Goal: Task Accomplishment & Management: Use online tool/utility

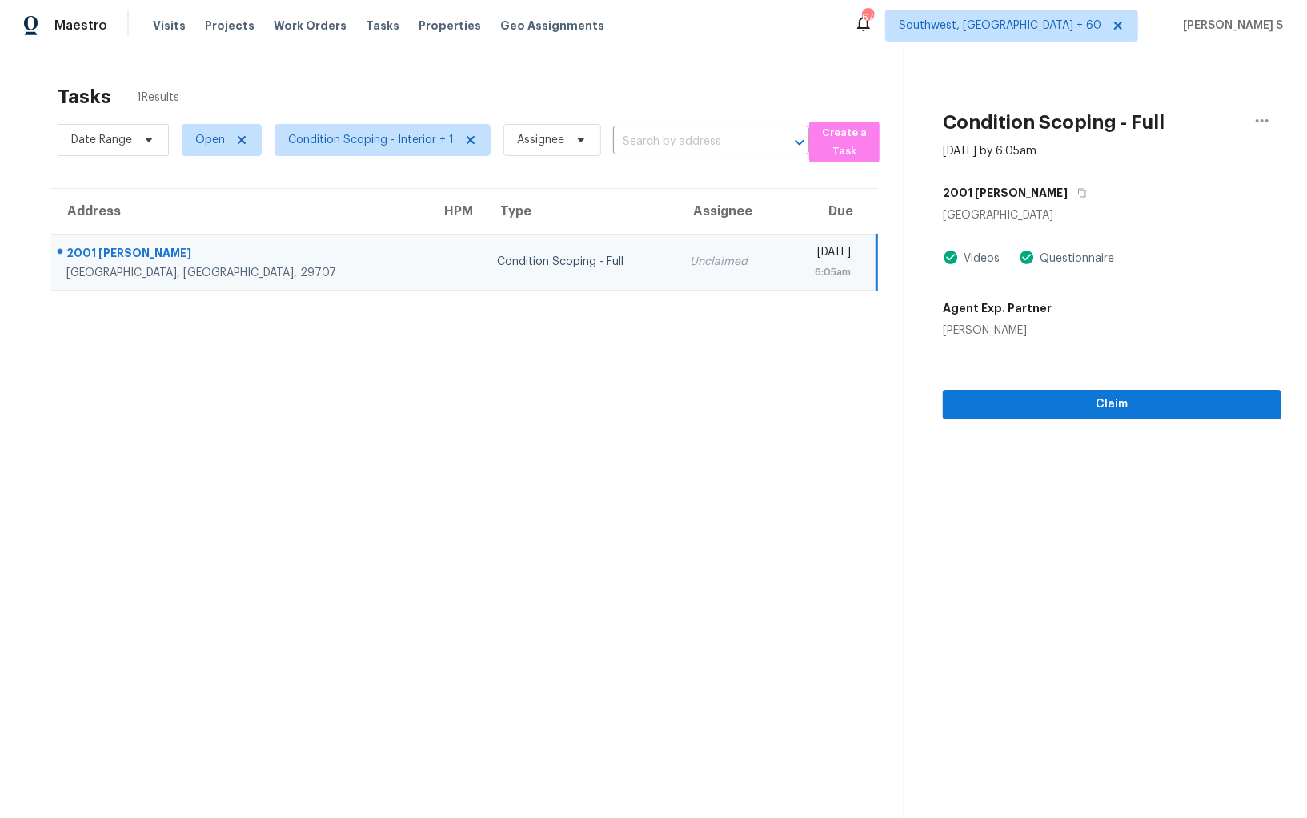
click at [514, 243] on td "Condition Scoping - Full" at bounding box center [580, 262] width 192 height 56
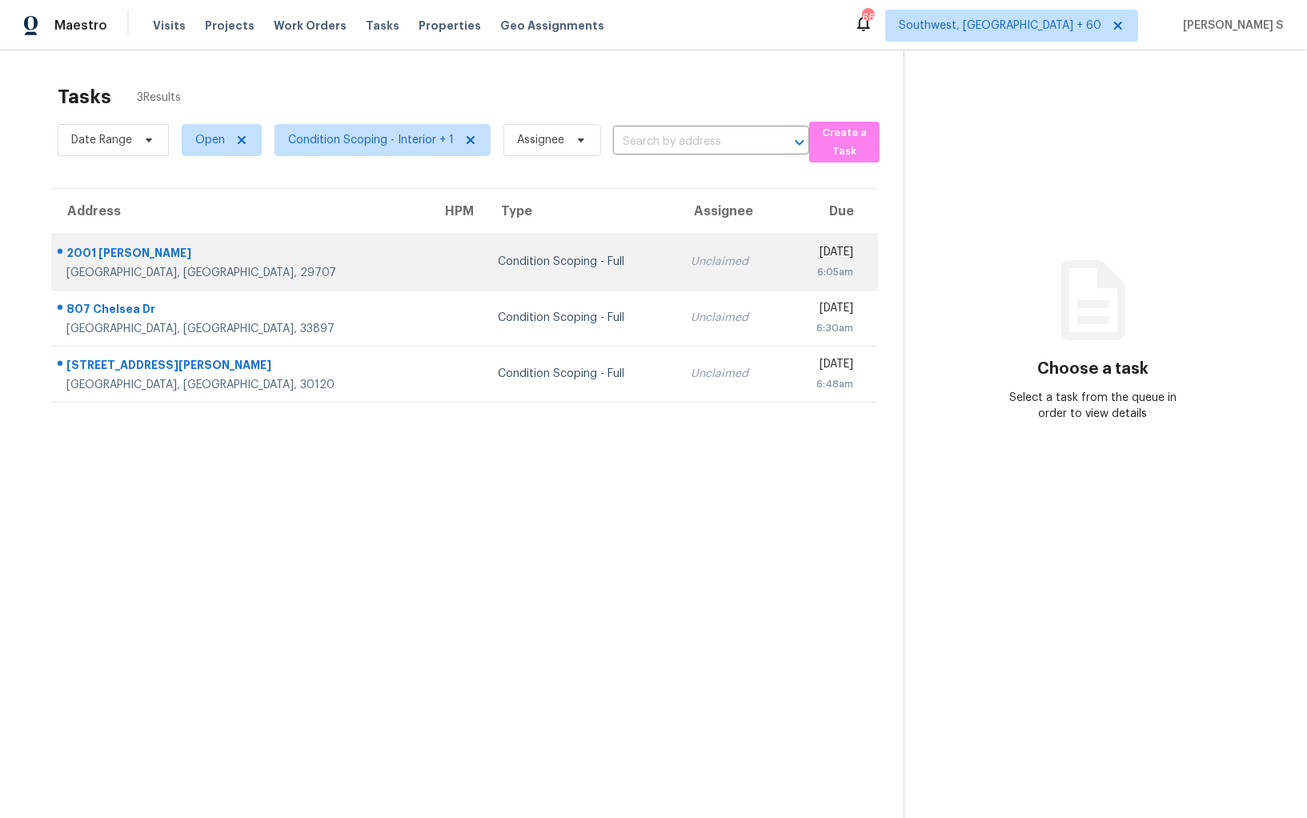
click at [797, 271] on div "6:05am" at bounding box center [825, 272] width 57 height 16
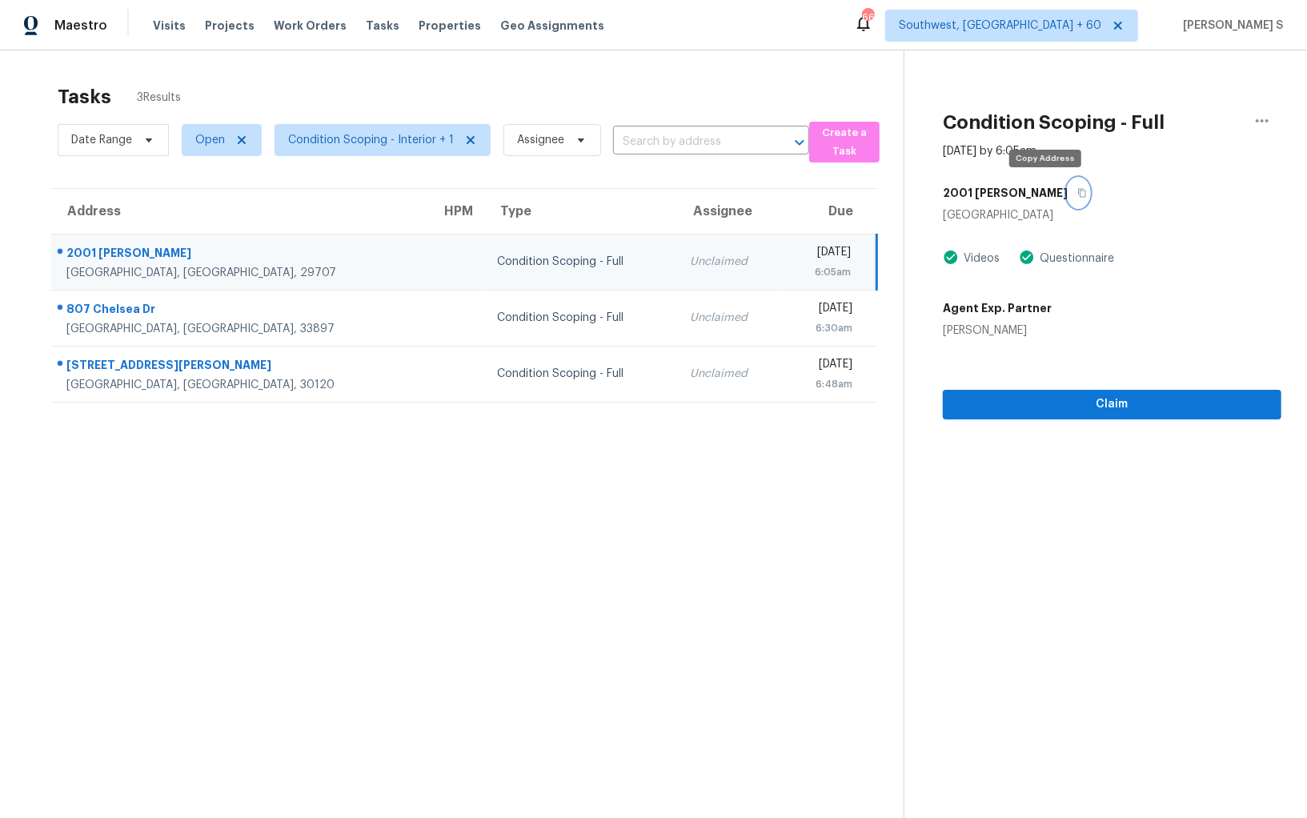
click at [1079, 189] on icon "button" at bounding box center [1083, 193] width 8 height 9
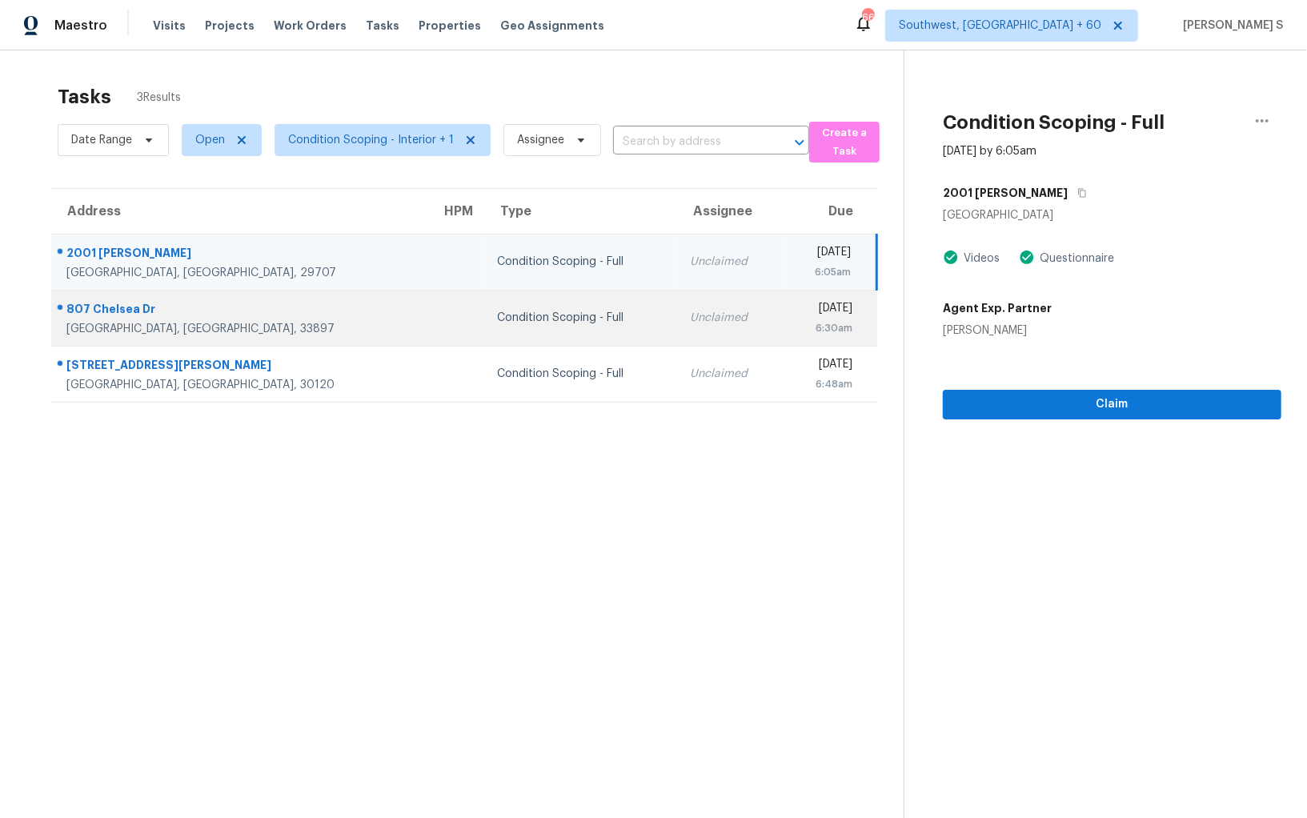
click at [677, 340] on td "Unclaimed" at bounding box center [730, 318] width 106 height 56
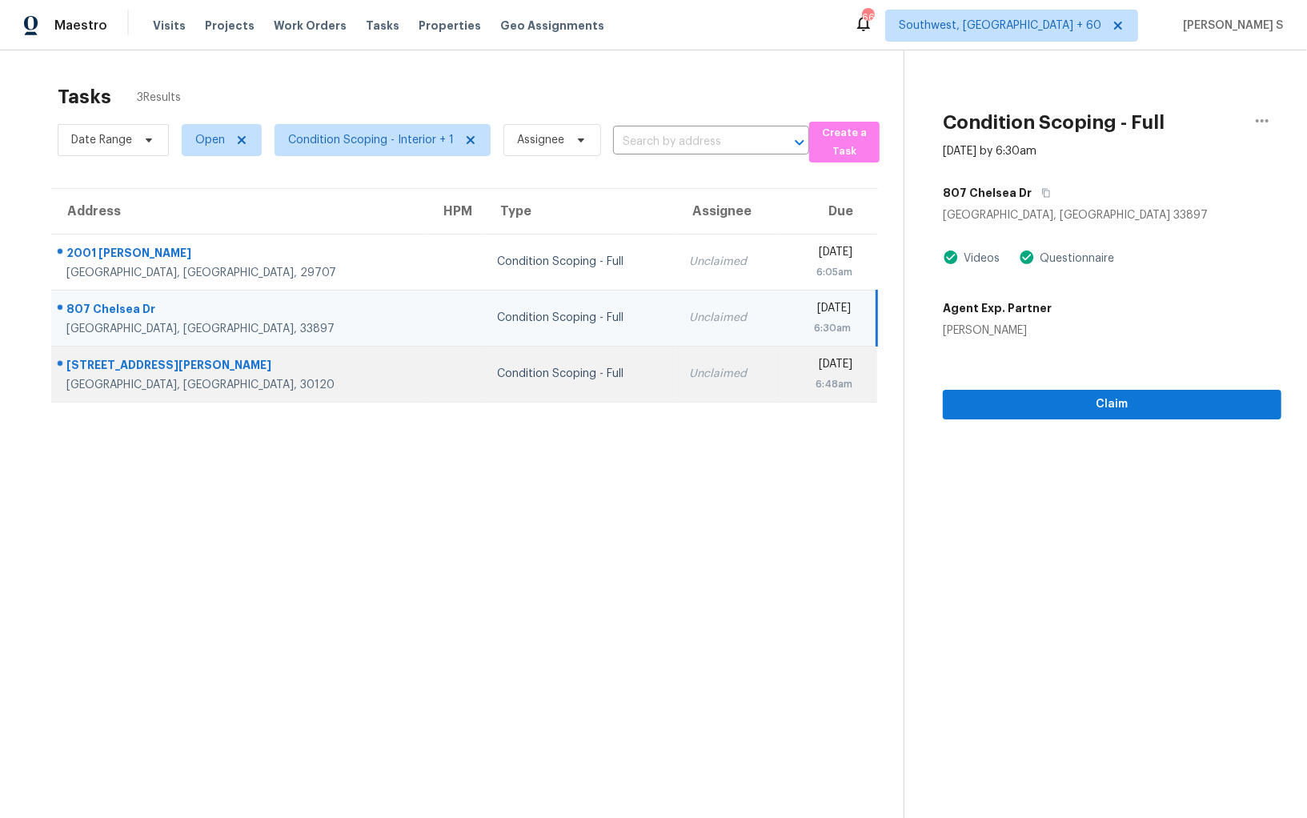
click at [676, 359] on td "Unclaimed" at bounding box center [728, 374] width 105 height 56
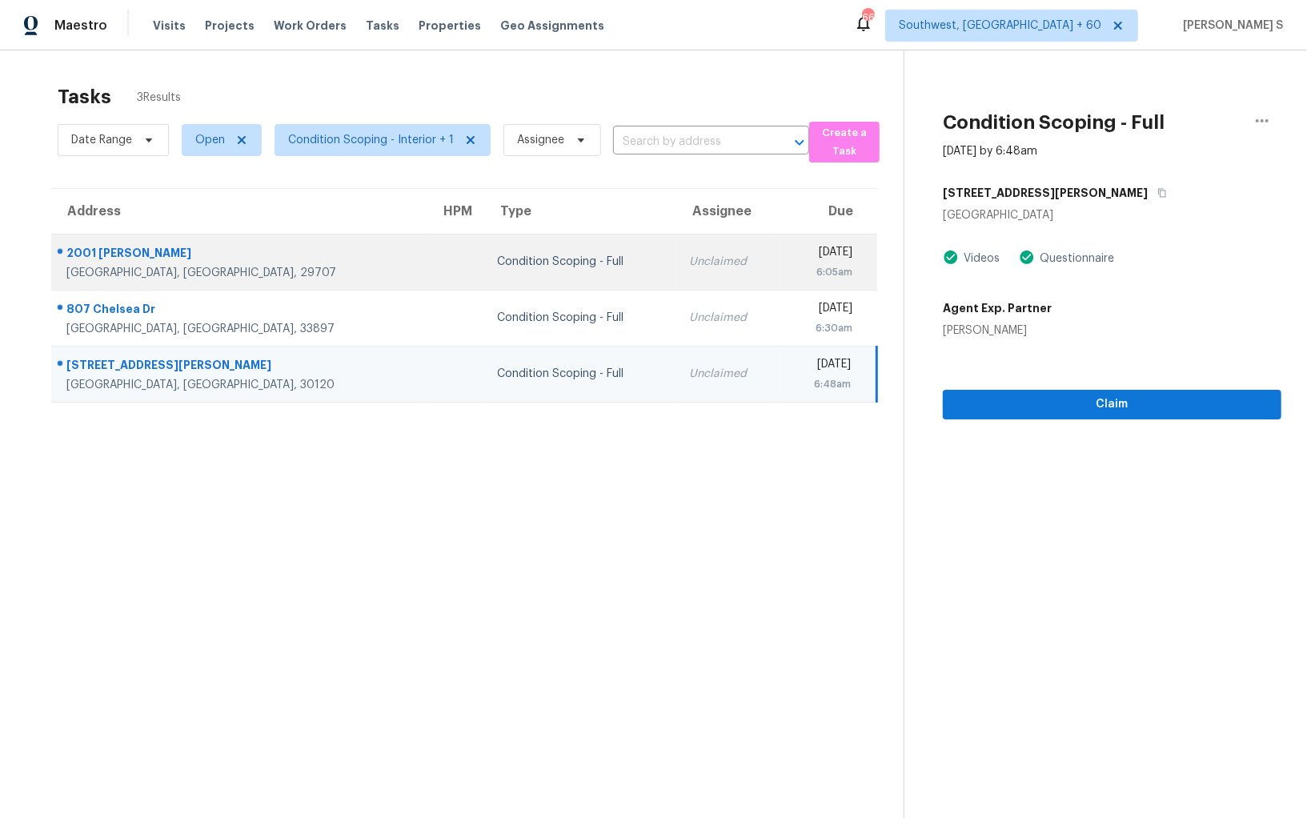
click at [798, 241] on td "Thu, Oct 9th 2025 6:05am" at bounding box center [828, 262] width 95 height 56
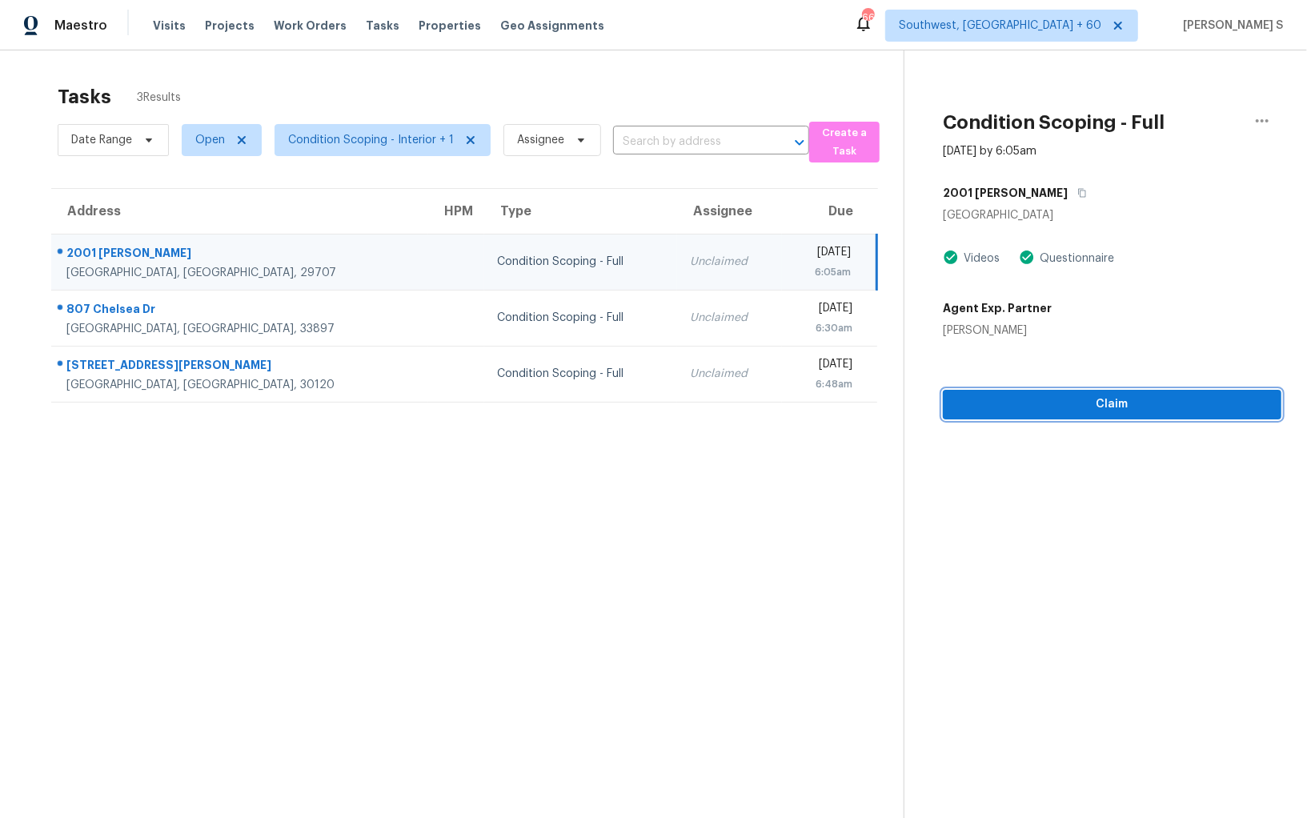
click at [1070, 411] on span "Claim" at bounding box center [1112, 405] width 313 height 20
click at [1079, 190] on icon "button" at bounding box center [1083, 193] width 8 height 9
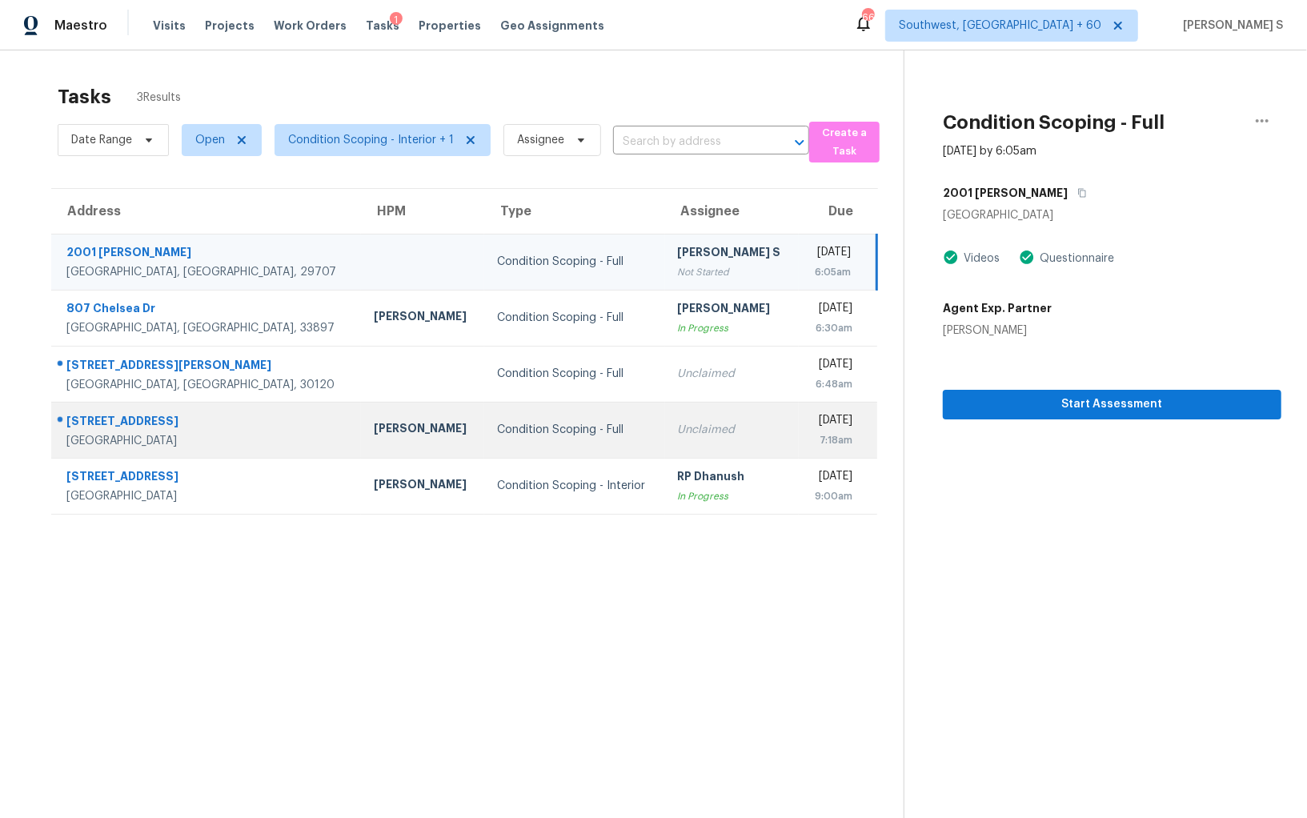
click at [812, 421] on div "[DATE]" at bounding box center [832, 422] width 41 height 20
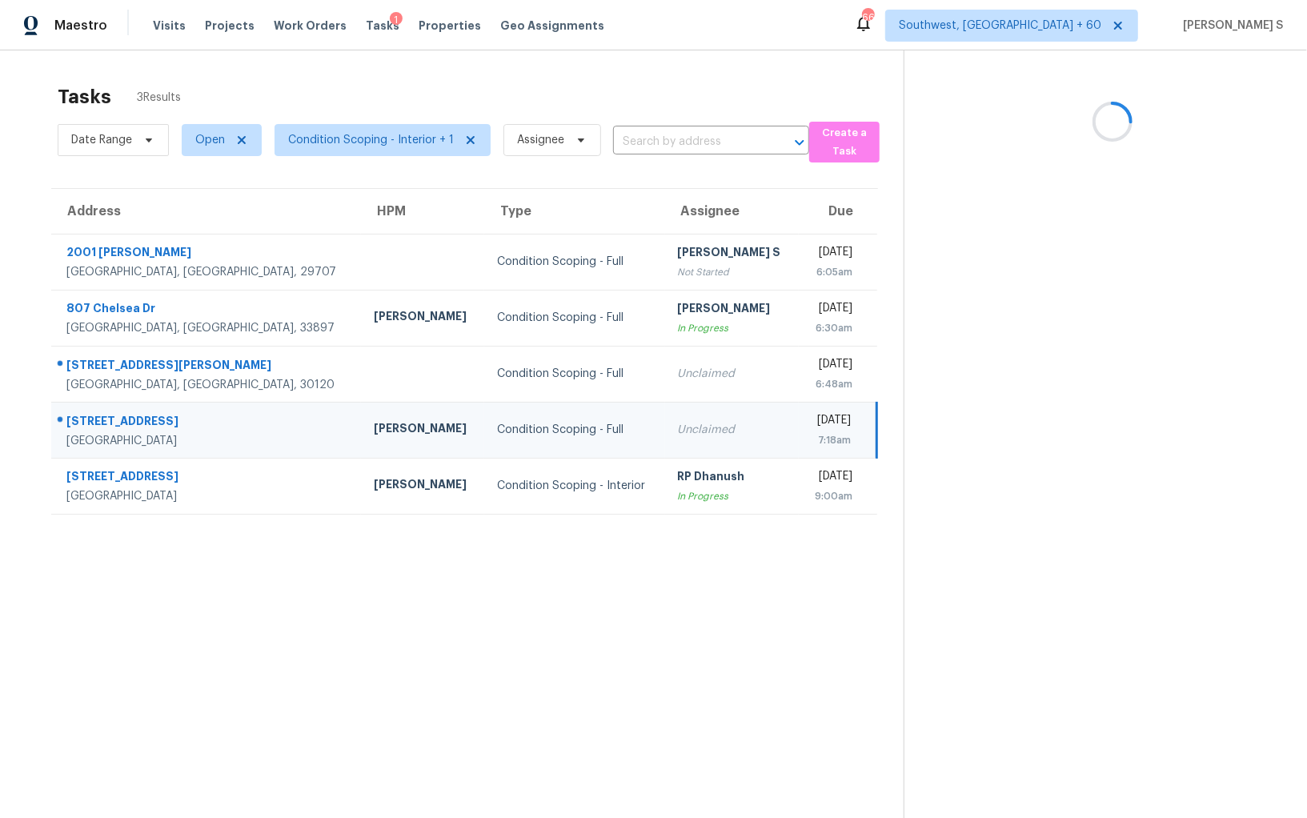
click at [812, 421] on div "[DATE]" at bounding box center [831, 422] width 39 height 20
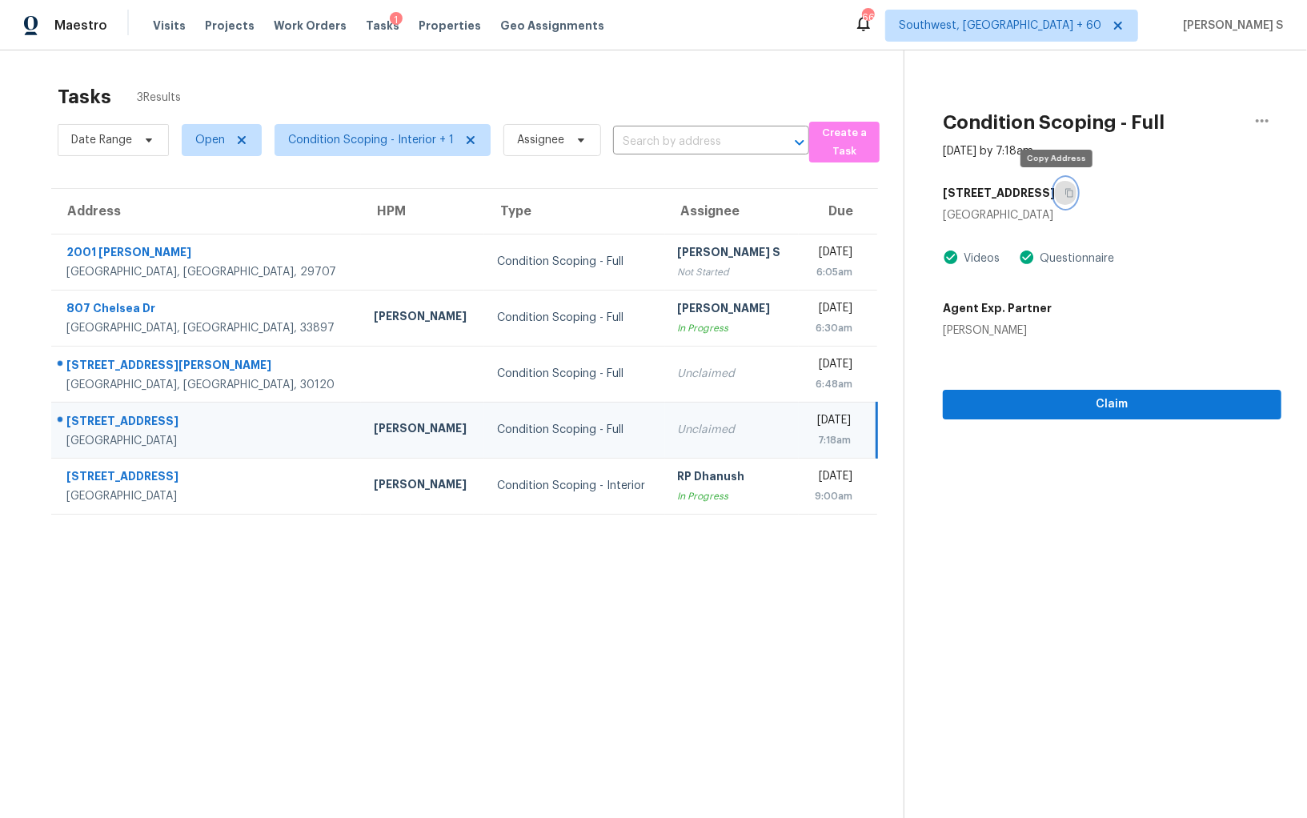
click at [1065, 189] on icon "button" at bounding box center [1070, 193] width 10 height 10
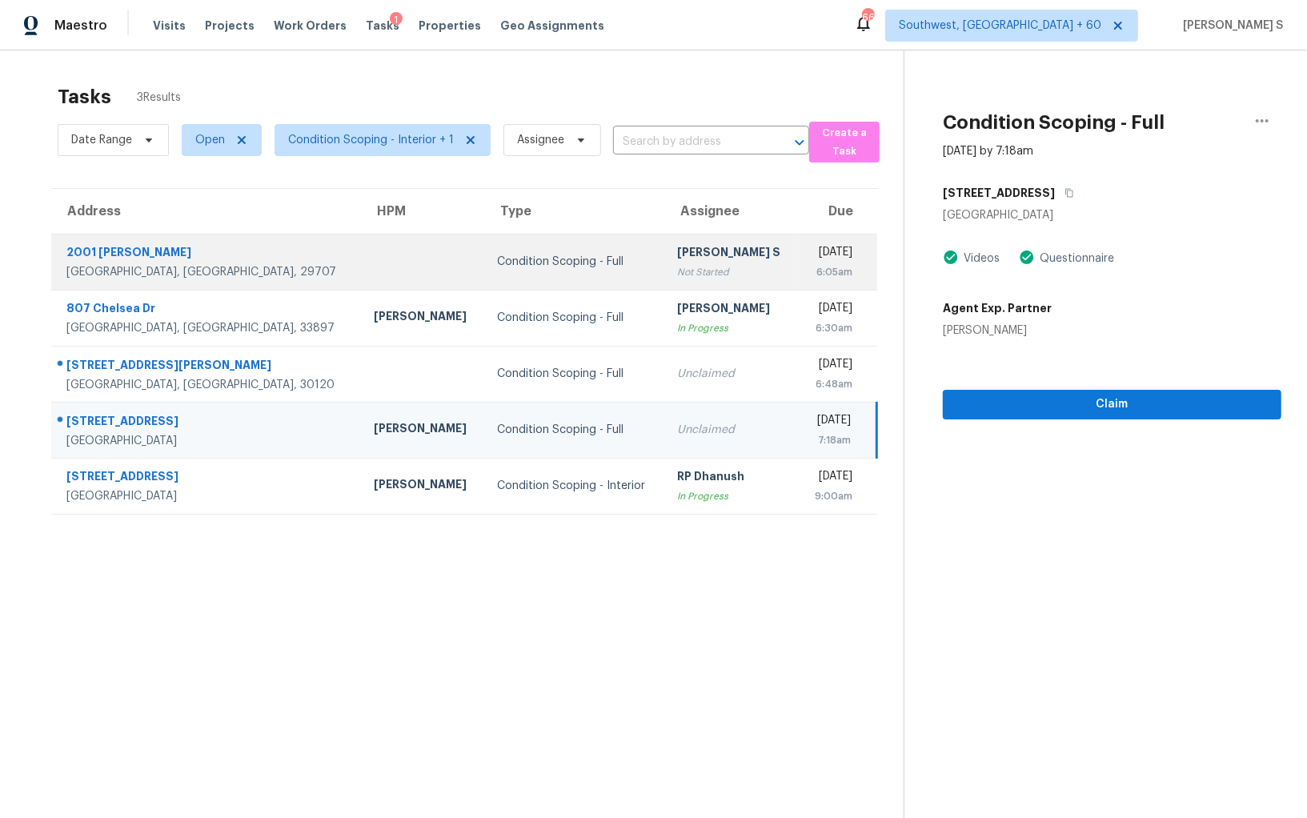
click at [799, 272] on td "Thu, Oct 9th 2025 6:05am" at bounding box center [838, 262] width 78 height 56
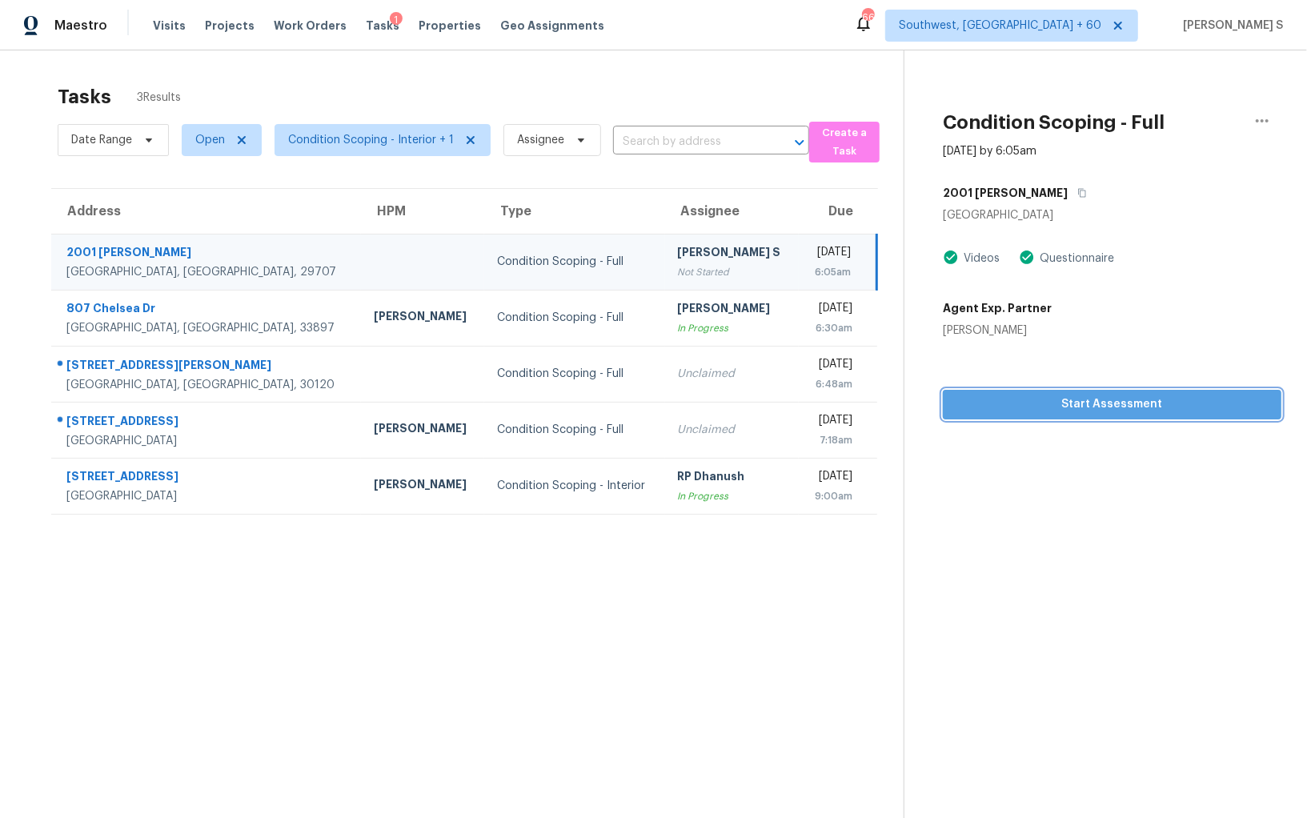
click at [1070, 414] on button "Start Assessment" at bounding box center [1112, 405] width 339 height 30
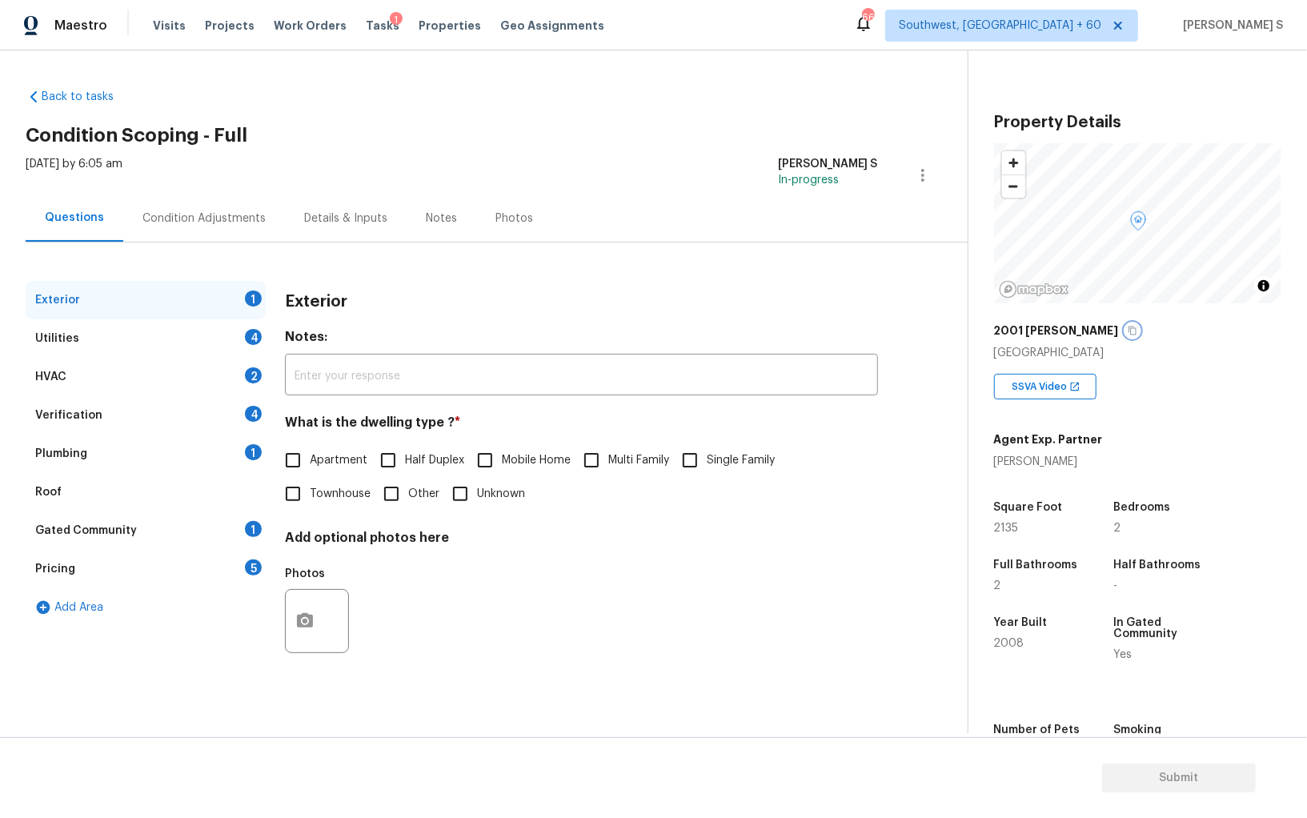
click at [1129, 329] on icon "button" at bounding box center [1133, 331] width 8 height 9
click at [707, 461] on input "Single Family" at bounding box center [690, 460] width 34 height 34
checkbox input "true"
click at [252, 331] on div "4" at bounding box center [253, 337] width 17 height 16
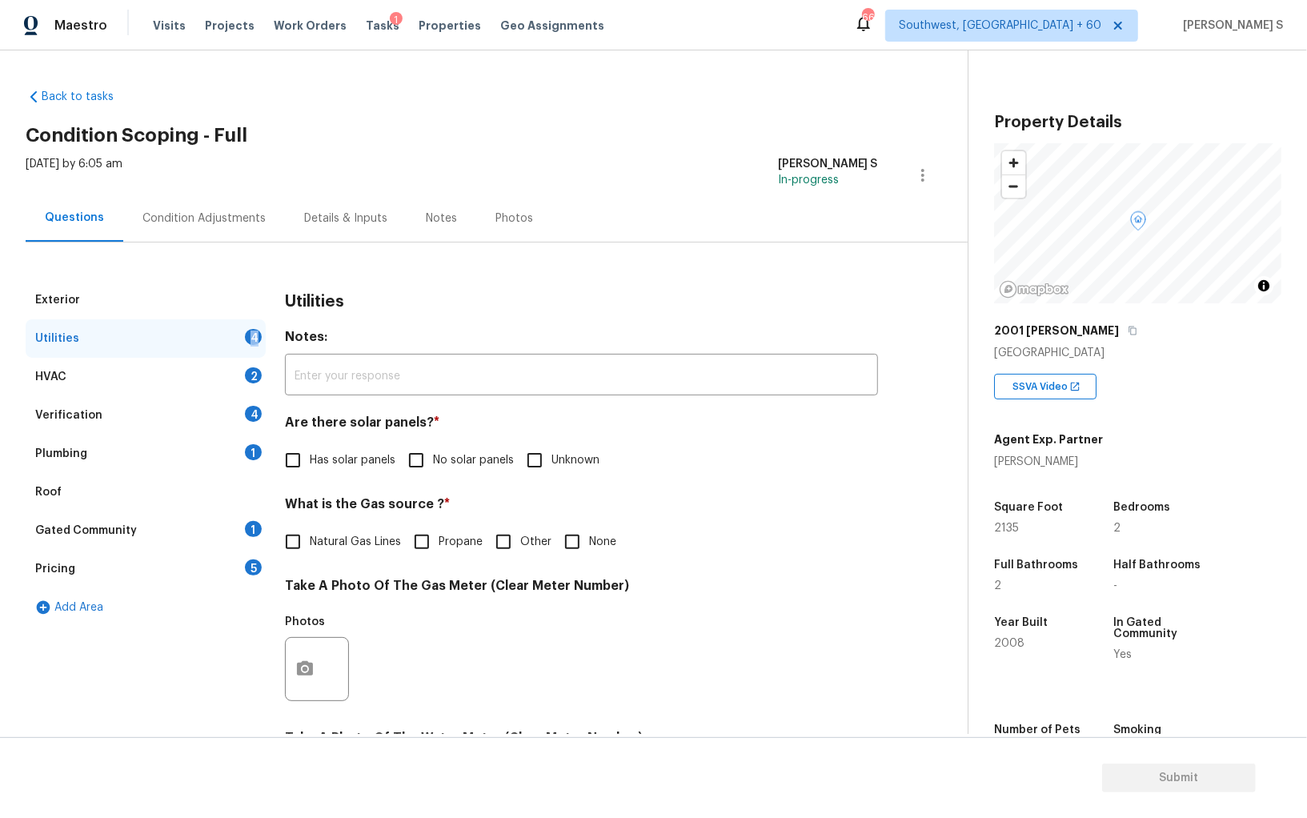
click at [252, 331] on div "4" at bounding box center [253, 337] width 17 height 16
click at [423, 448] on input "No solar panels" at bounding box center [416, 460] width 34 height 34
checkbox input "true"
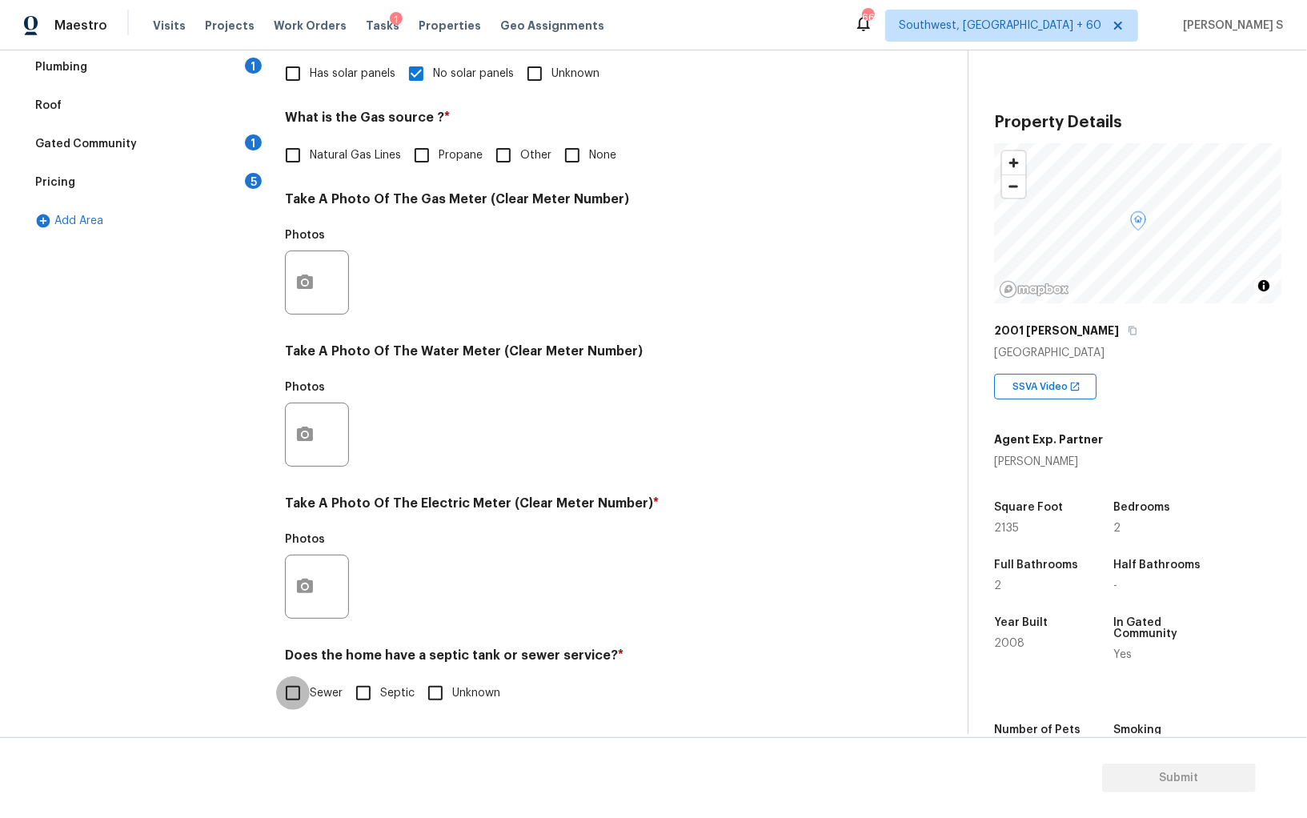
click at [297, 708] on input "Sewer" at bounding box center [293, 693] width 34 height 34
checkbox input "true"
click at [318, 580] on button "button" at bounding box center [305, 587] width 38 height 62
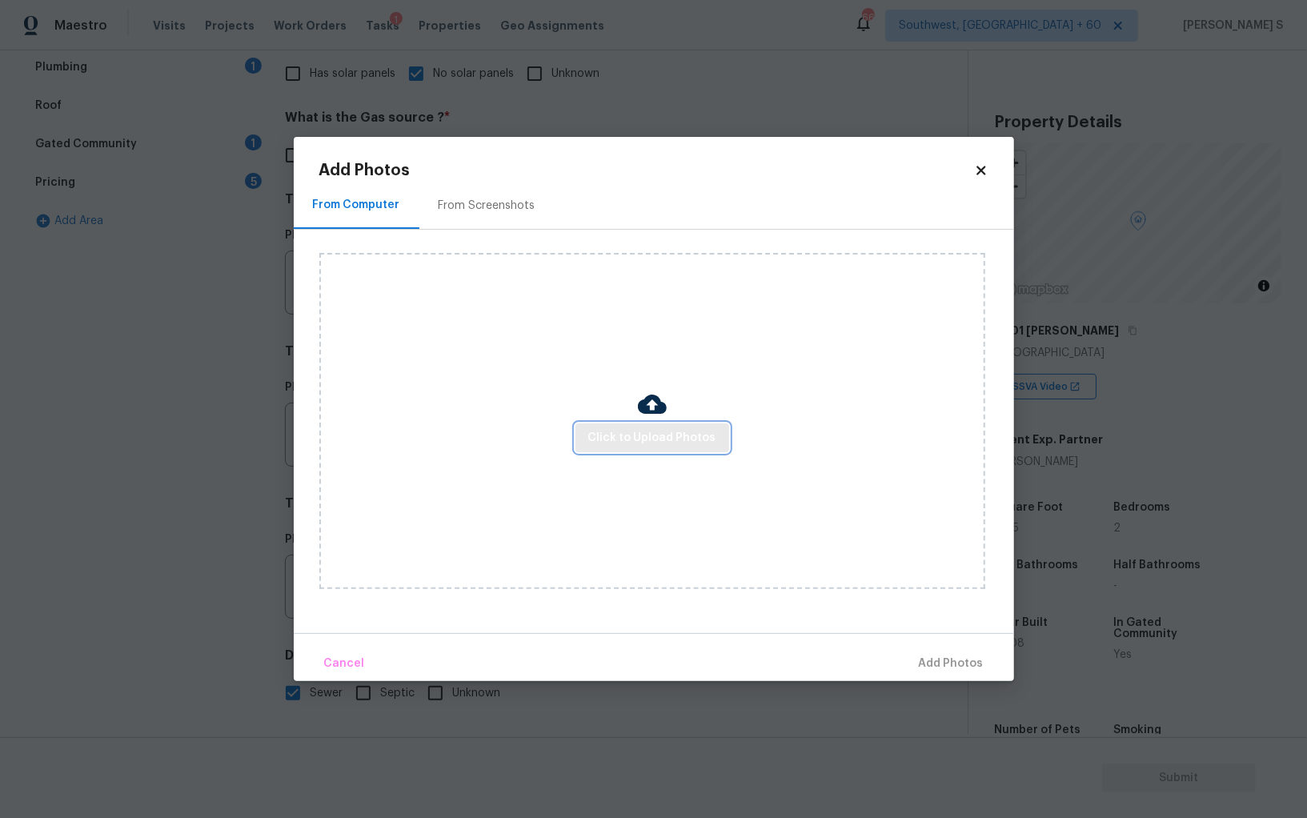
click at [625, 436] on span "Click to Upload Photos" at bounding box center [652, 438] width 128 height 20
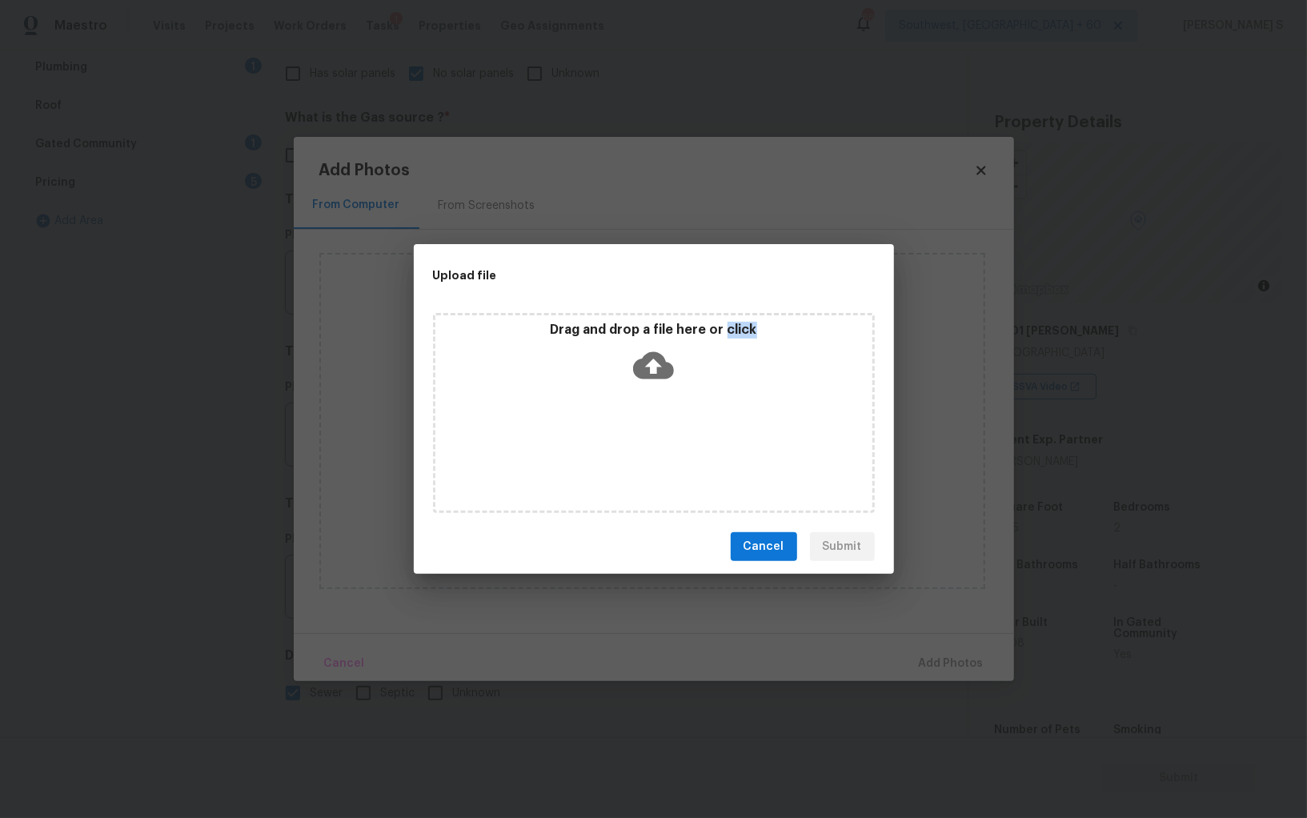
click at [625, 436] on div "Drag and drop a file here or click" at bounding box center [654, 413] width 442 height 200
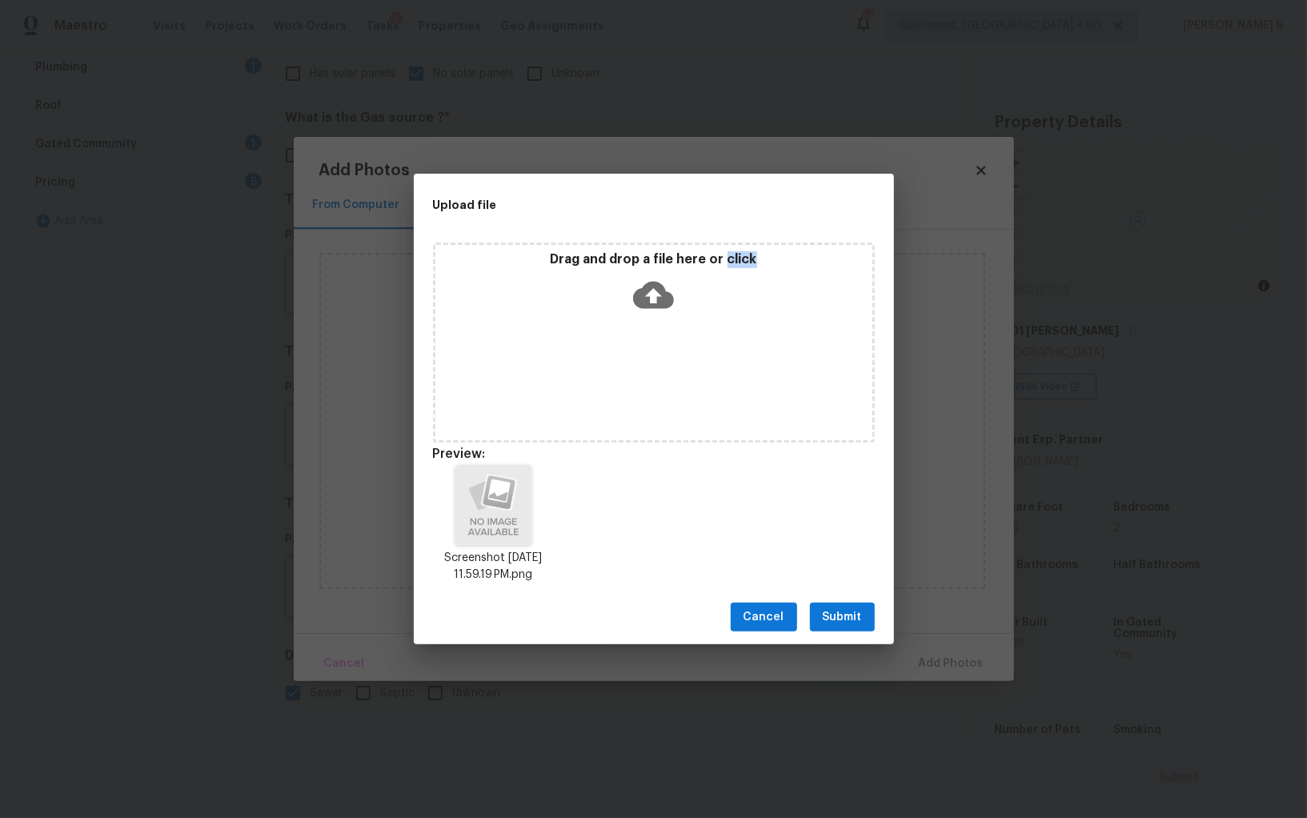
click at [841, 624] on span "Submit" at bounding box center [842, 618] width 39 height 20
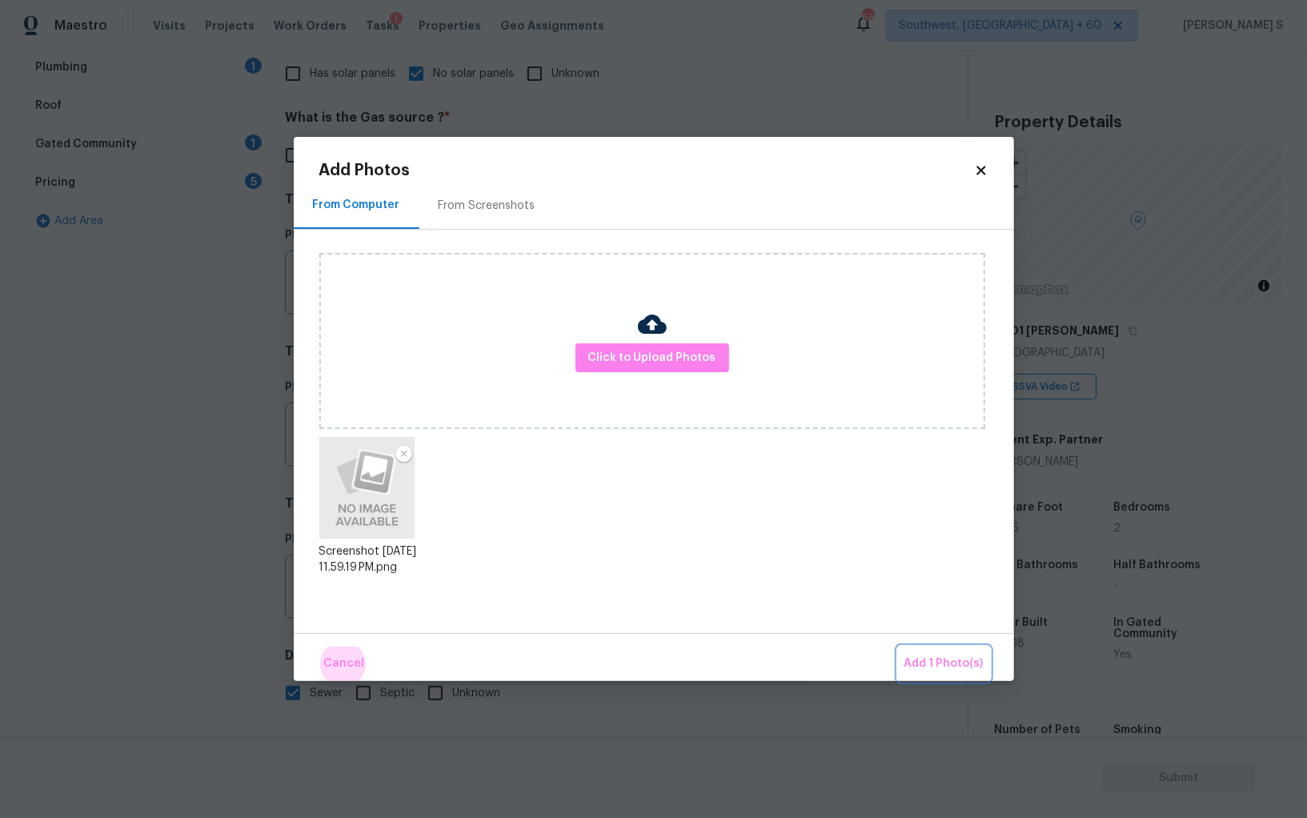
click at [898, 647] on button "Add 1 Photo(s)" at bounding box center [944, 664] width 92 height 34
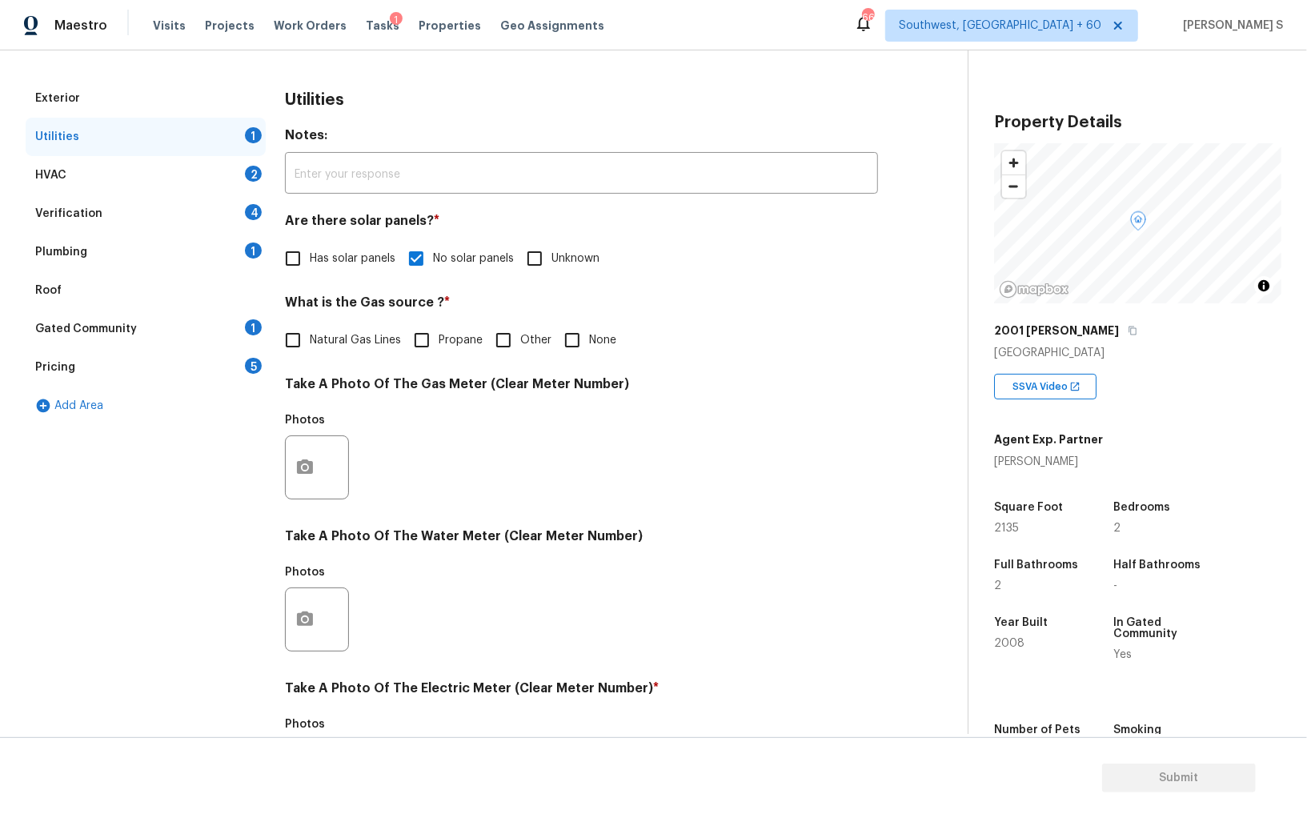
scroll to position [0, 0]
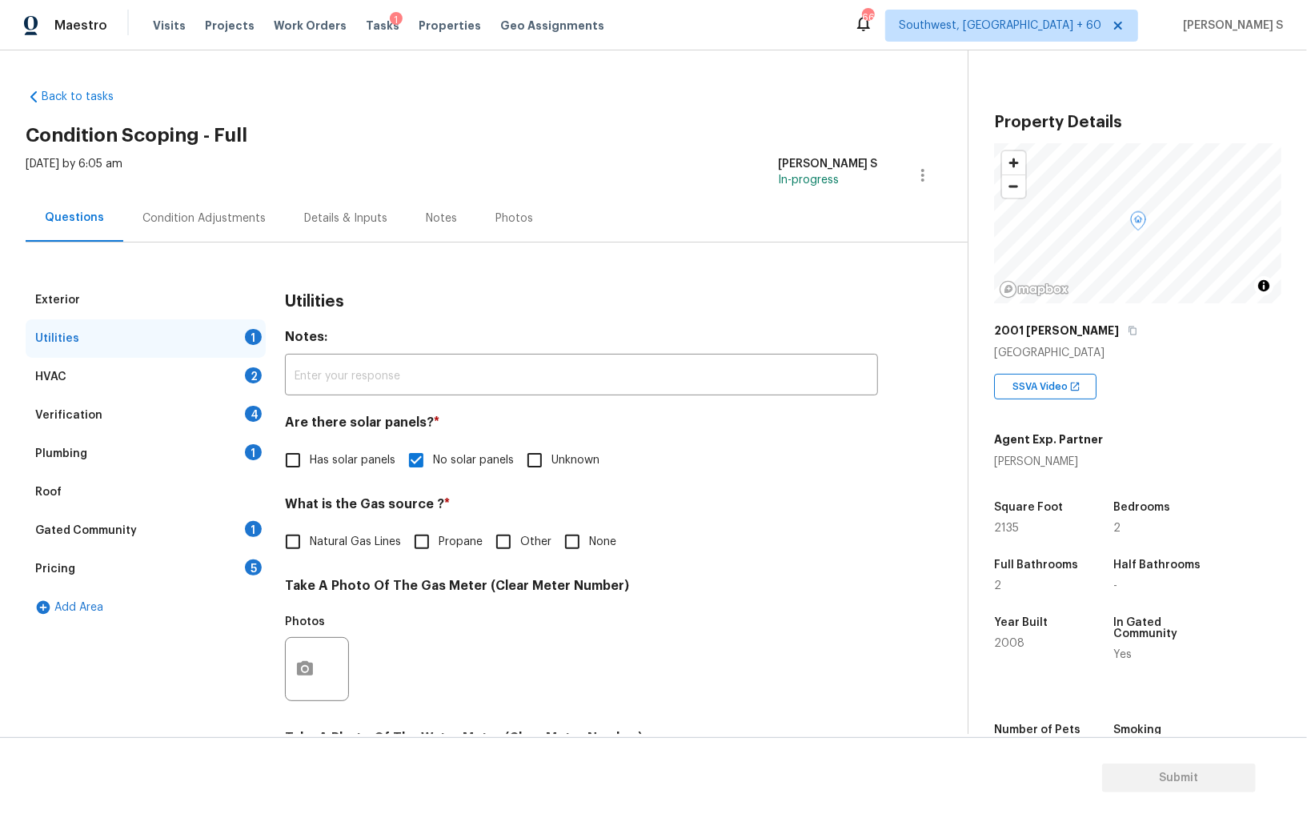
click at [252, 416] on div "4" at bounding box center [253, 414] width 17 height 16
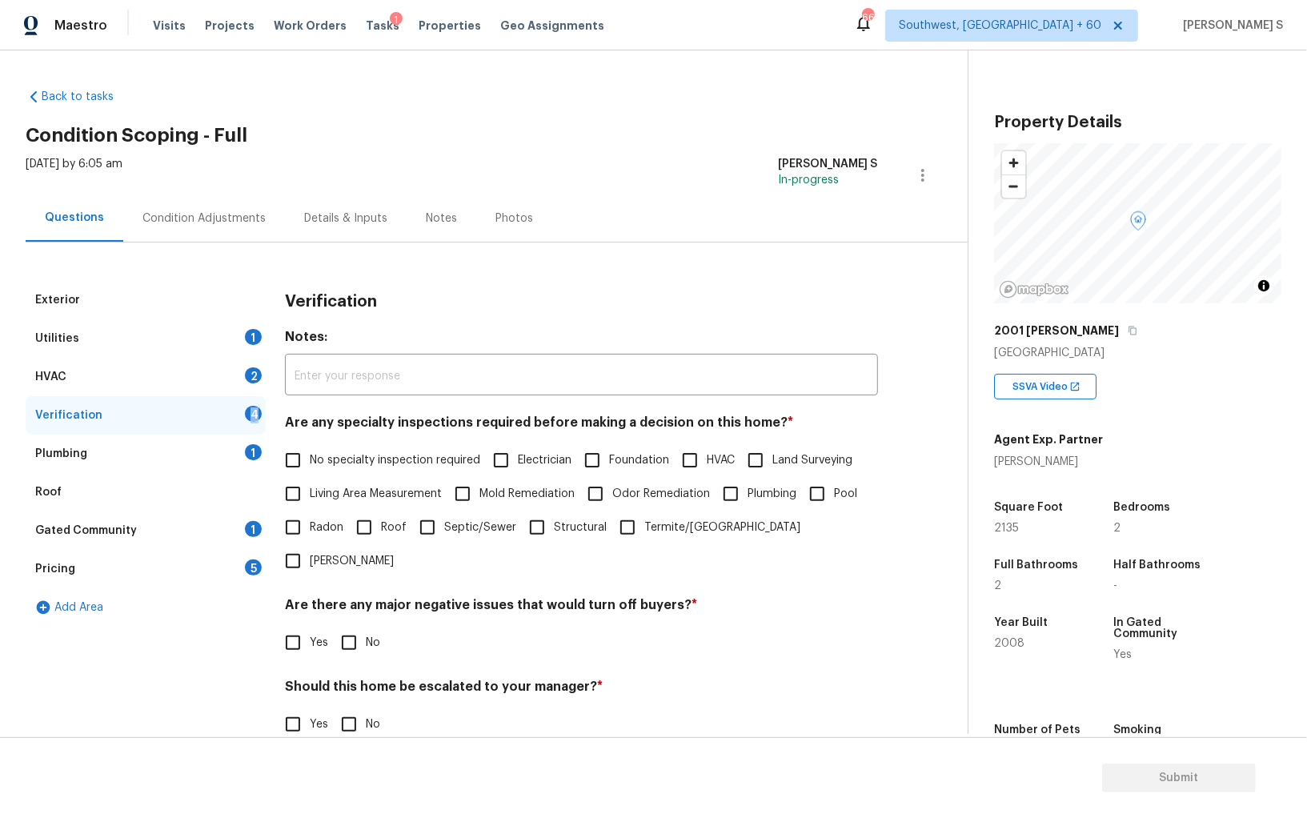
click at [252, 416] on div "4" at bounding box center [253, 414] width 17 height 16
drag, startPoint x: 292, startPoint y: 467, endPoint x: 301, endPoint y: 467, distance: 8.8
click at [292, 467] on input "No specialty inspection required" at bounding box center [293, 460] width 34 height 34
checkbox input "true"
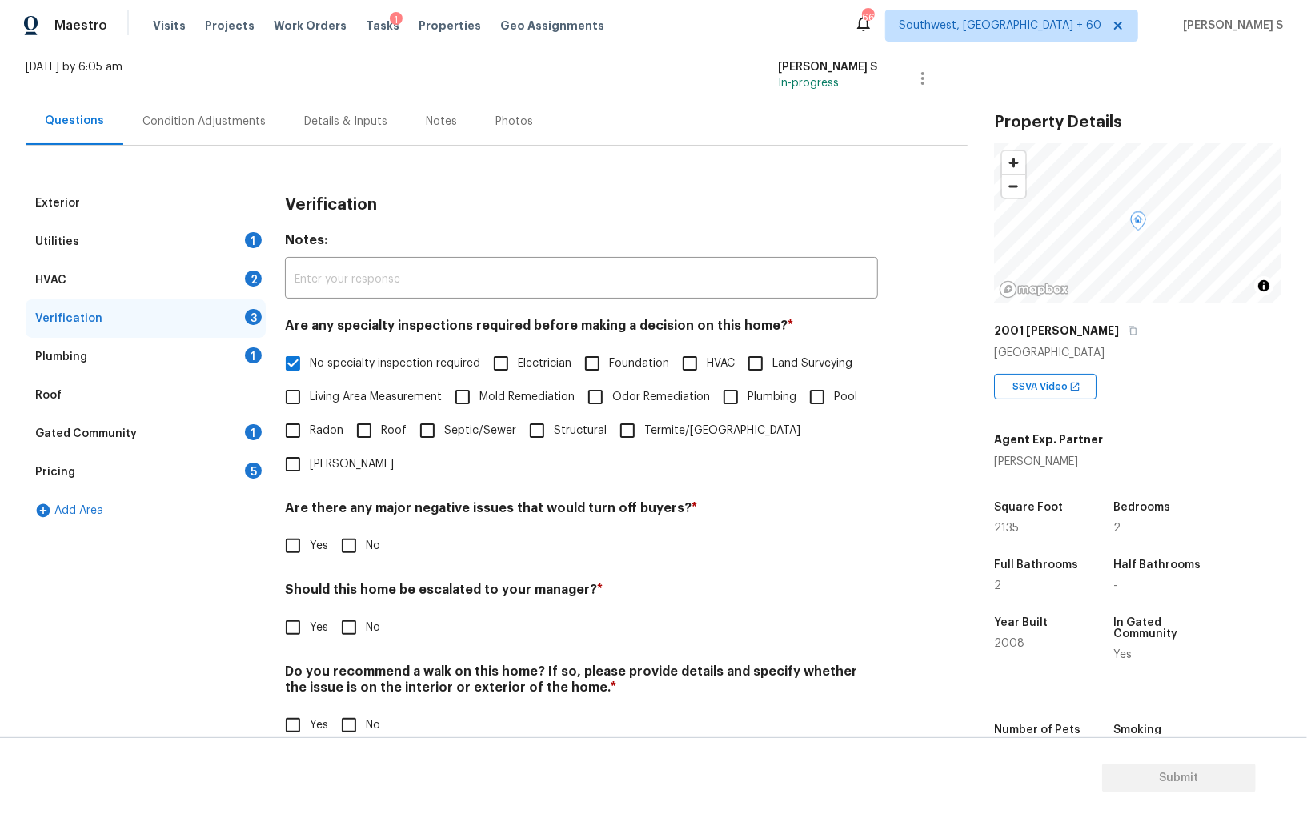
scroll to position [95, 0]
click at [357, 531] on input "No" at bounding box center [349, 548] width 34 height 34
checkbox input "true"
click at [339, 710] on input "No" at bounding box center [349, 727] width 34 height 34
checkbox input "true"
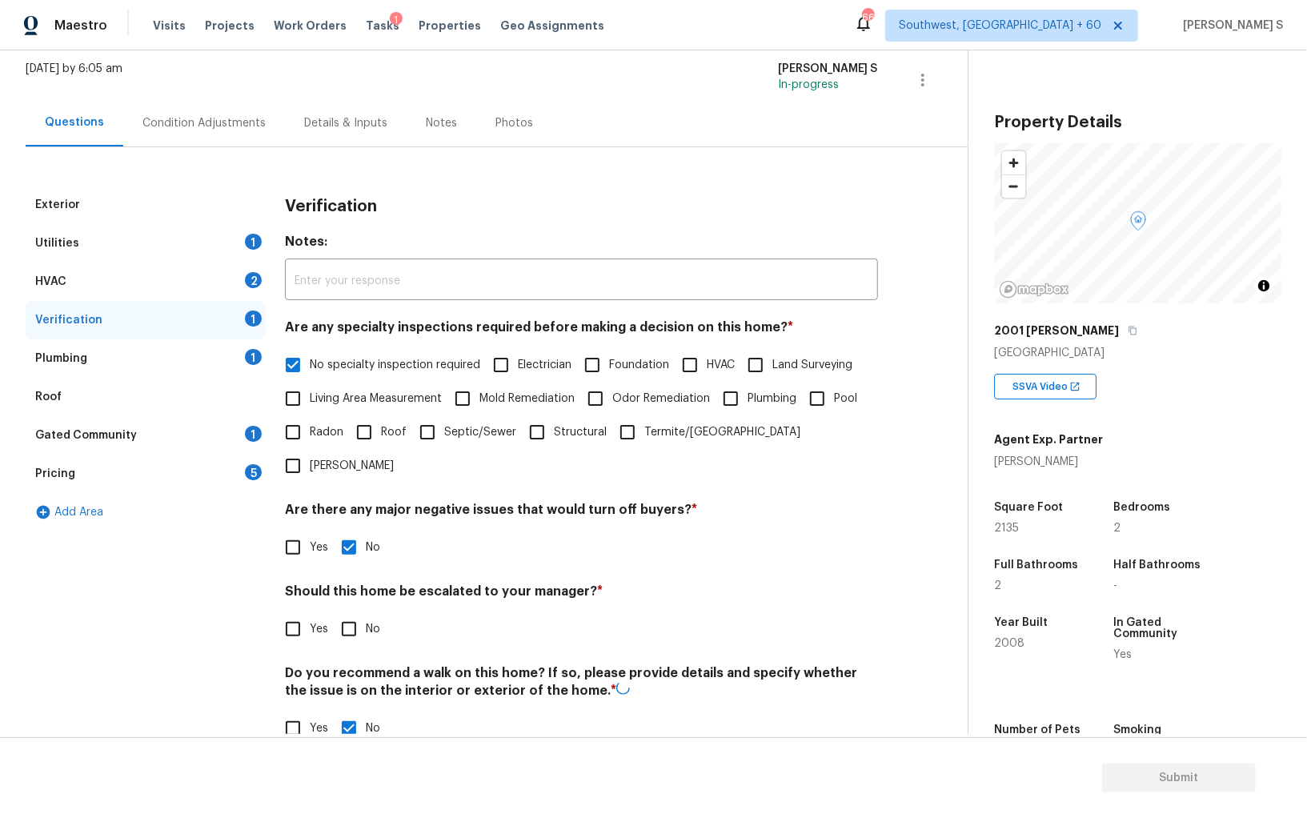
scroll to position [0, 0]
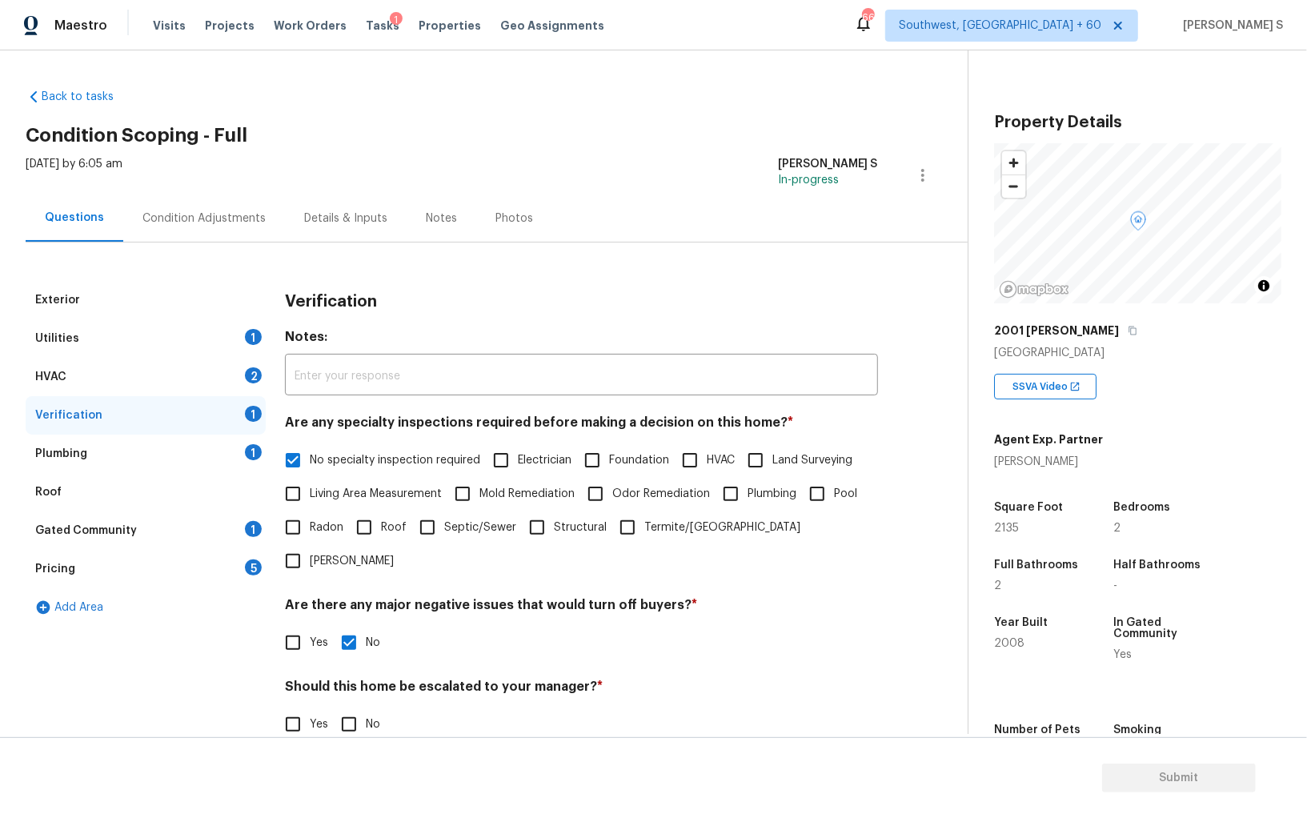
click at [244, 439] on div "Plumbing 1" at bounding box center [146, 454] width 240 height 38
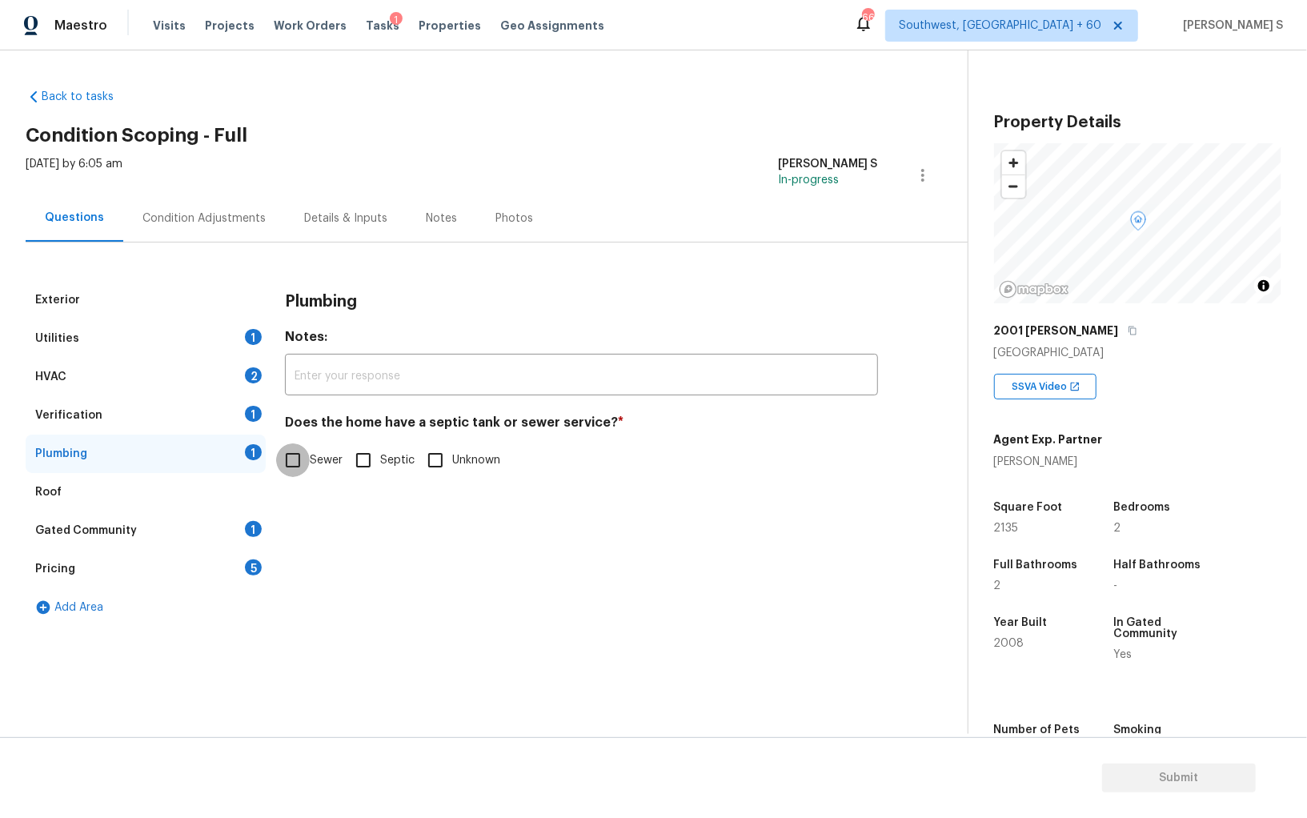
click at [288, 447] on input "Sewer" at bounding box center [293, 460] width 34 height 34
click at [299, 472] on input "Sewer" at bounding box center [293, 462] width 34 height 34
click at [287, 462] on input "Sewer" at bounding box center [293, 460] width 34 height 34
checkbox input "true"
click at [239, 534] on div "Gated Community 1" at bounding box center [146, 531] width 240 height 38
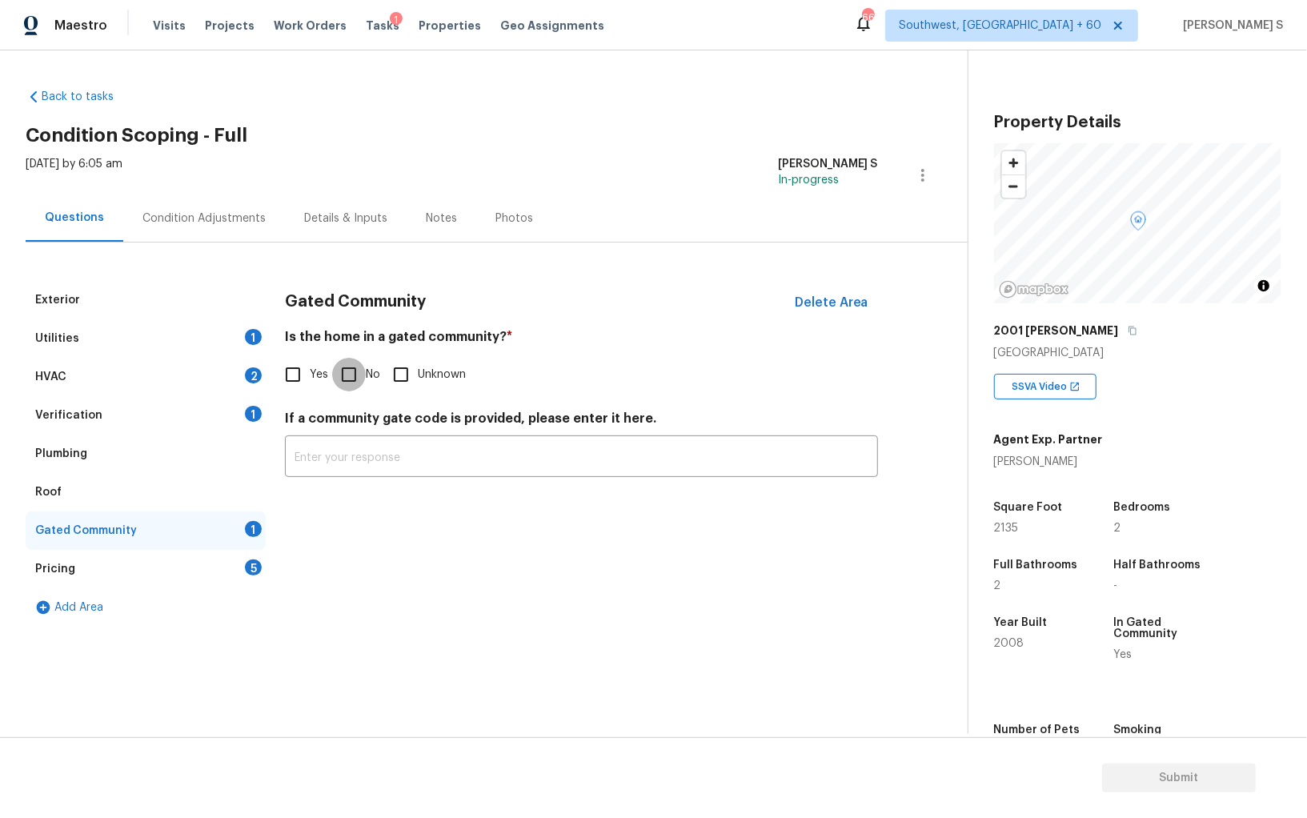
drag, startPoint x: 341, startPoint y: 380, endPoint x: 393, endPoint y: 380, distance: 52.0
click at [341, 380] on input "No" at bounding box center [349, 375] width 34 height 34
checkbox input "true"
click at [231, 380] on div "HVAC 2" at bounding box center [146, 377] width 240 height 38
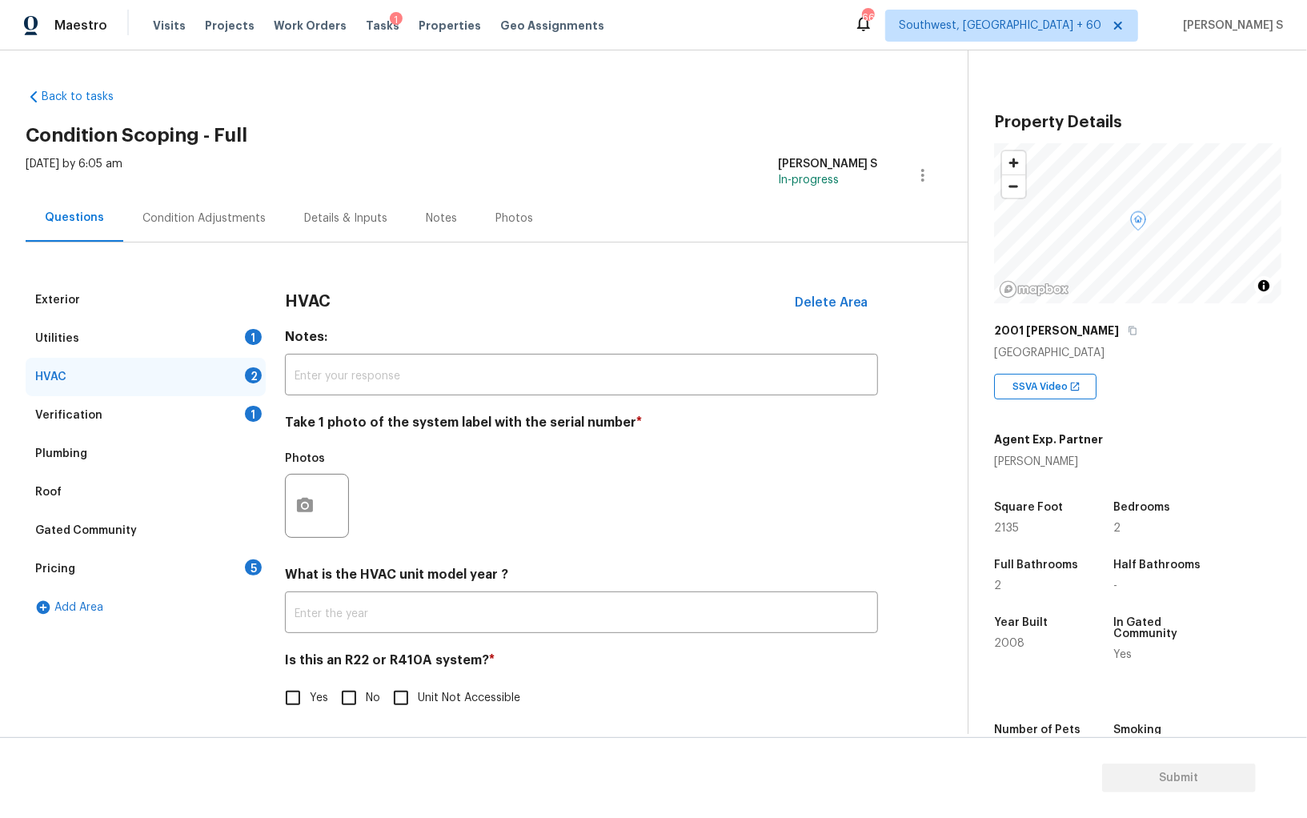
scroll to position [6, 0]
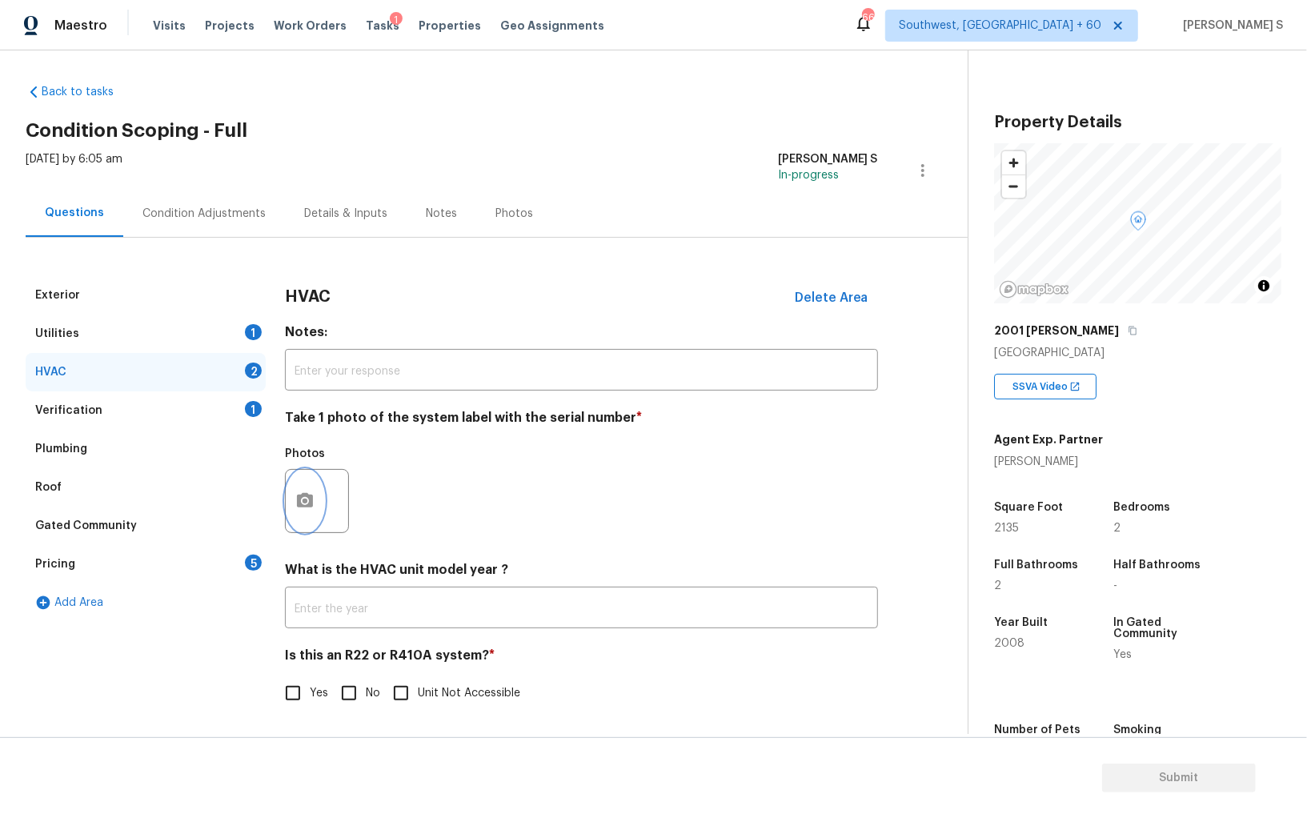
click at [306, 483] on button "button" at bounding box center [305, 501] width 38 height 62
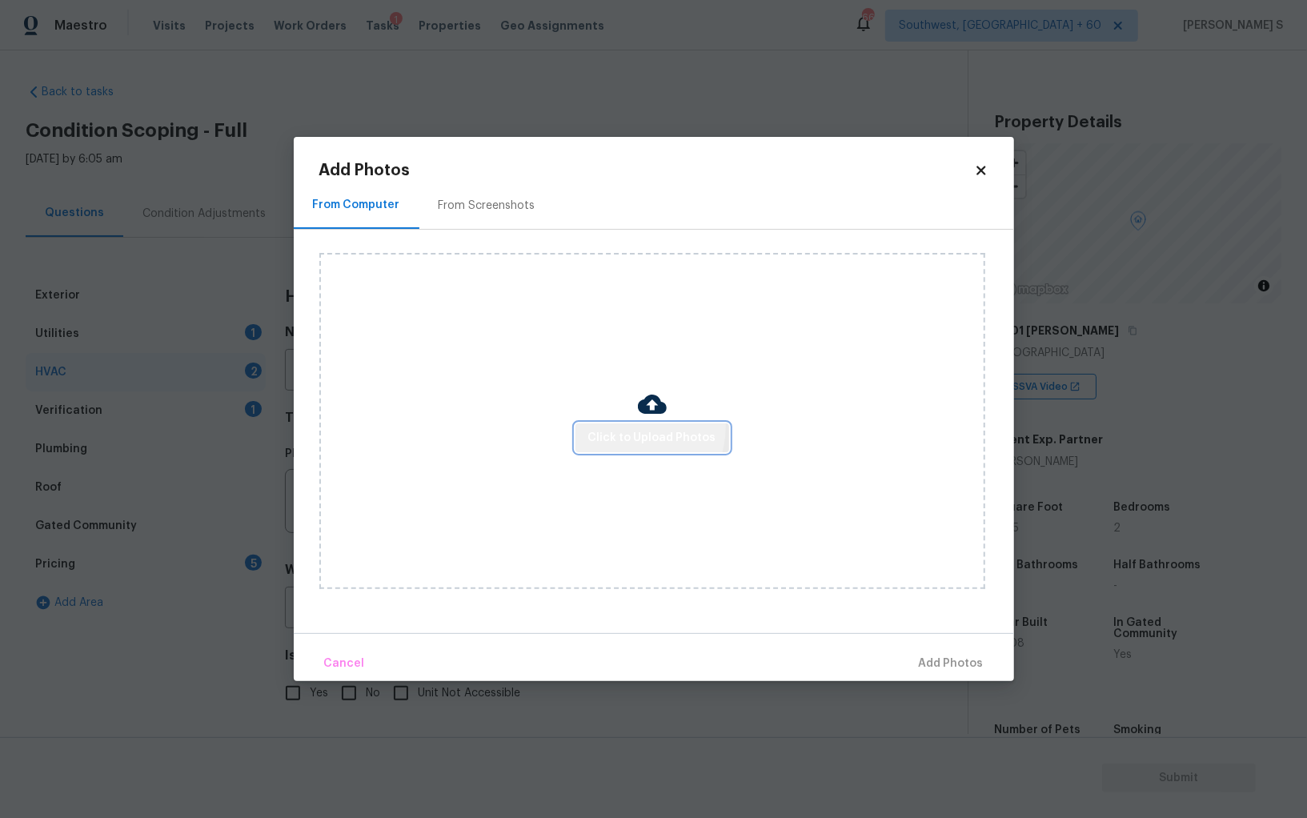
click at [636, 427] on button "Click to Upload Photos" at bounding box center [653, 438] width 154 height 30
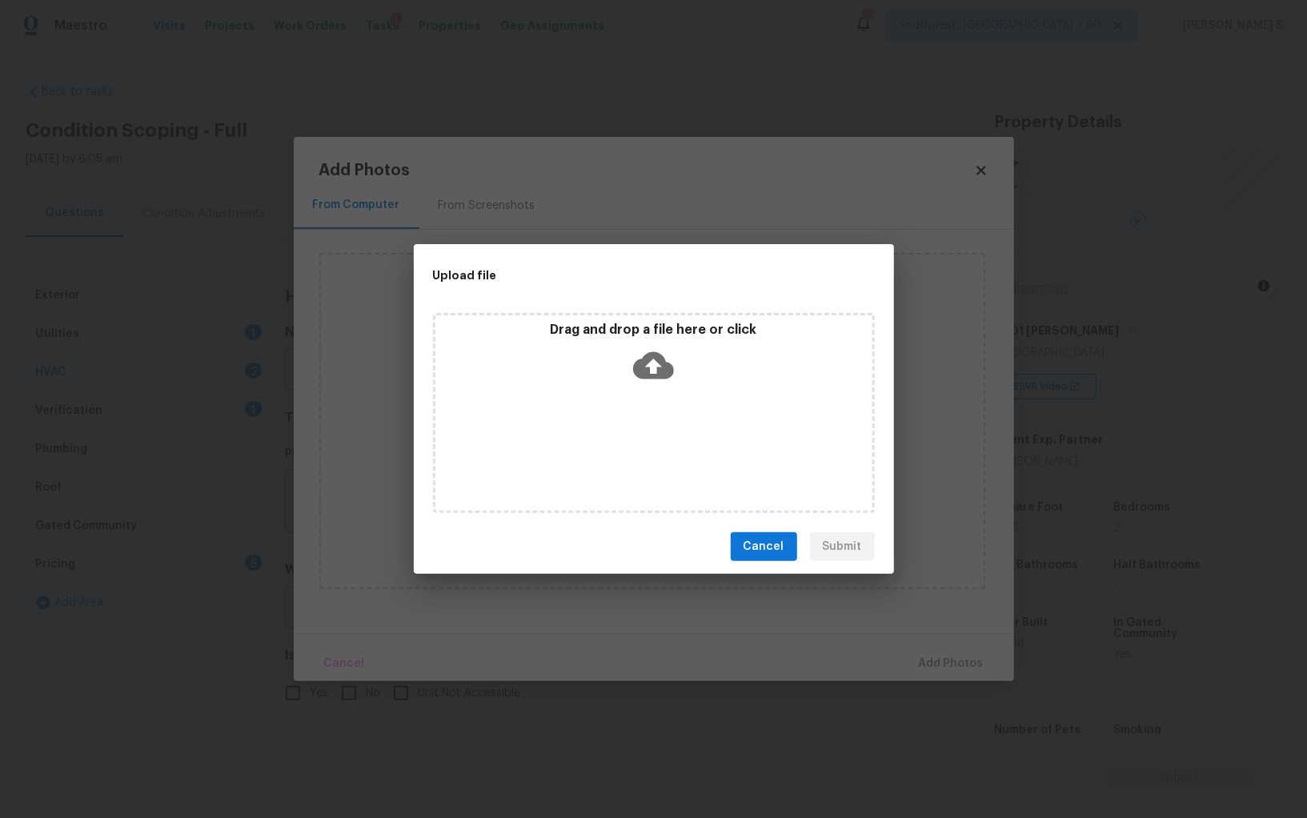
click at [636, 427] on div "Drag and drop a file here or click" at bounding box center [654, 413] width 442 height 200
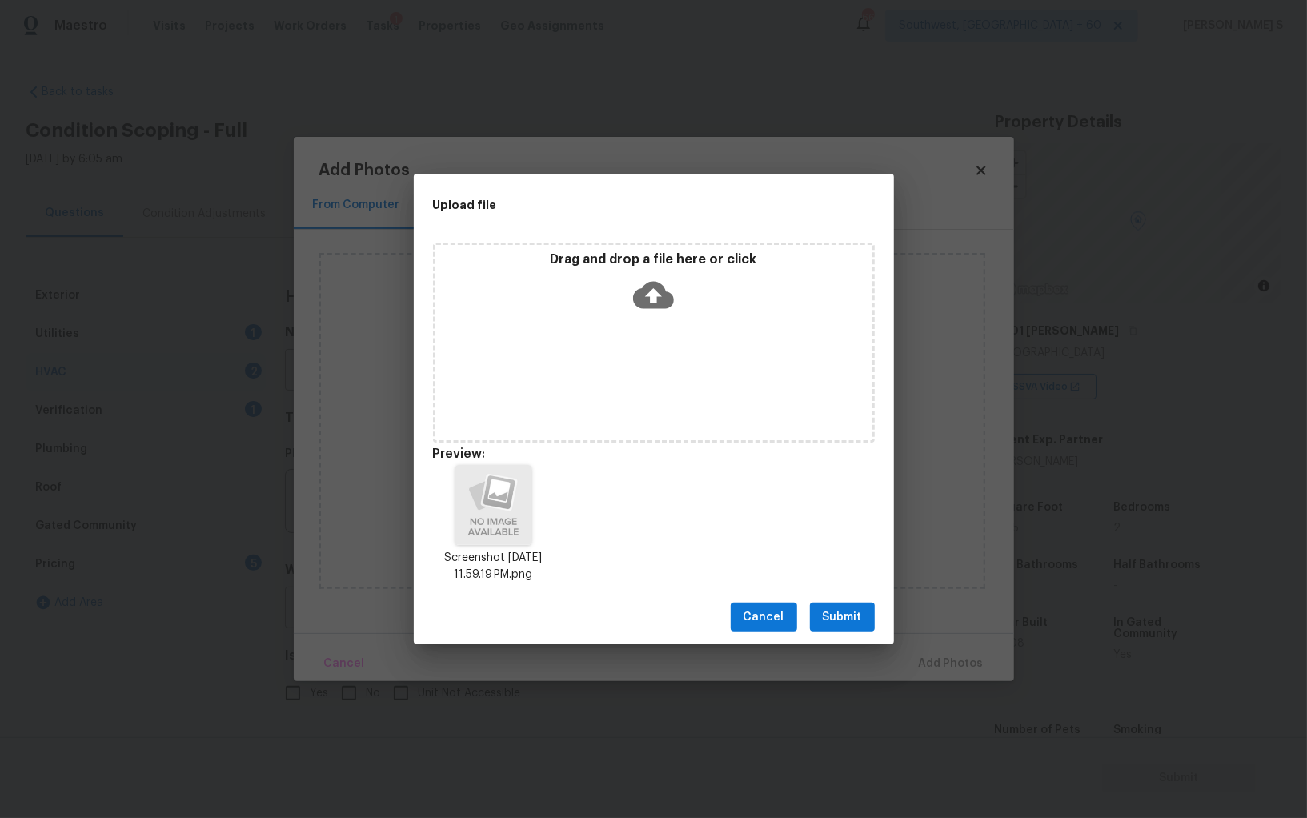
click at [865, 617] on button "Submit" at bounding box center [842, 618] width 65 height 30
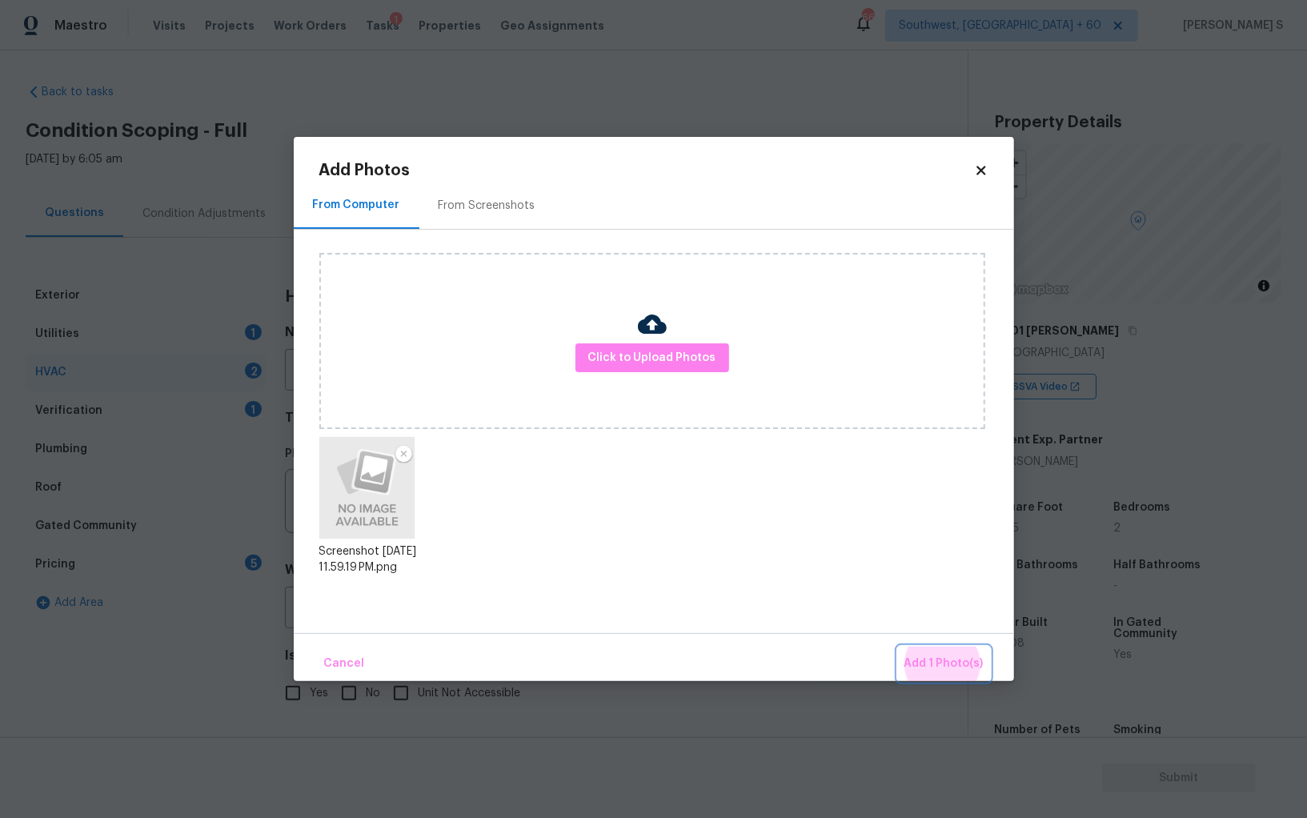
click at [898, 647] on button "Add 1 Photo(s)" at bounding box center [944, 664] width 92 height 34
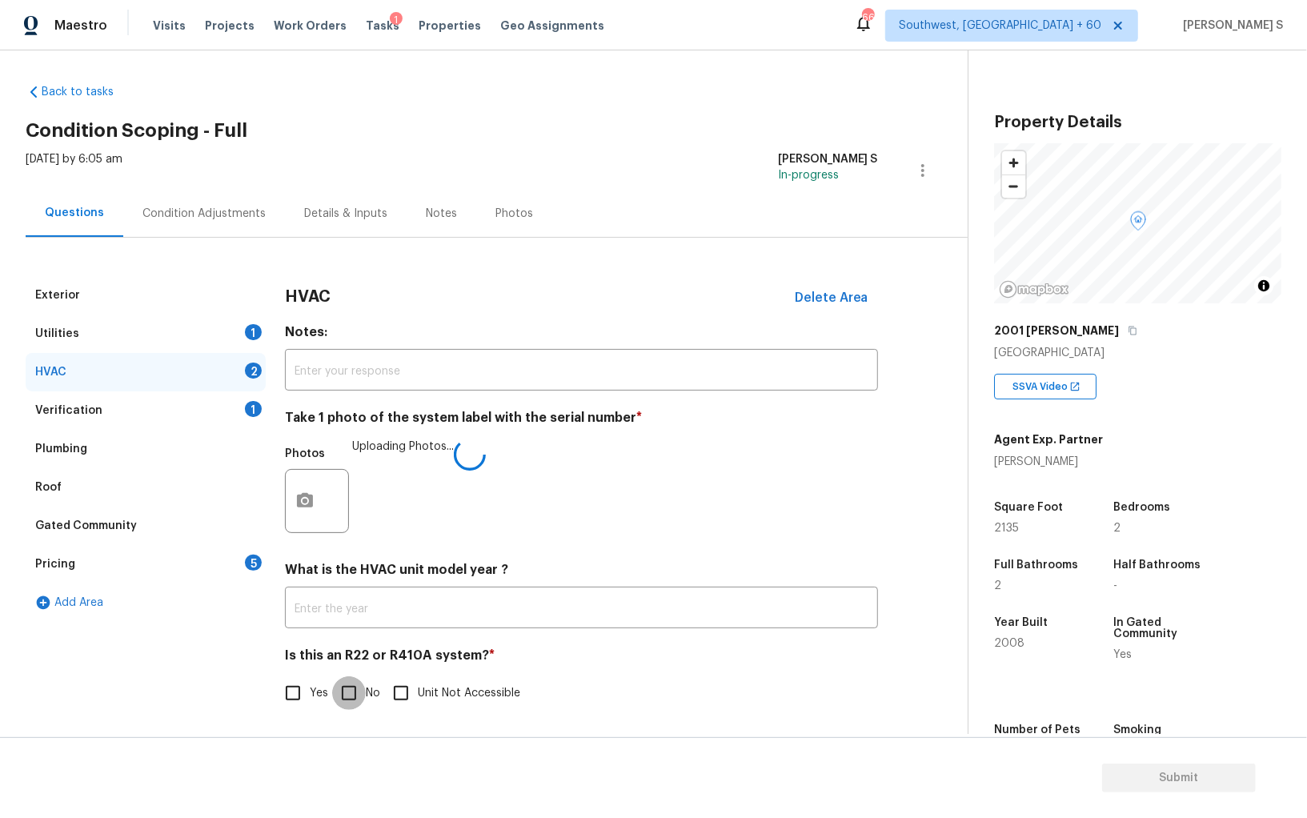
click at [359, 709] on input "No" at bounding box center [349, 693] width 34 height 34
checkbox input "true"
click at [239, 560] on div "Pricing 5" at bounding box center [146, 564] width 240 height 38
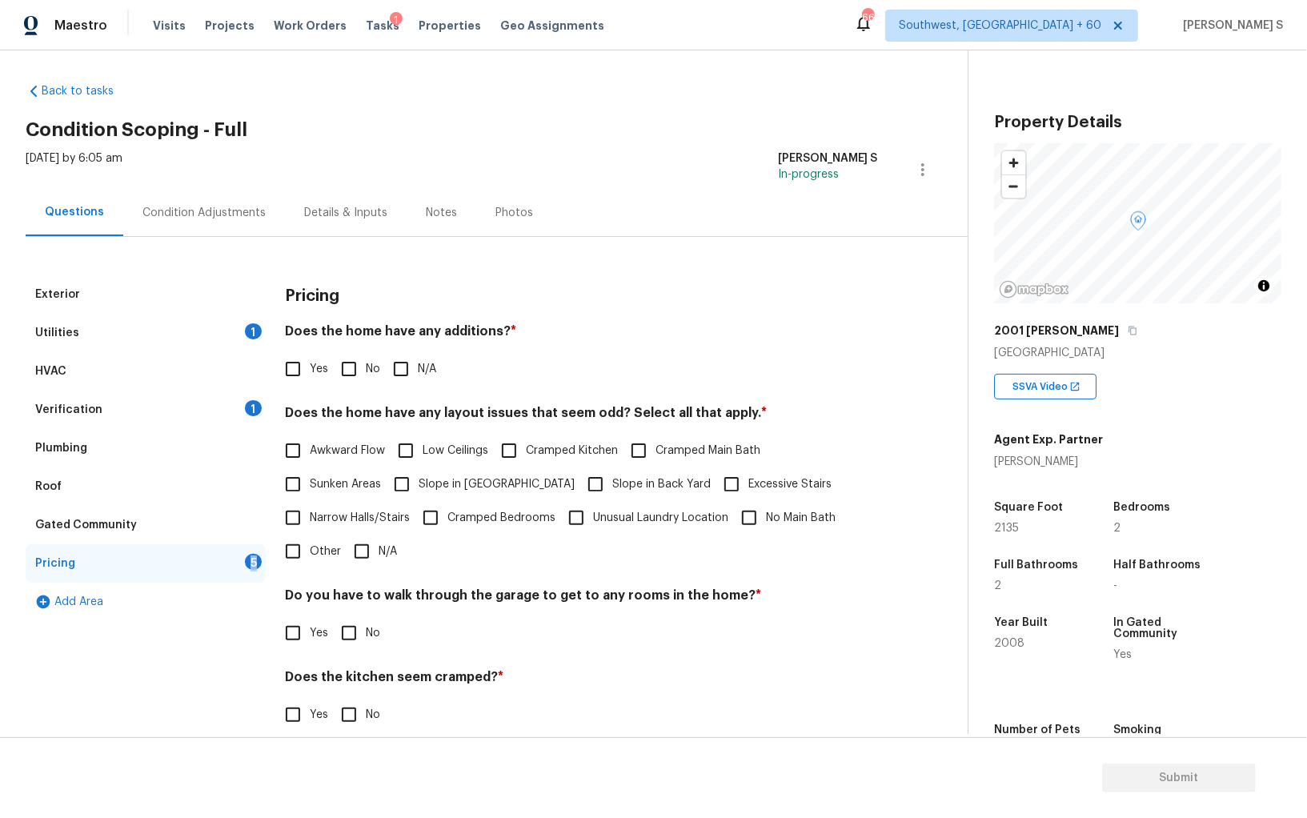
click at [239, 560] on div "Pricing 5" at bounding box center [146, 563] width 240 height 38
click at [350, 369] on input "No" at bounding box center [349, 369] width 34 height 34
checkbox input "true"
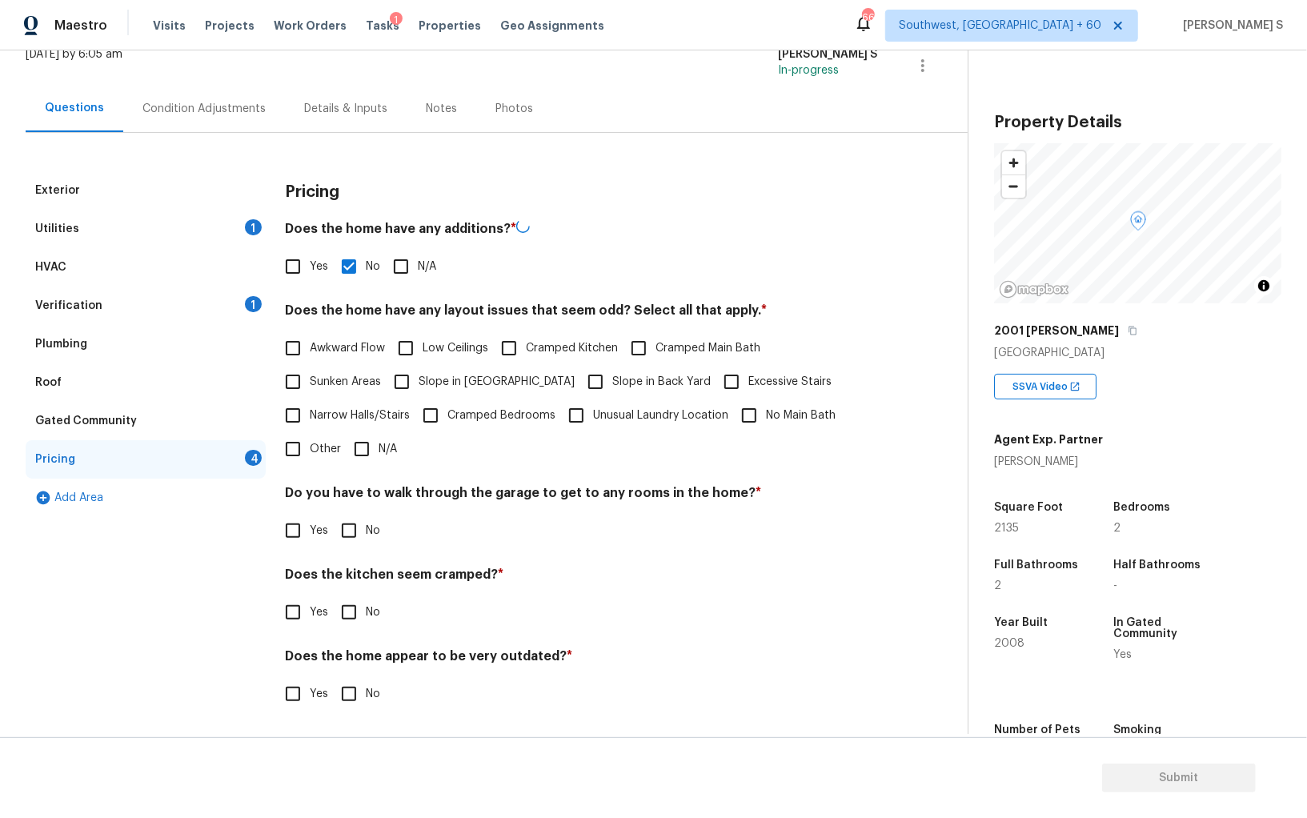
scroll to position [108, 0]
click at [347, 522] on input "No" at bounding box center [349, 531] width 34 height 34
checkbox input "true"
click at [332, 597] on input "No" at bounding box center [349, 614] width 34 height 34
checkbox input "true"
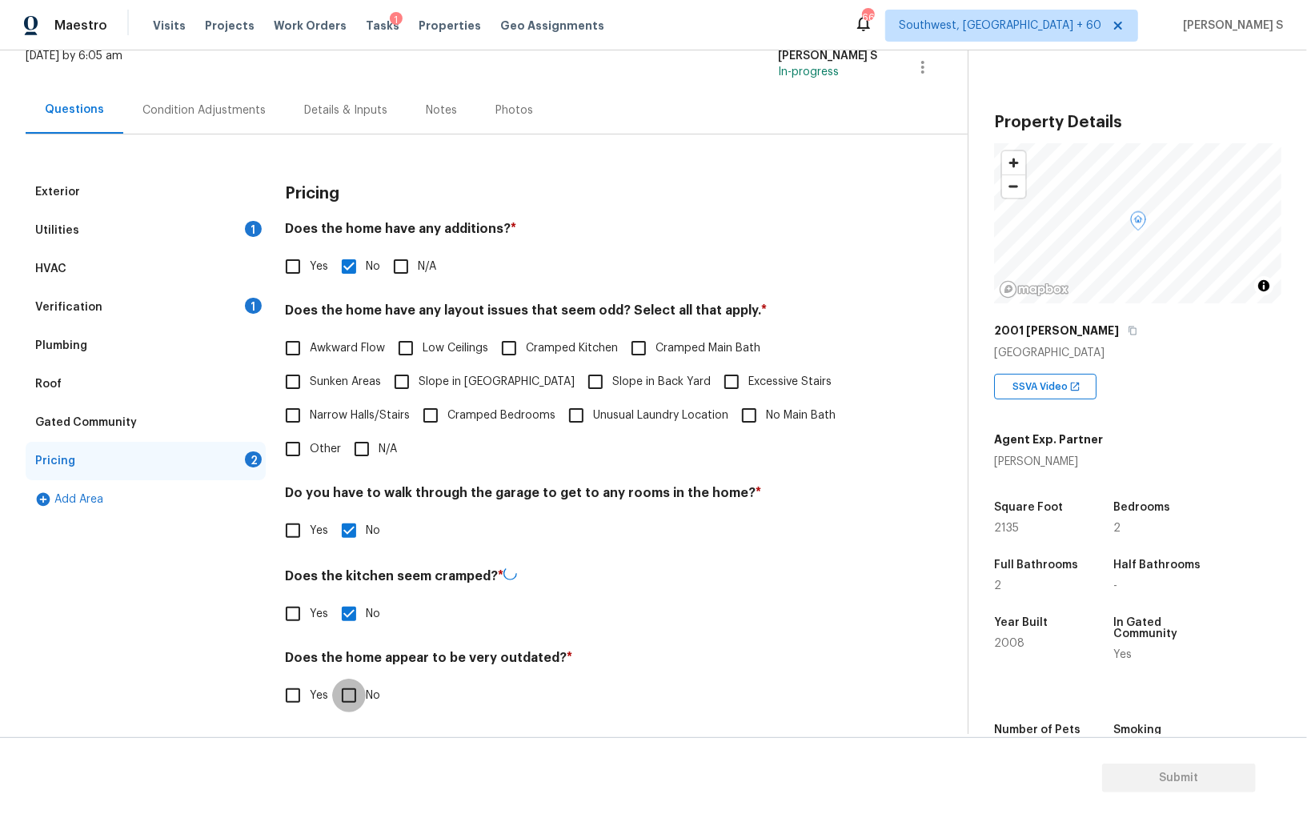
click at [332, 679] on input "No" at bounding box center [349, 696] width 34 height 34
checkbox input "true"
click at [226, 307] on div "Verification 1" at bounding box center [146, 307] width 240 height 38
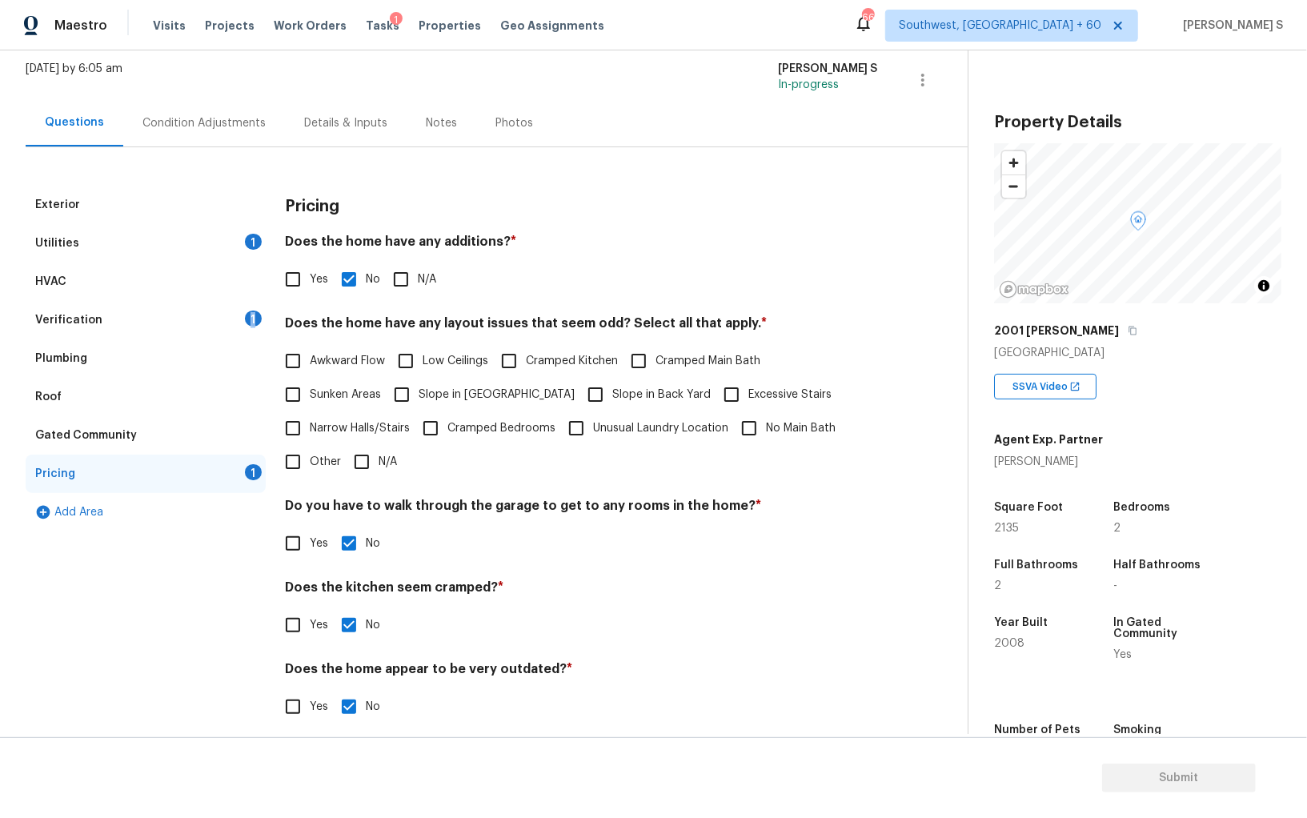
click at [226, 307] on div "Verification 1" at bounding box center [146, 320] width 240 height 38
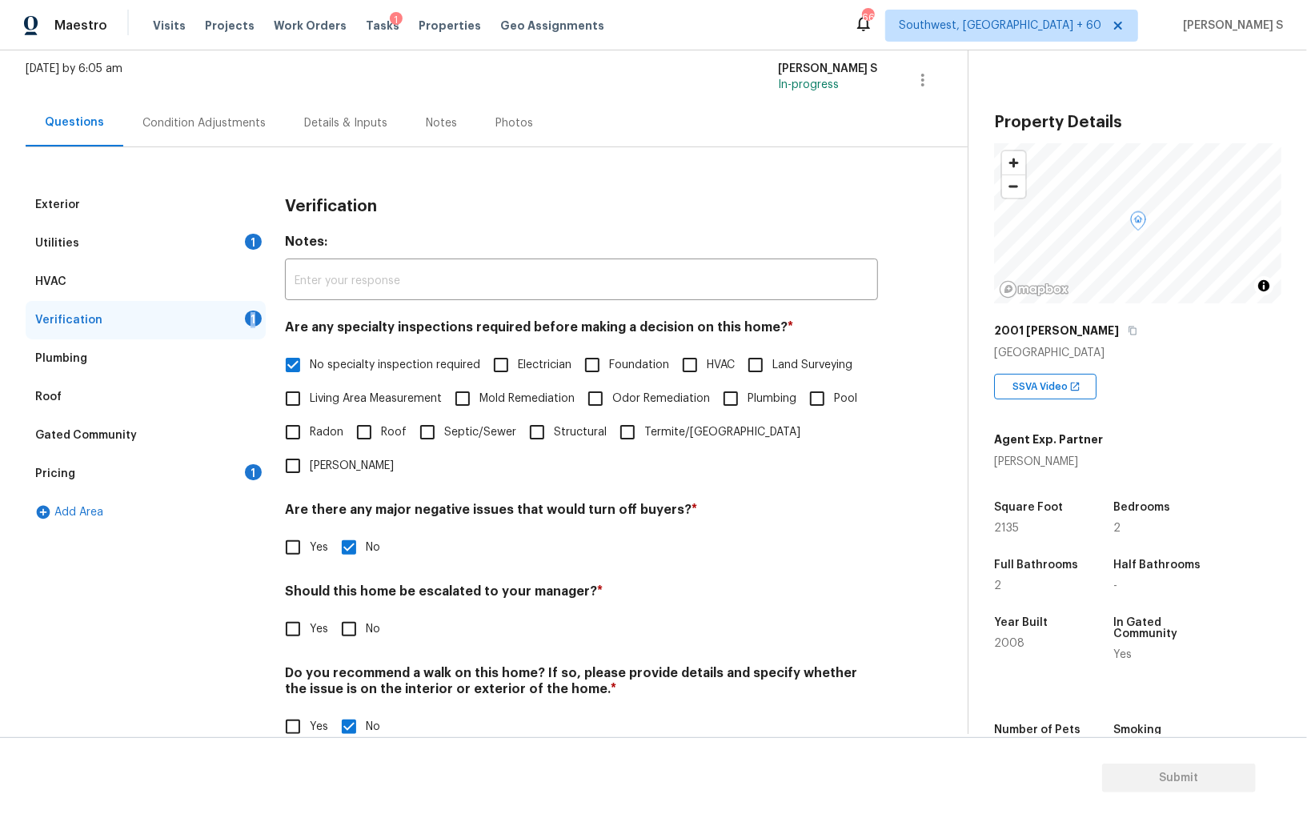
scroll to position [0, 0]
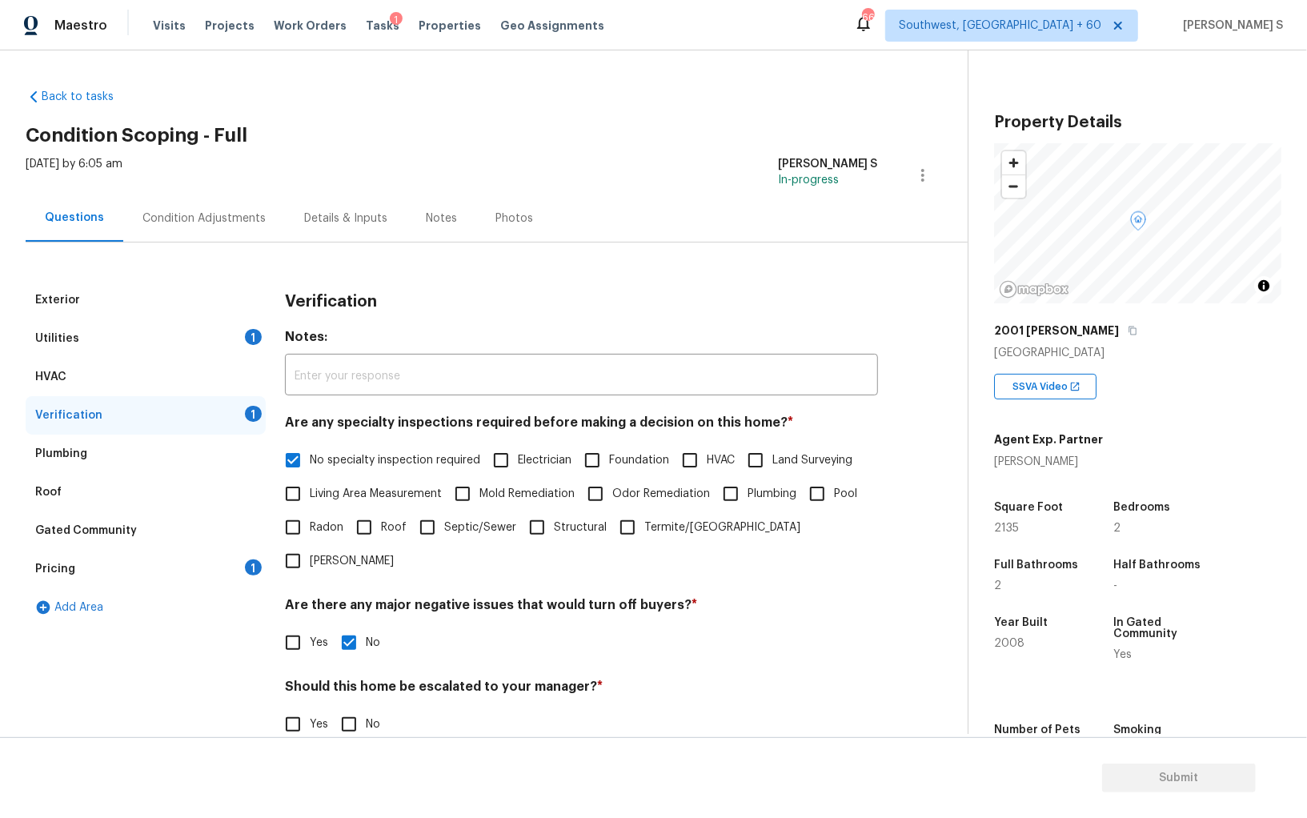
click at [213, 215] on div "Condition Adjustments" at bounding box center [203, 219] width 123 height 16
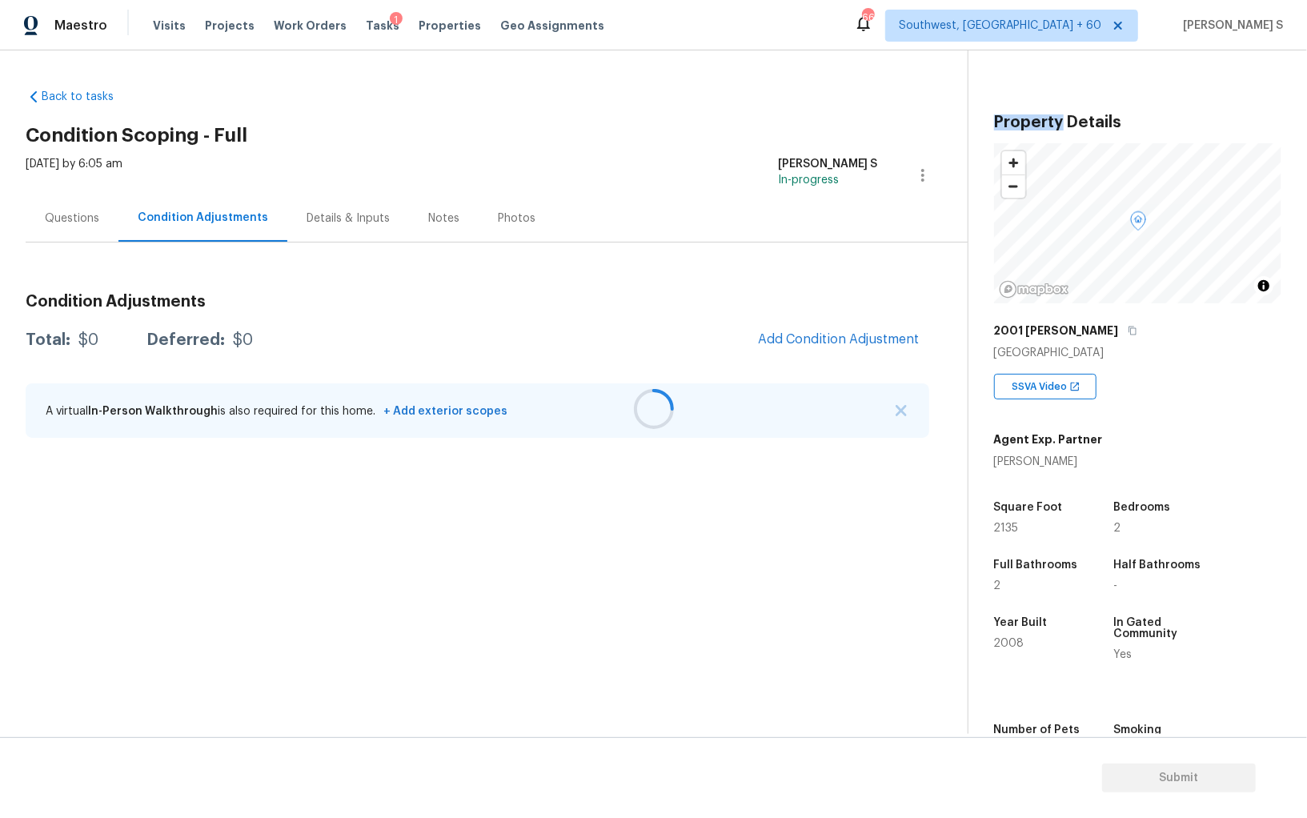
click at [213, 215] on div at bounding box center [653, 409] width 1307 height 818
drag, startPoint x: 847, startPoint y: 320, endPoint x: 858, endPoint y: 321, distance: 11.2
click at [847, 321] on div "Condition Adjustments Total: $0 Deferred: $0 Add Condition Adjustment A virtual…" at bounding box center [478, 366] width 904 height 171
click at [865, 331] on button "Add Condition Adjustment" at bounding box center [838, 340] width 181 height 34
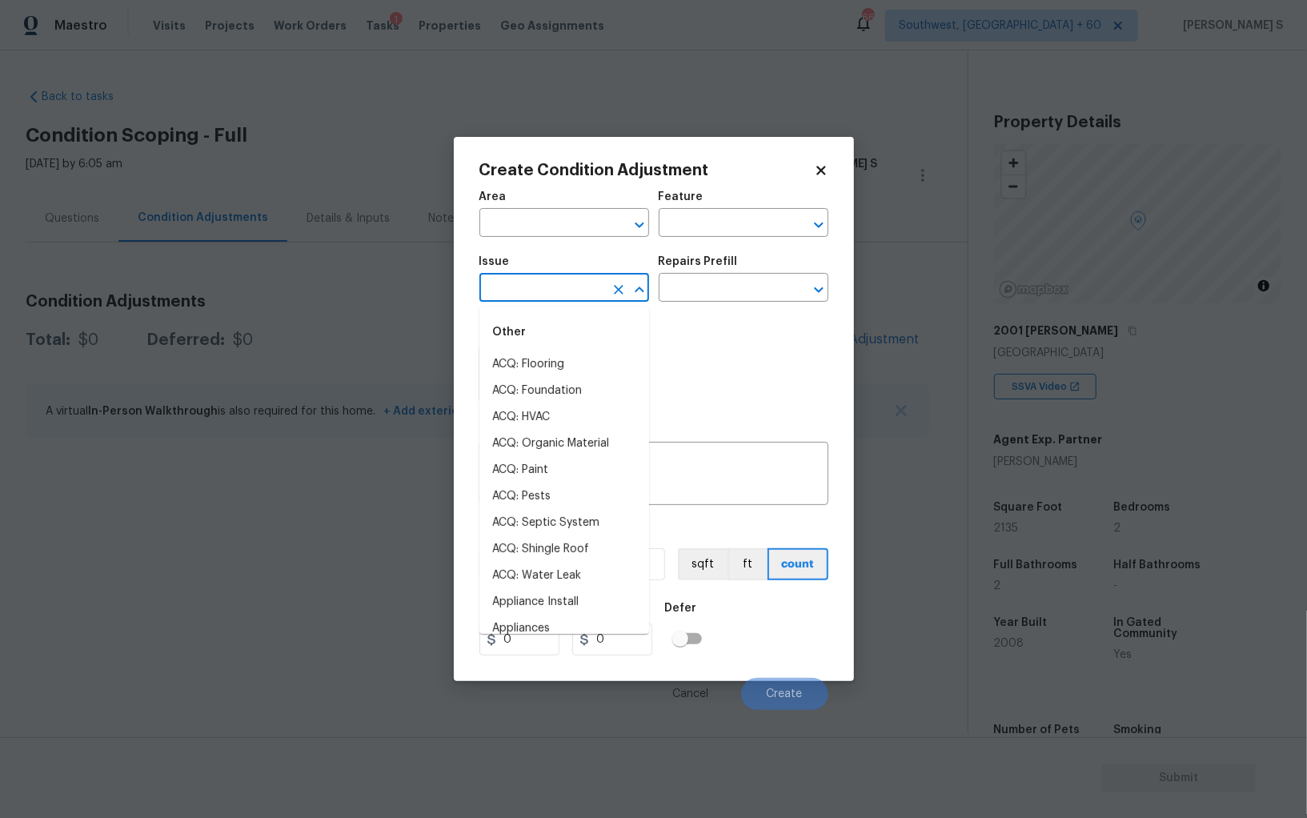
click at [592, 295] on input "text" at bounding box center [542, 289] width 125 height 25
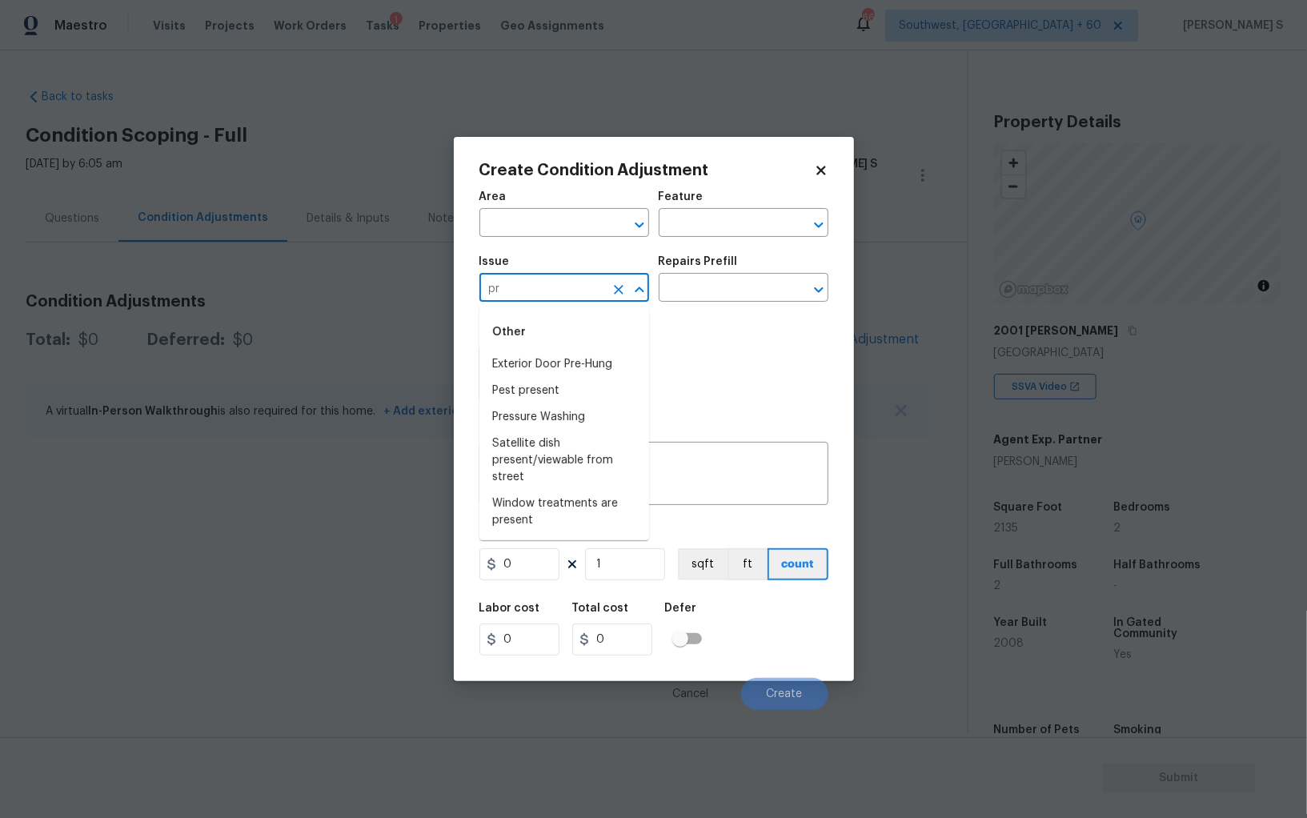
type input "pre"
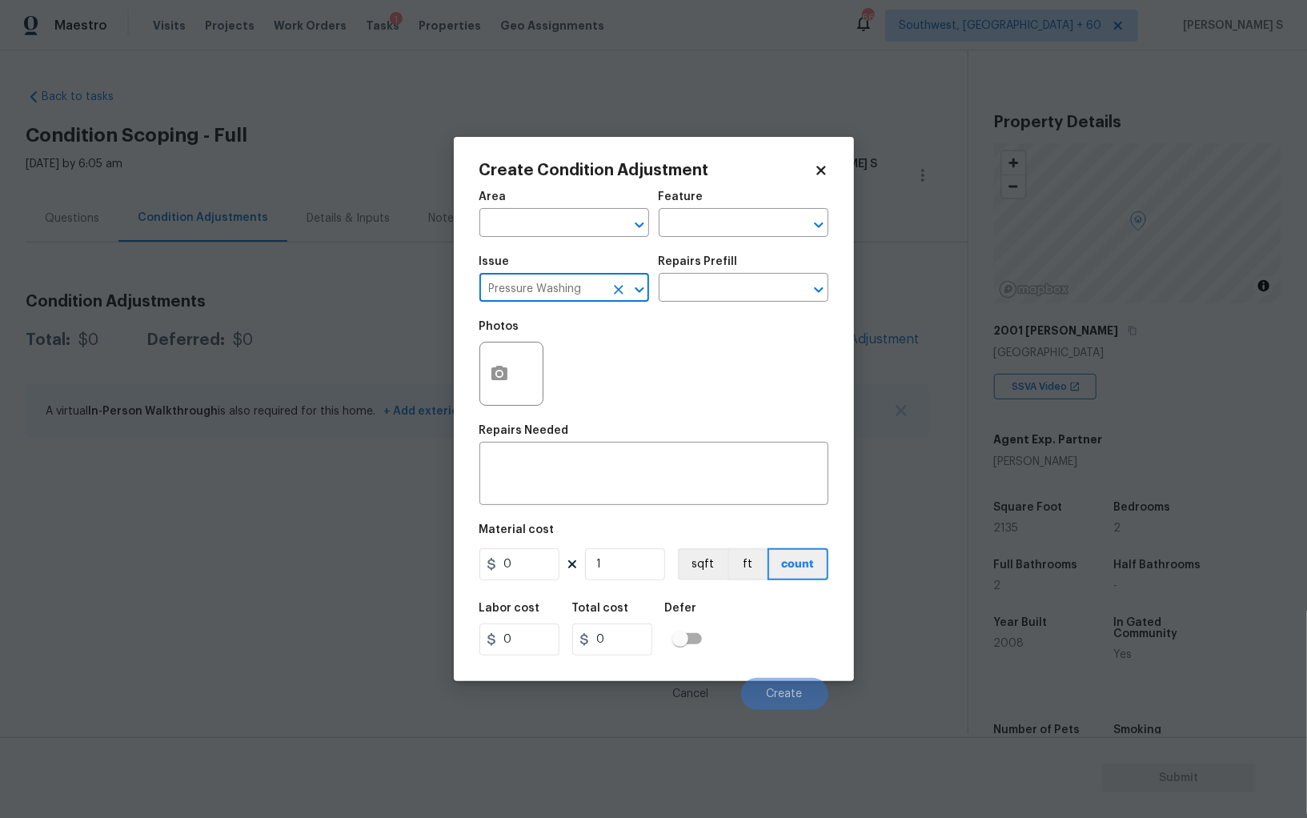
type input "Pressure Washing"
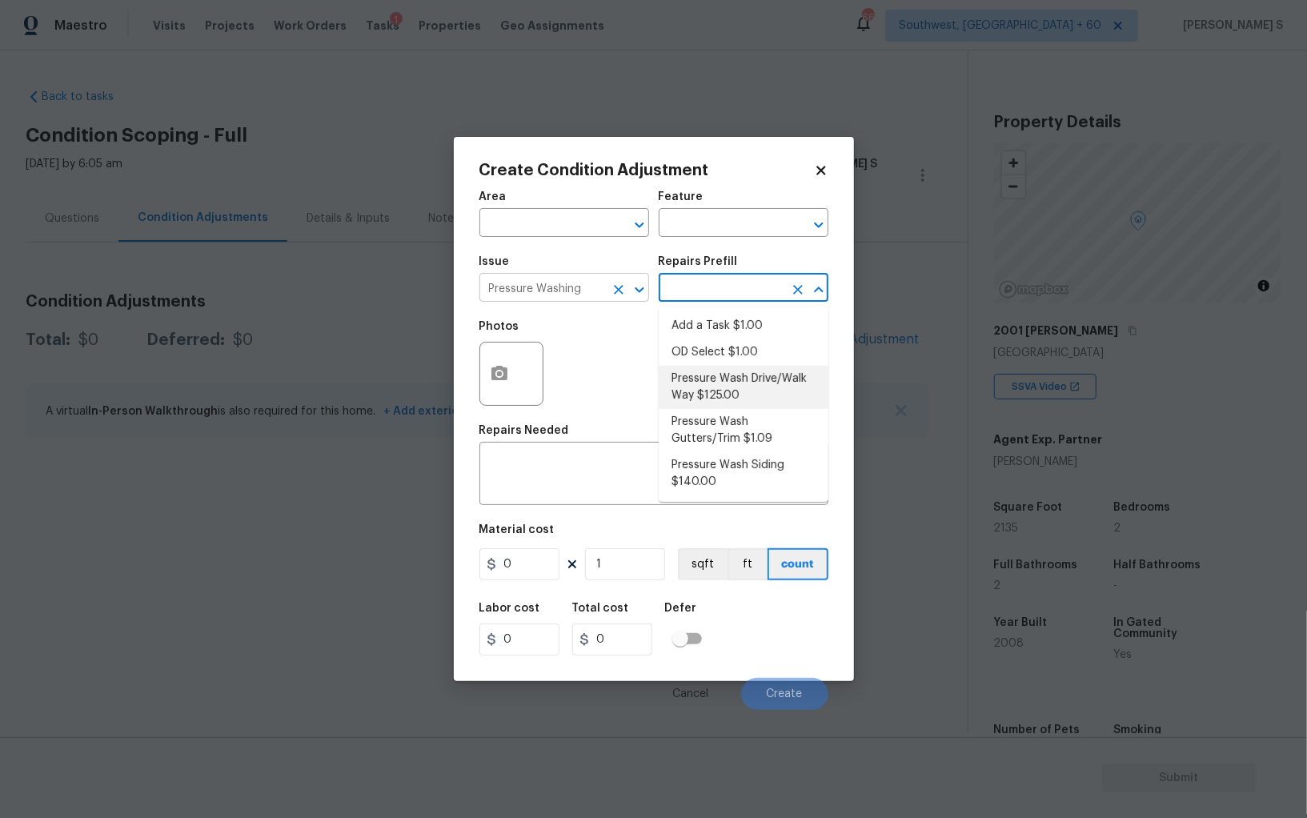
type input "Siding"
type textarea "Pressure wash the driveways/walkways as directed by the PM. Ensure that all deb…"
type input "125"
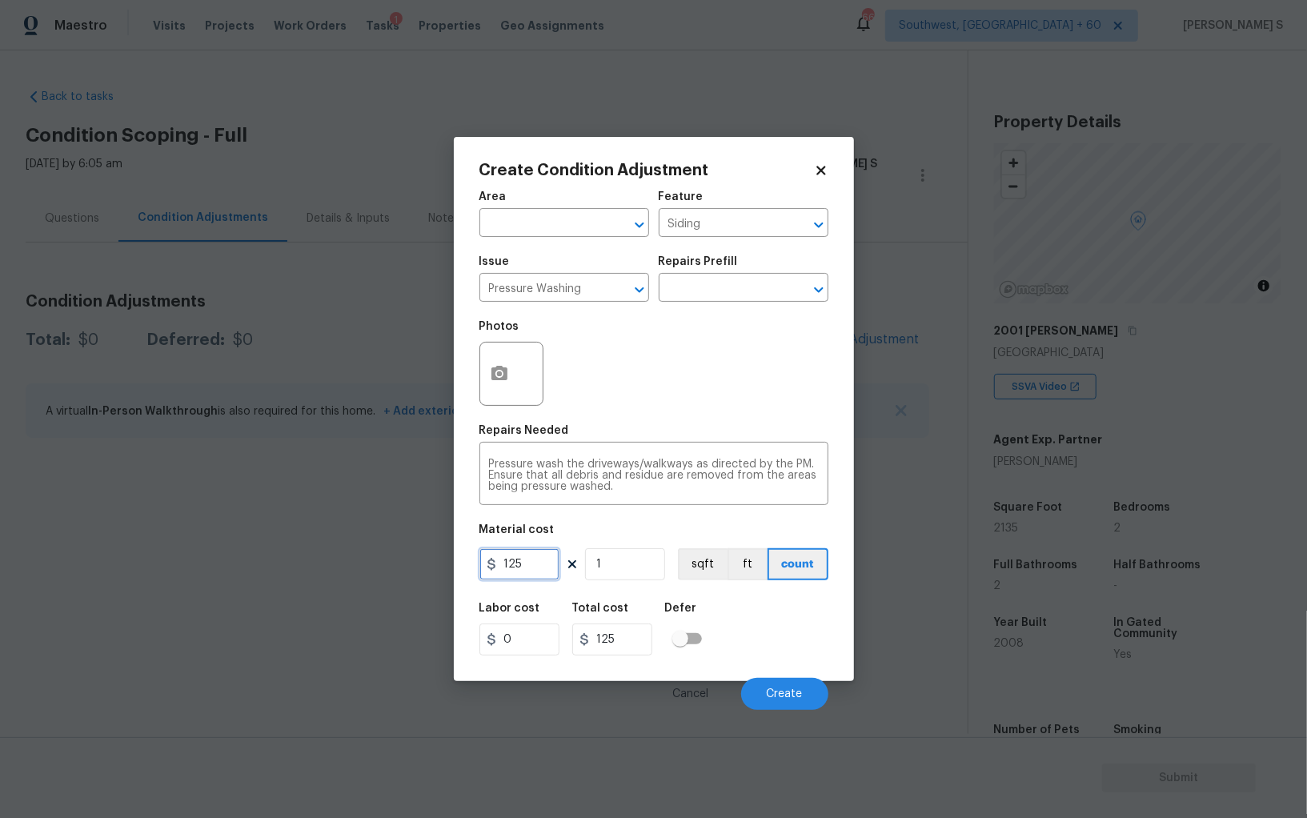
click at [542, 568] on input "125" at bounding box center [520, 564] width 80 height 32
type input "200"
click at [757, 682] on button "Create" at bounding box center [784, 694] width 87 height 32
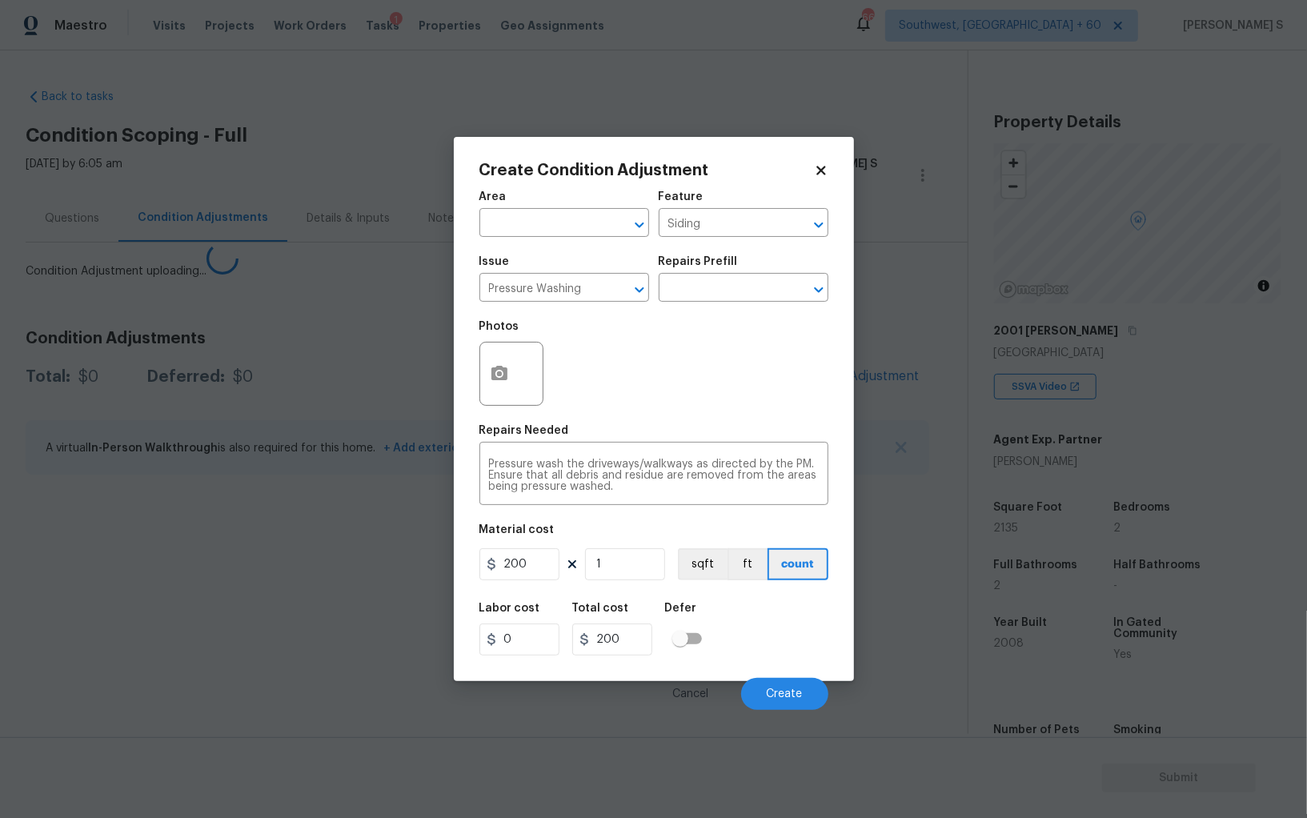
click at [210, 572] on body "Maestro Visits Projects Work Orders Tasks 1 Properties Geo Assignments 667 Sout…" at bounding box center [653, 409] width 1307 height 818
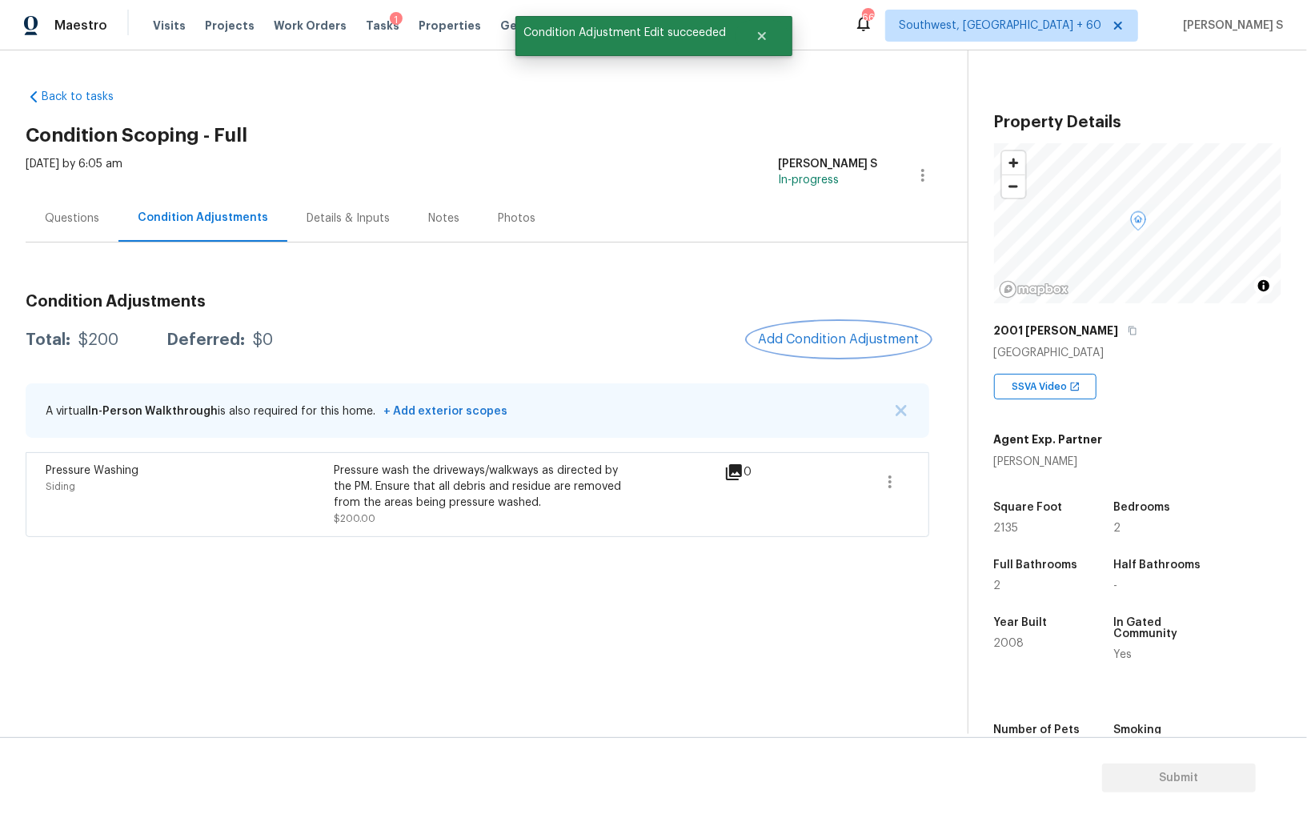
click at [849, 333] on span "Add Condition Adjustment" at bounding box center [839, 339] width 162 height 14
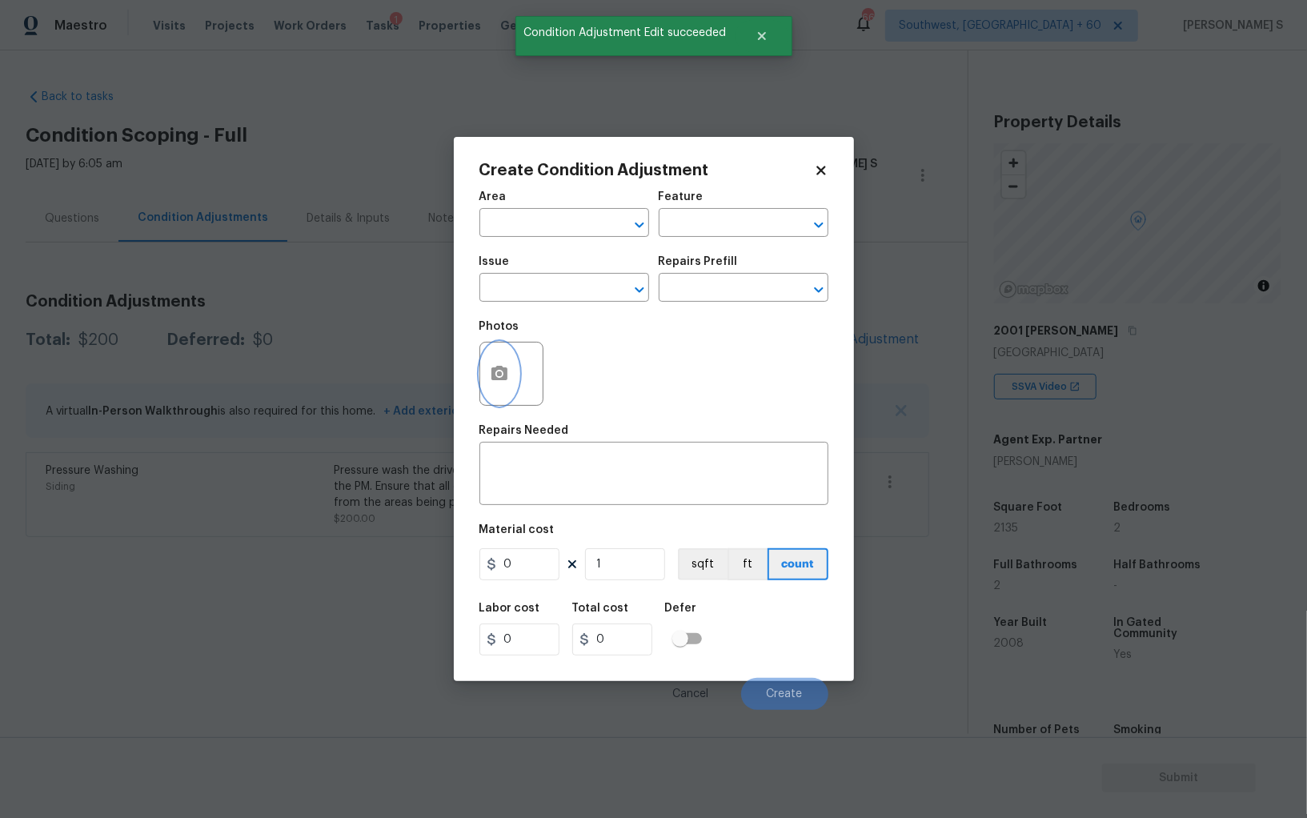
click at [506, 375] on icon "button" at bounding box center [500, 373] width 16 height 14
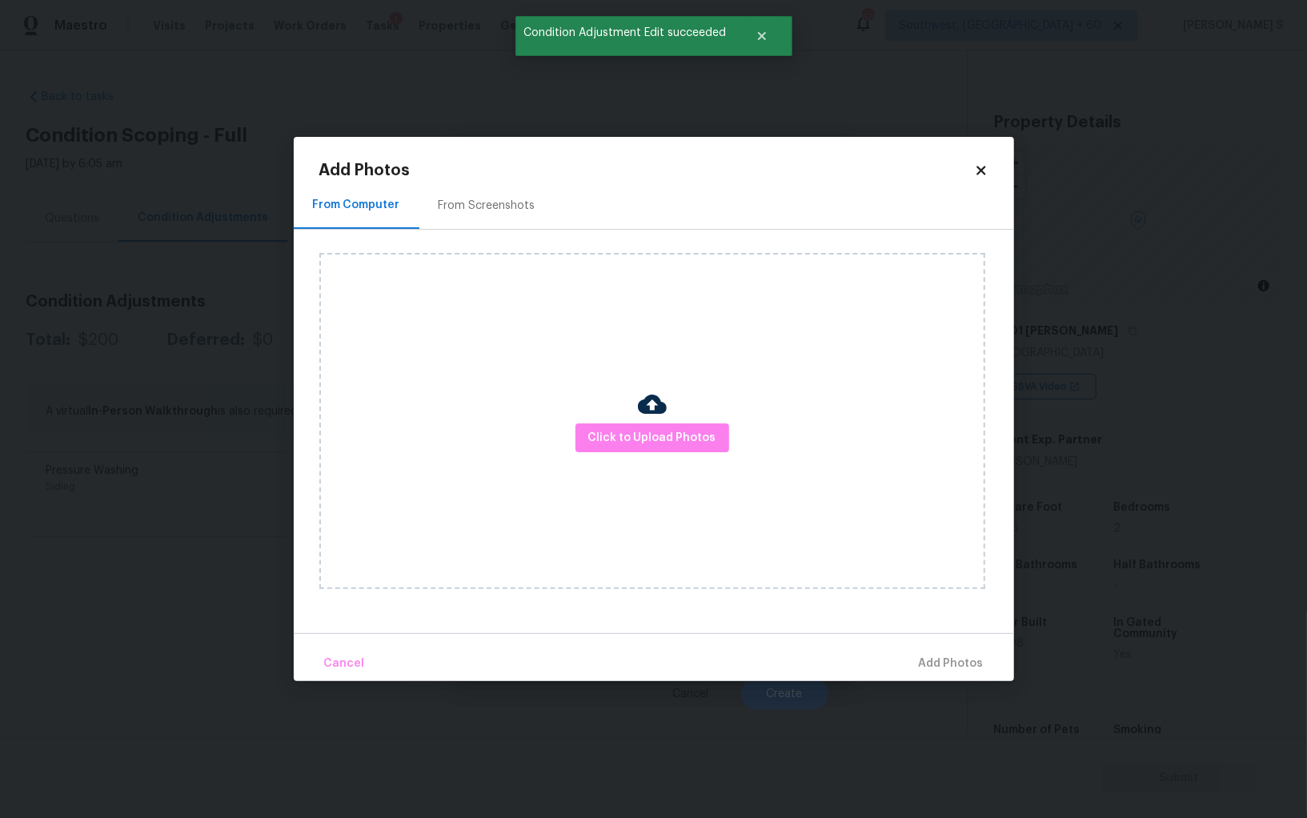
click at [477, 191] on div "From Screenshots" at bounding box center [486, 205] width 135 height 47
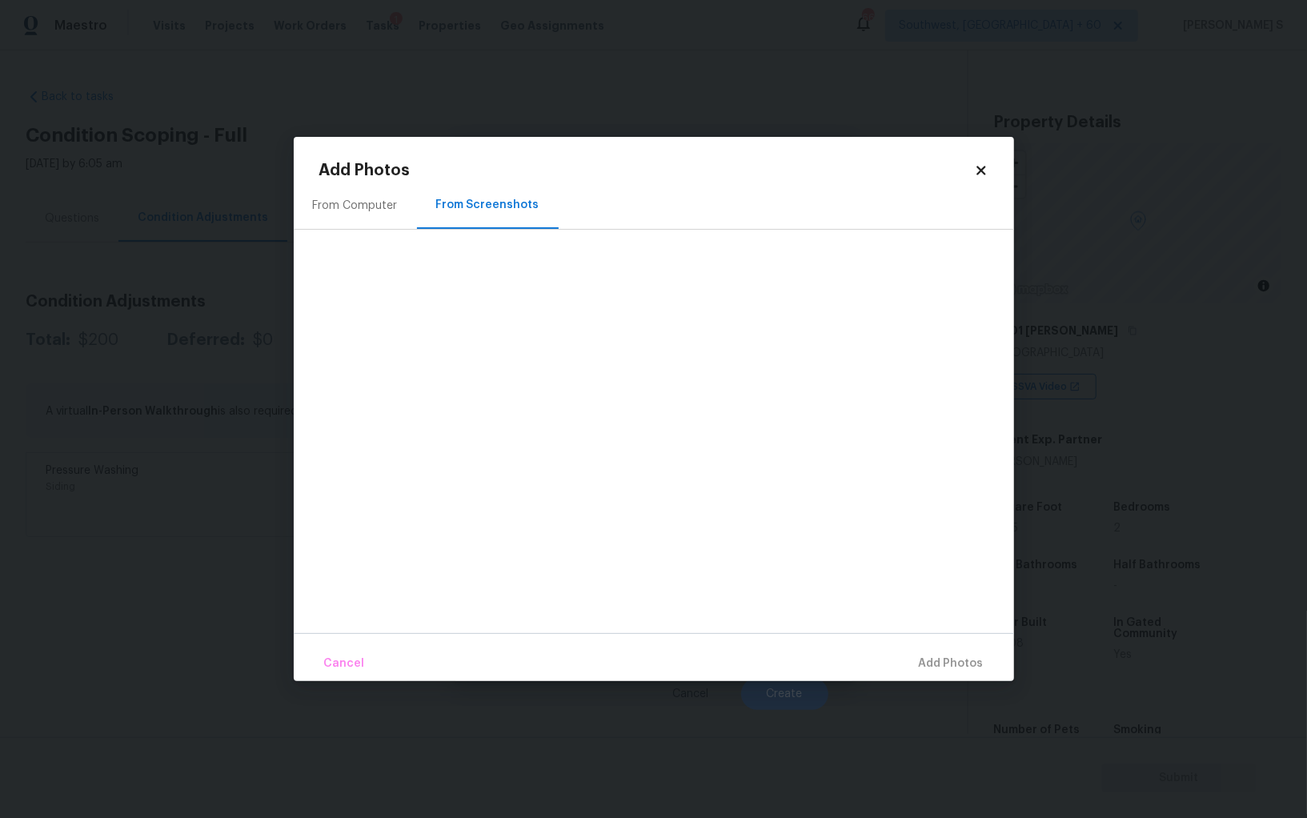
click at [355, 214] on div "From Computer" at bounding box center [355, 205] width 123 height 47
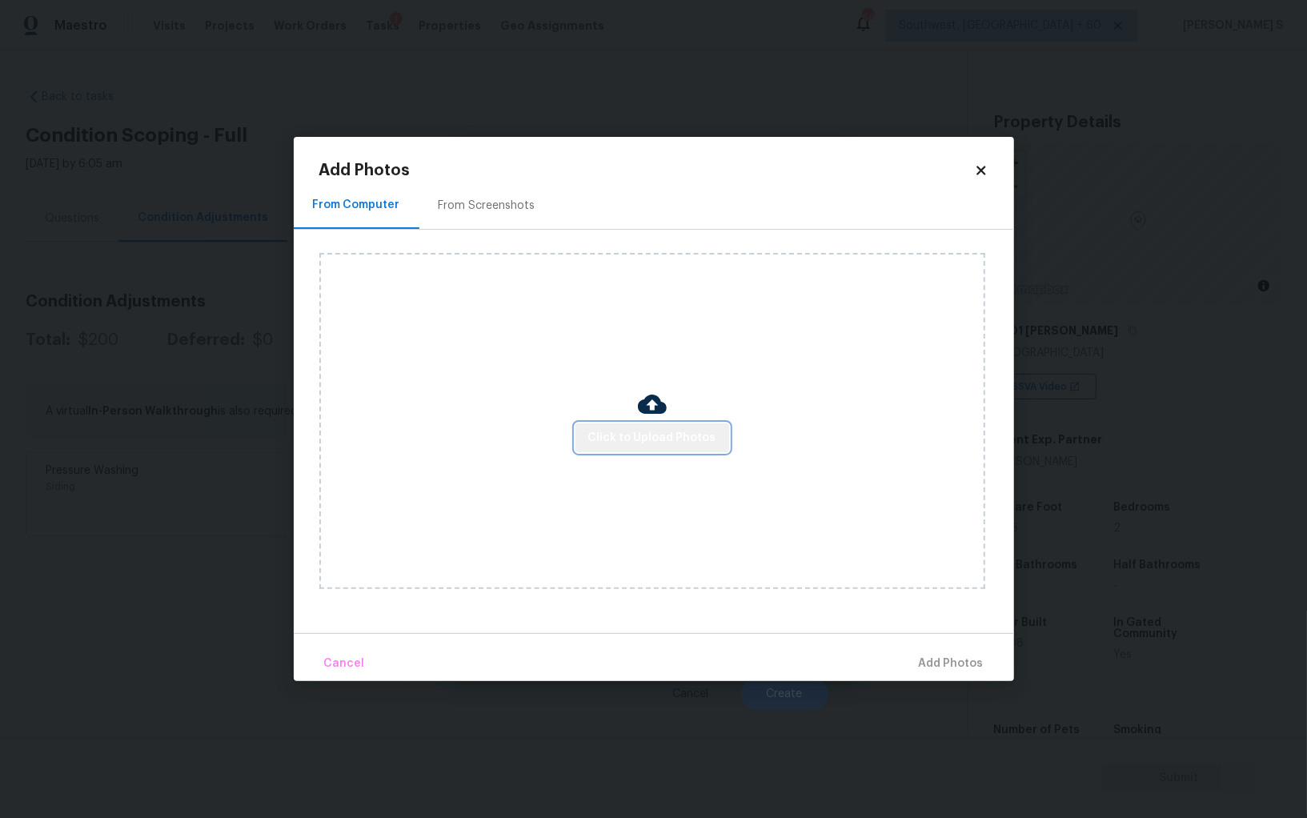
click at [667, 433] on span "Click to Upload Photos" at bounding box center [652, 438] width 128 height 20
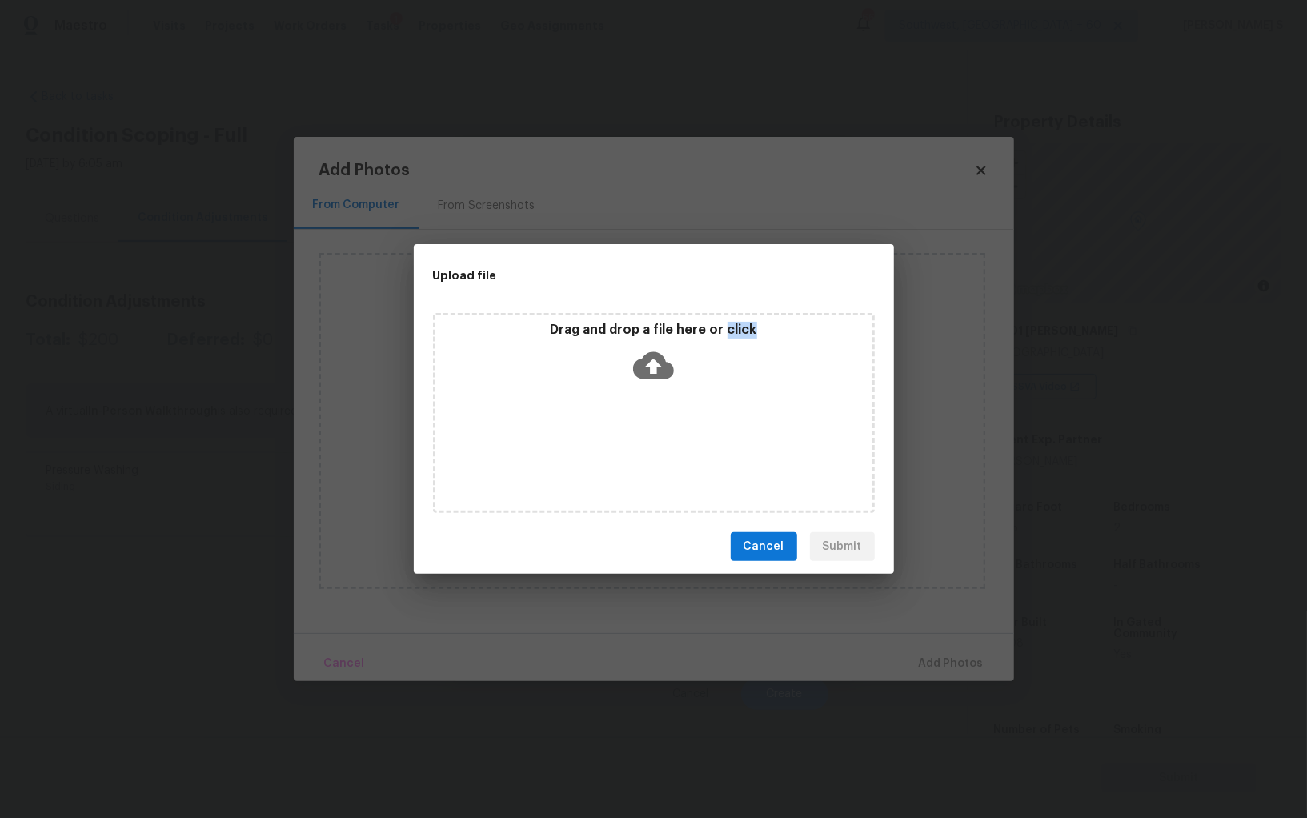
click at [667, 433] on div "Drag and drop a file here or click" at bounding box center [654, 413] width 442 height 200
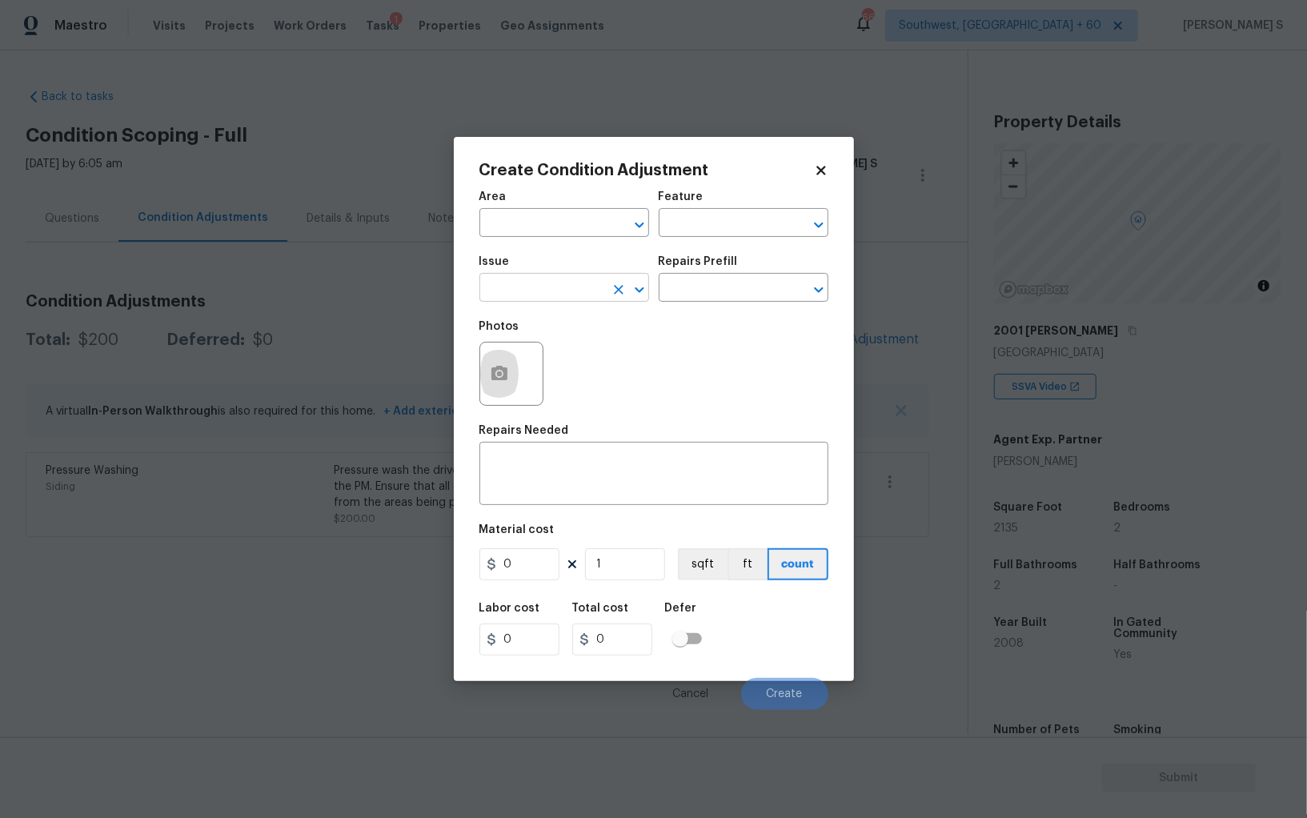
click at [529, 302] on input "text" at bounding box center [542, 289] width 125 height 25
type input "Landscape Package"
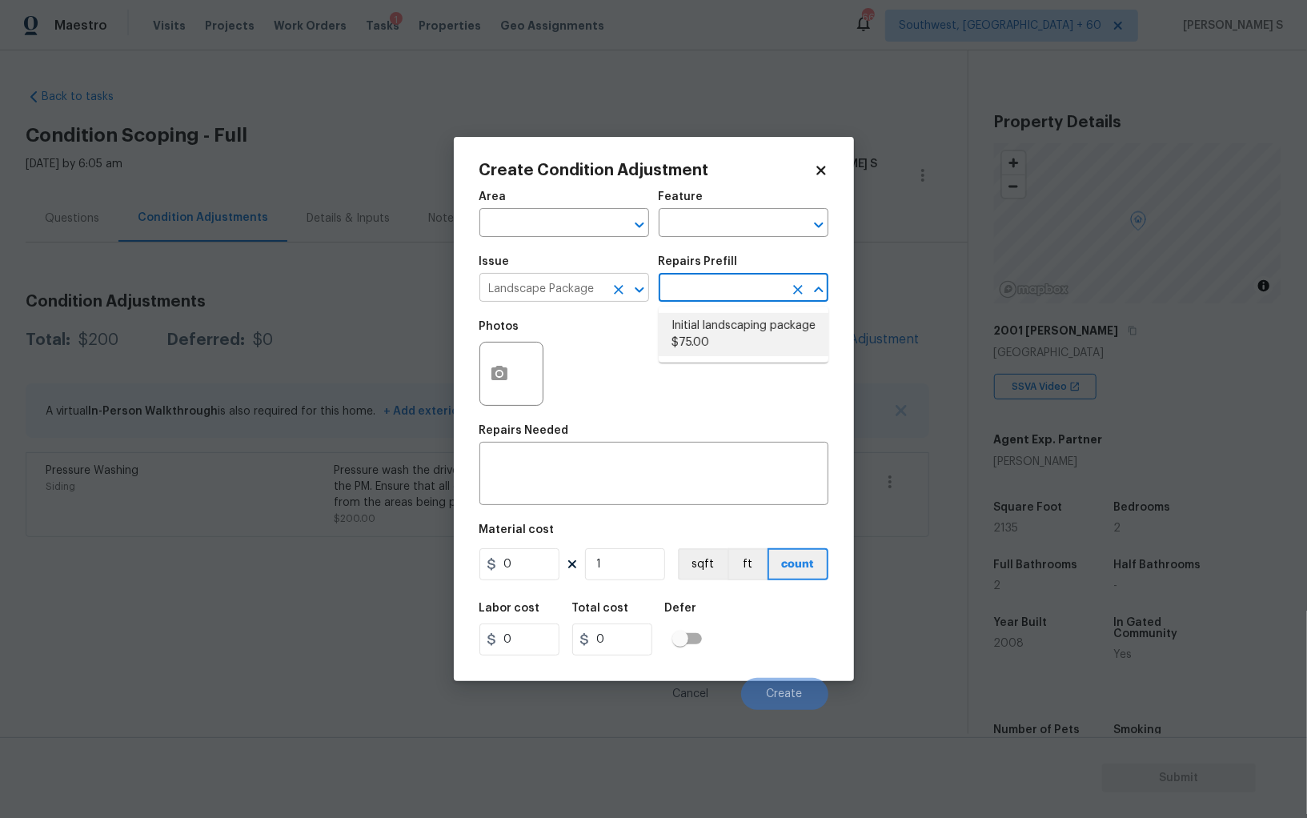
type input "Home Readiness Packages"
type textarea "Mowing of grass up to 6" in height. Mow, edge along driveways & sidewalks, trim…"
type input "75"
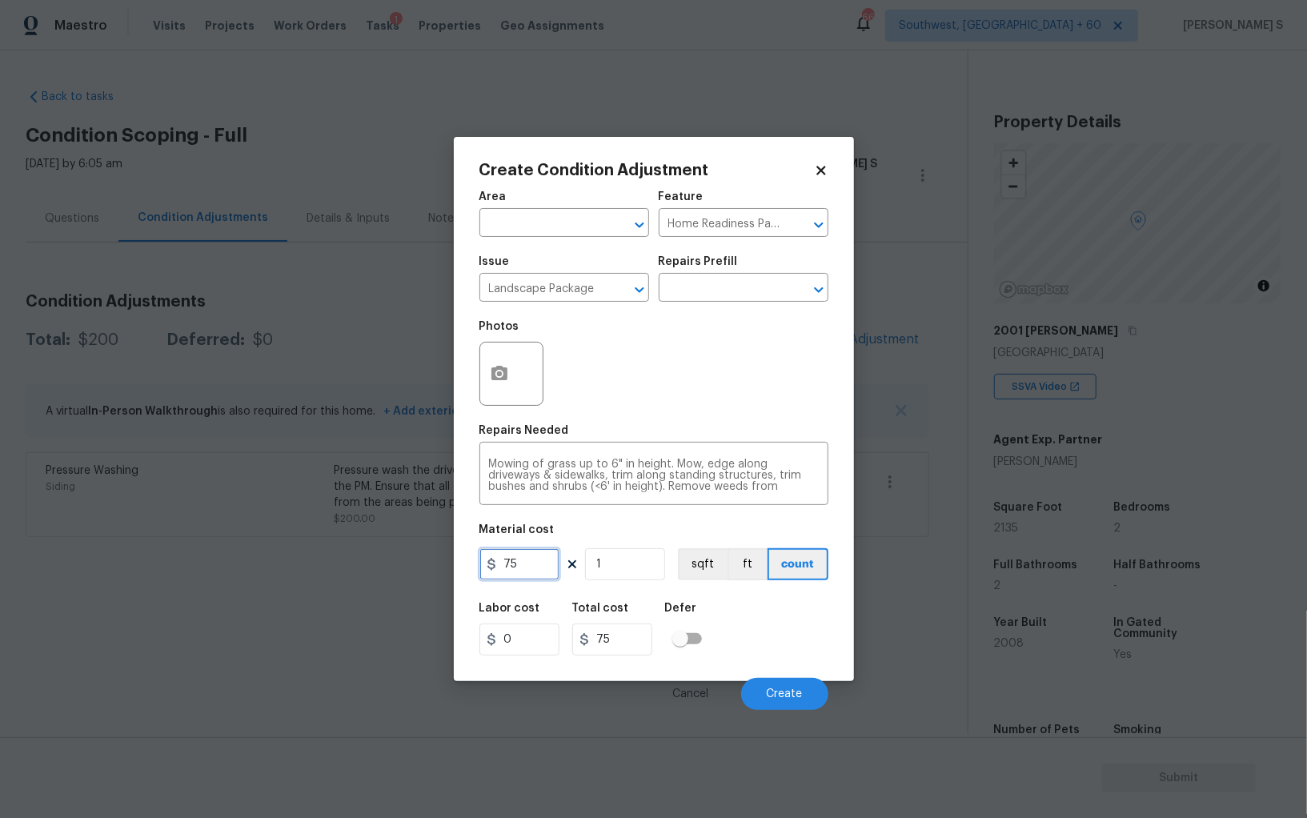
click at [541, 575] on input "75" at bounding box center [520, 564] width 80 height 32
type input "300"
click at [776, 701] on button "Create" at bounding box center [784, 694] width 87 height 32
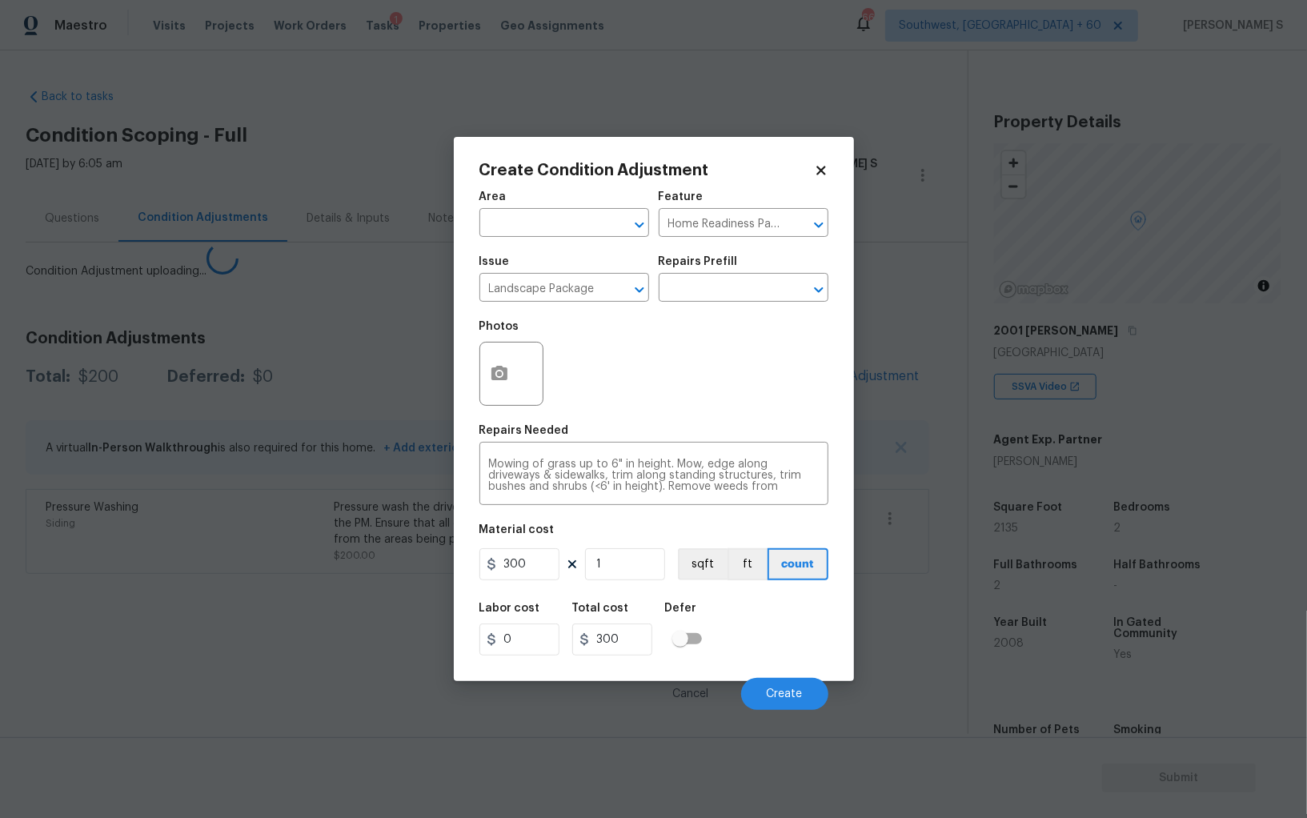
click at [196, 618] on body "Maestro Visits Projects Work Orders Tasks 1 Properties Geo Assignments 667 Sout…" at bounding box center [653, 409] width 1307 height 818
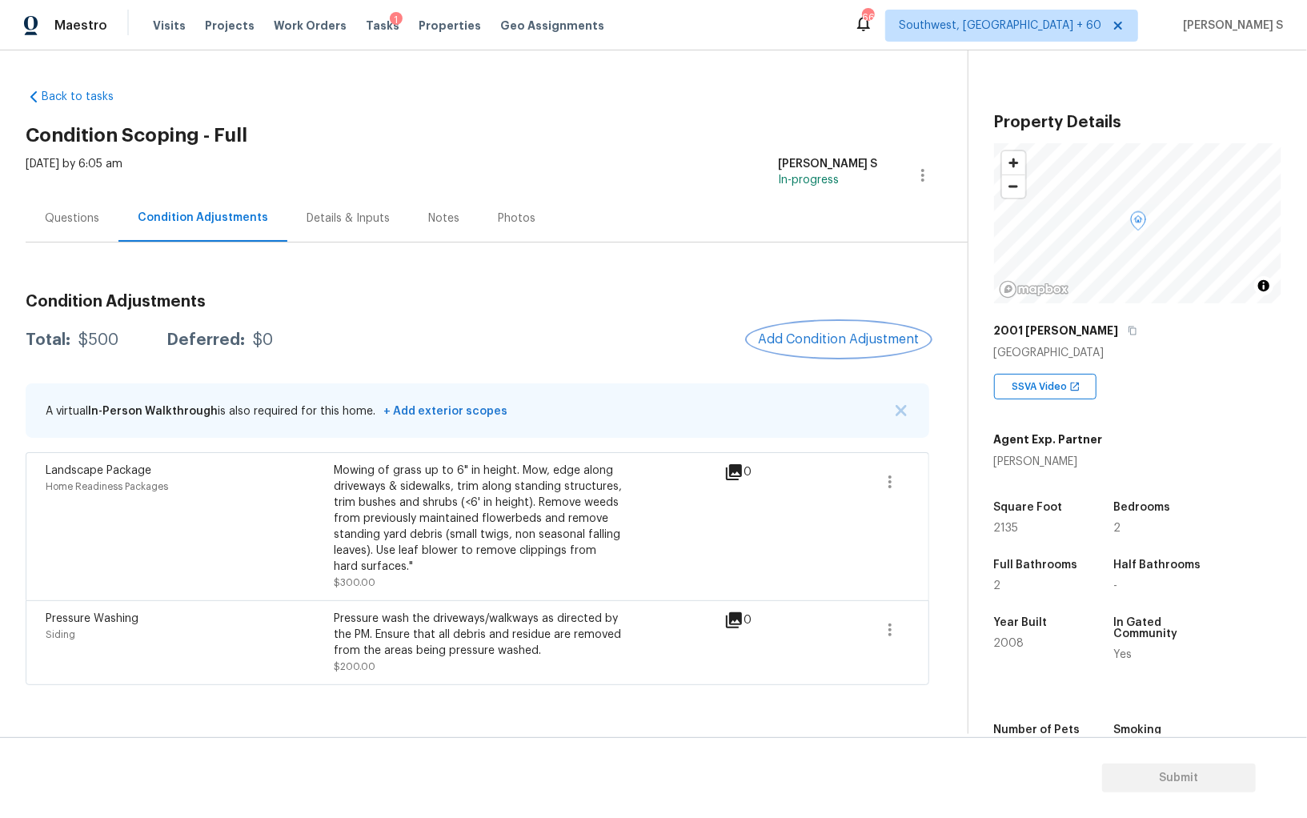
click at [784, 344] on span "Add Condition Adjustment" at bounding box center [839, 339] width 162 height 14
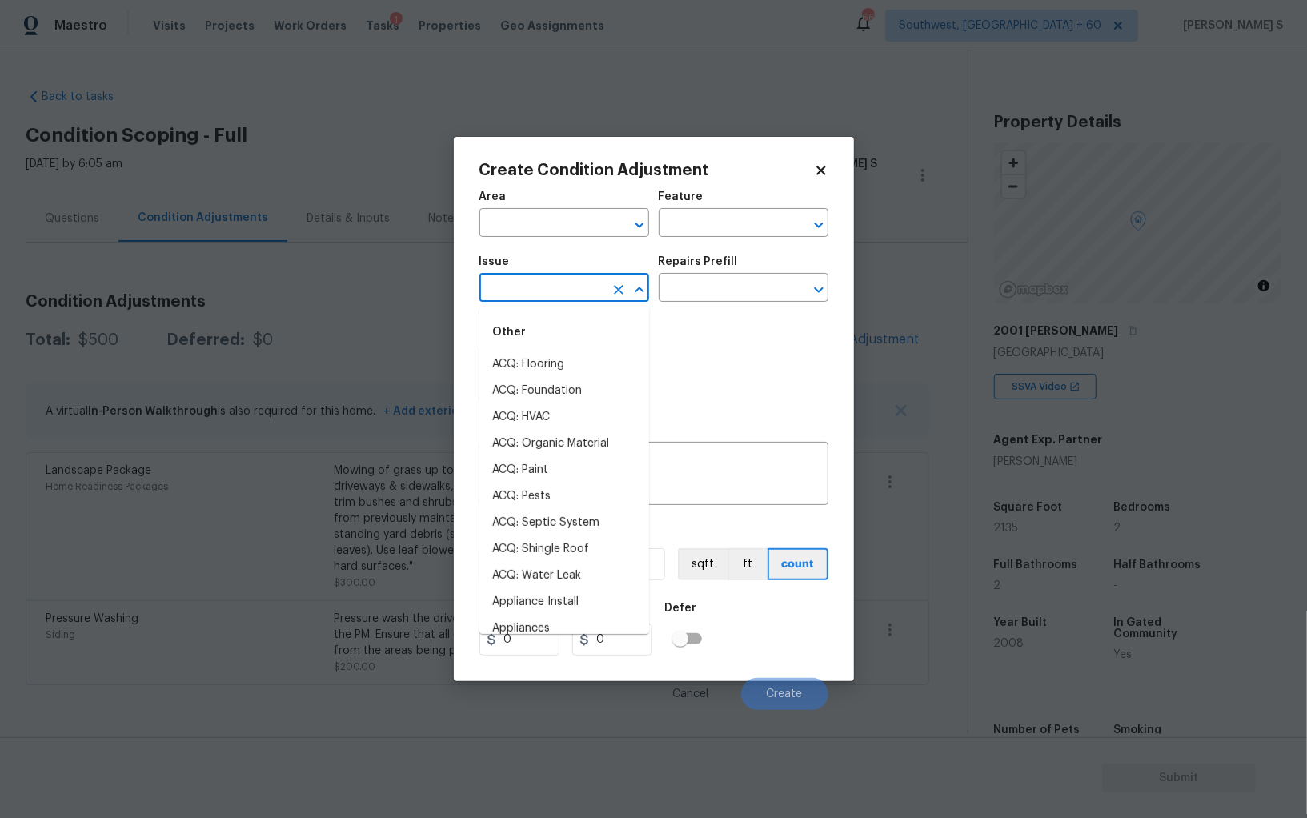
click at [596, 283] on input "text" at bounding box center [542, 289] width 125 height 25
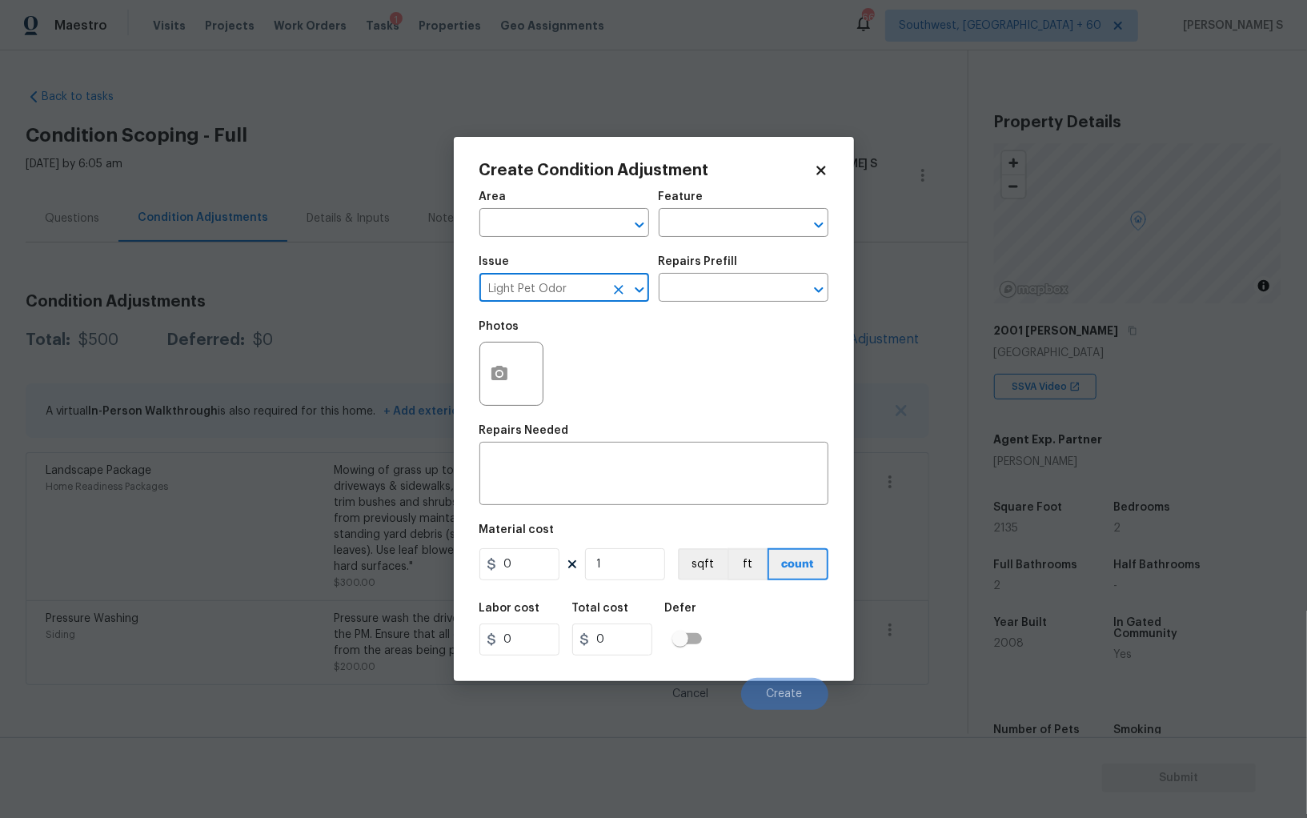
type input "Light Pet Odor"
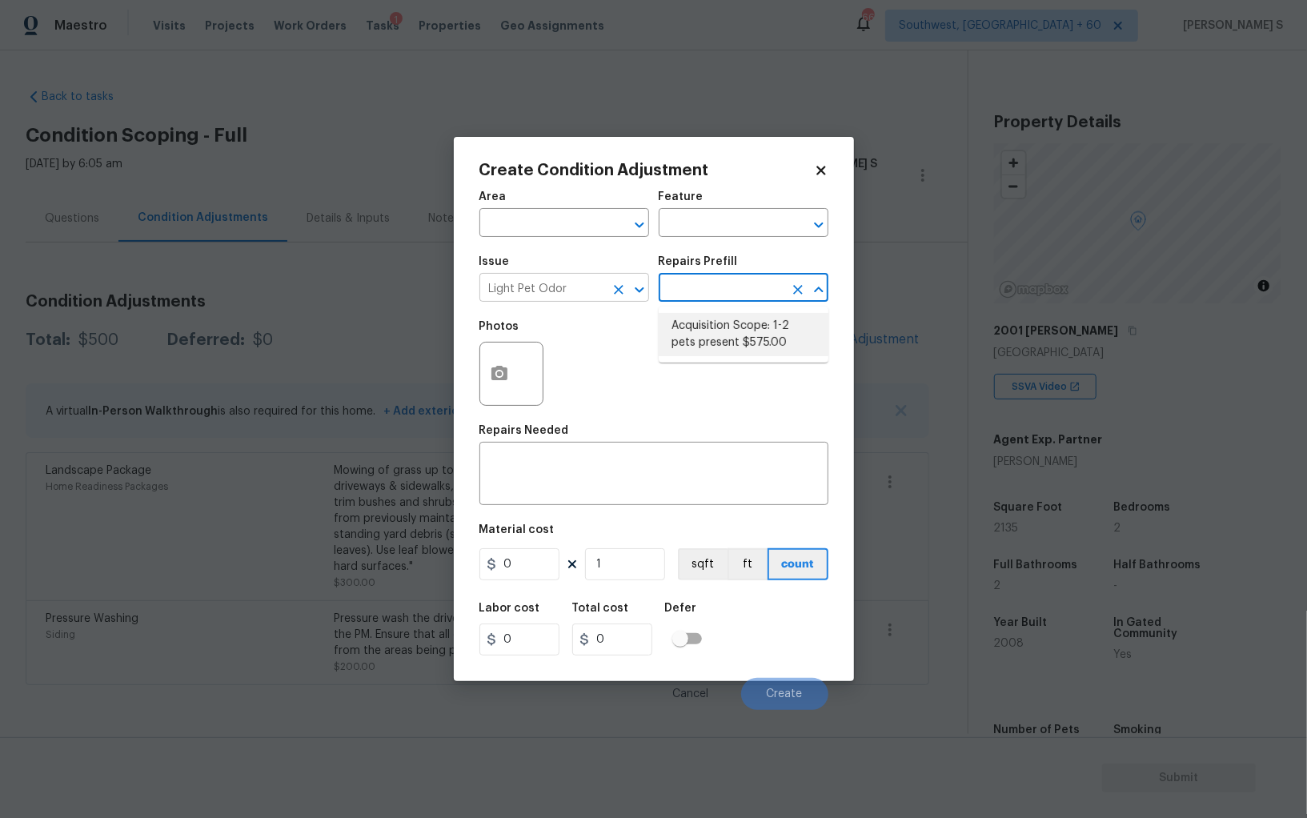
type textarea "Acquisition Scope: 1-2 pets present"
type input "575"
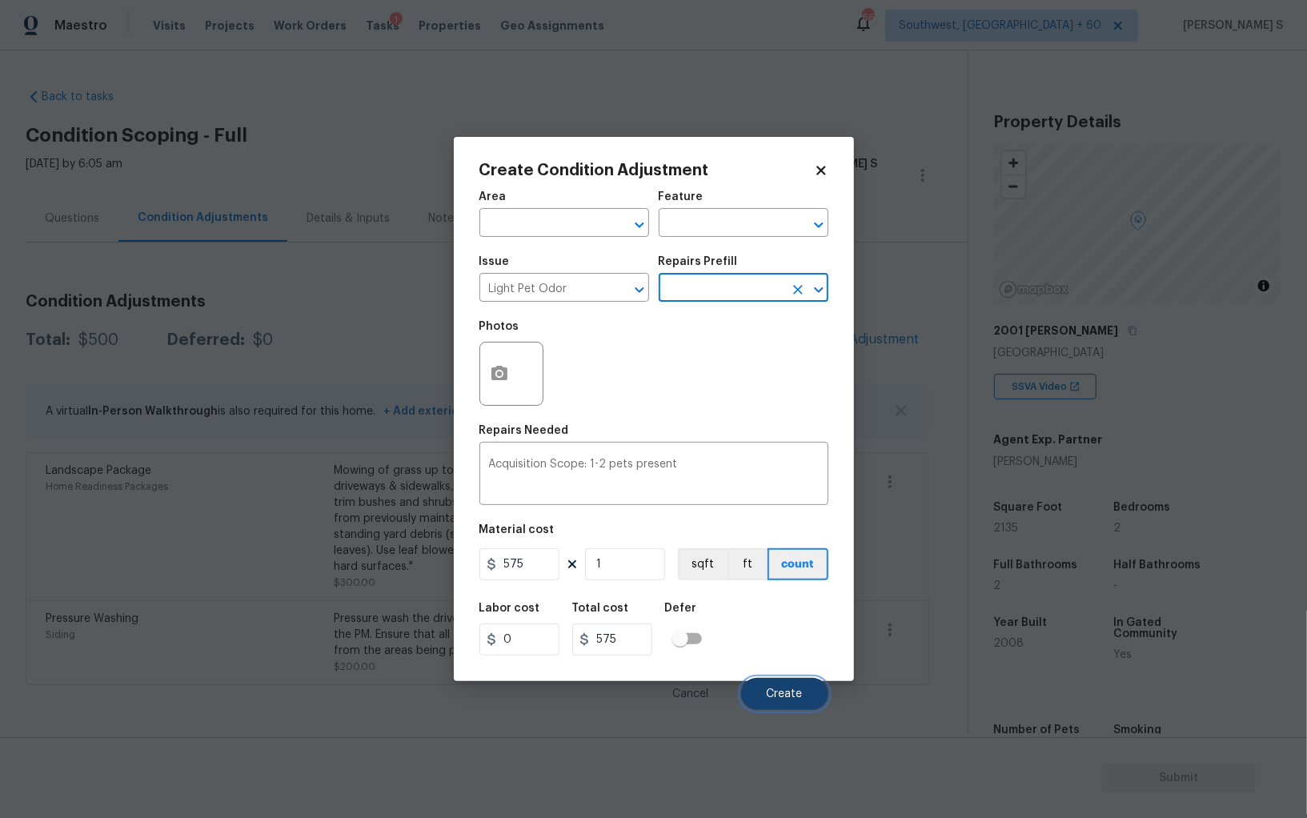
click at [798, 698] on span "Create" at bounding box center [785, 694] width 36 height 12
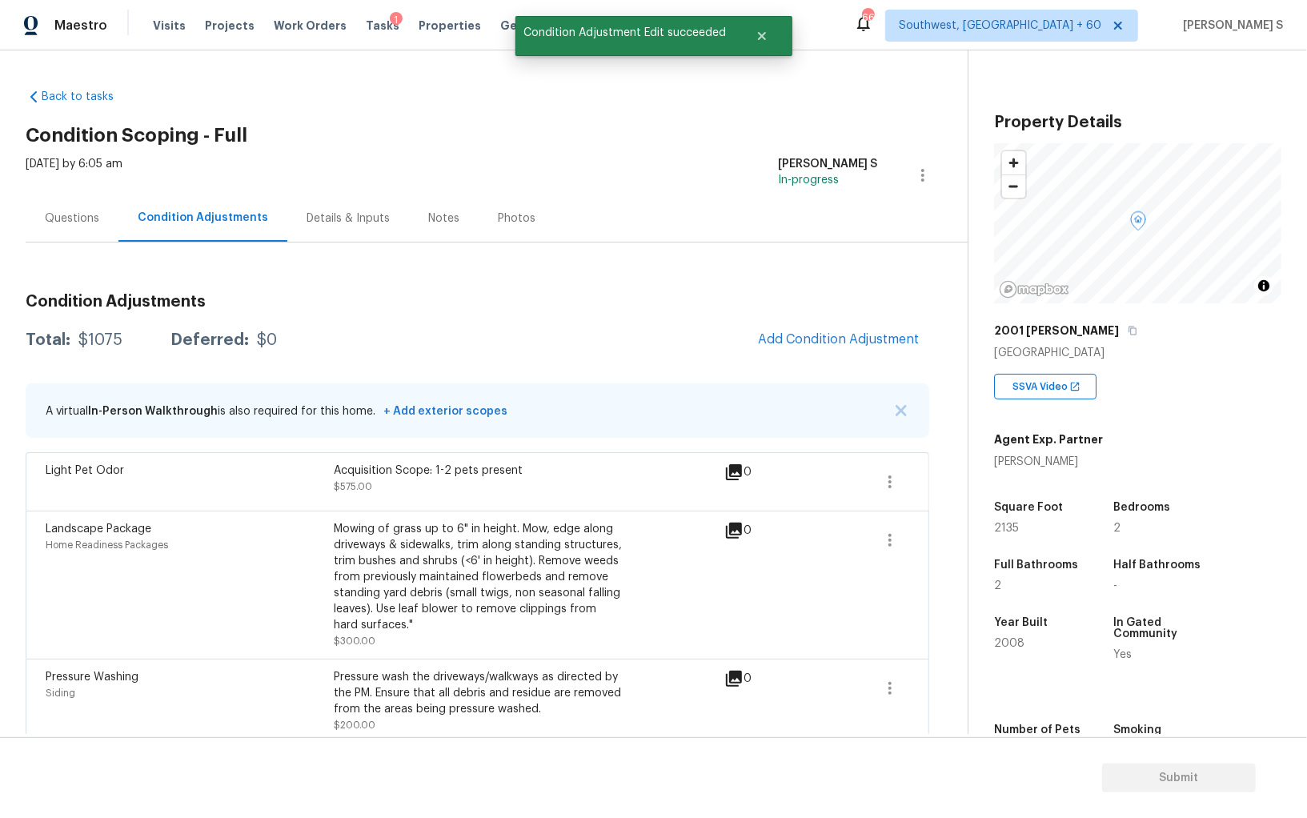
click at [82, 221] on div "Questions" at bounding box center [72, 219] width 54 height 16
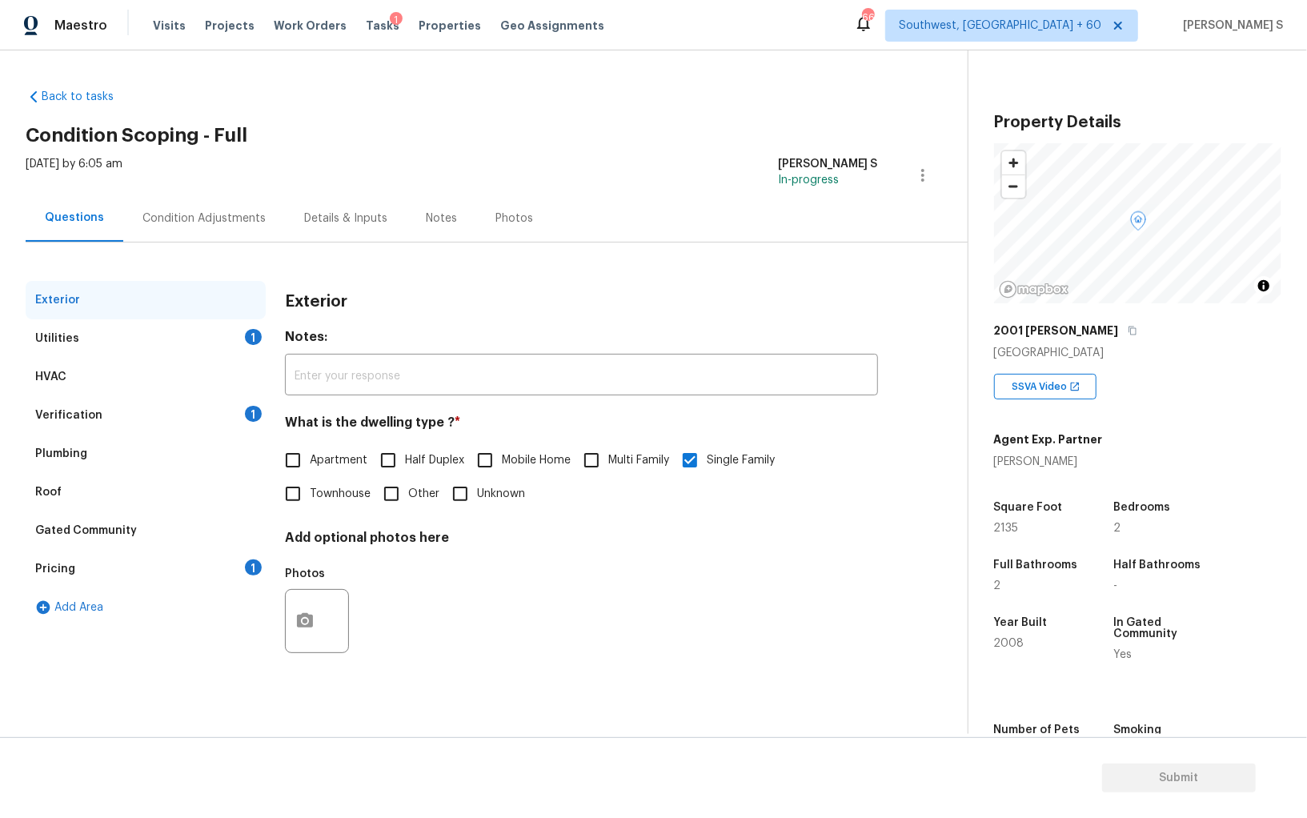
click at [224, 564] on div "Pricing 1" at bounding box center [146, 569] width 240 height 38
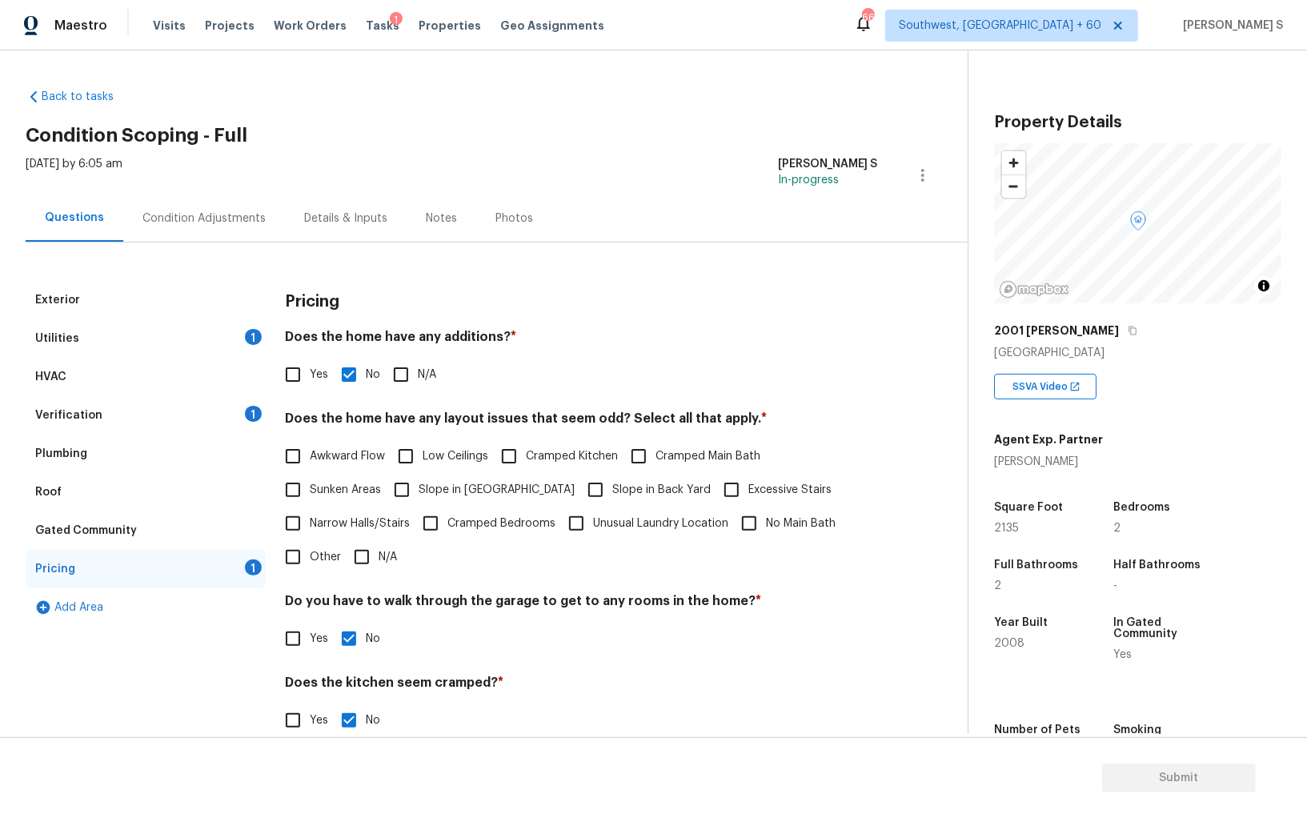
click at [423, 484] on span "Slope in Front Yard" at bounding box center [497, 490] width 156 height 17
click at [419, 484] on input "Slope in Front Yard" at bounding box center [402, 490] width 34 height 34
checkbox input "true"
click at [217, 408] on div "Verification 1" at bounding box center [146, 415] width 240 height 38
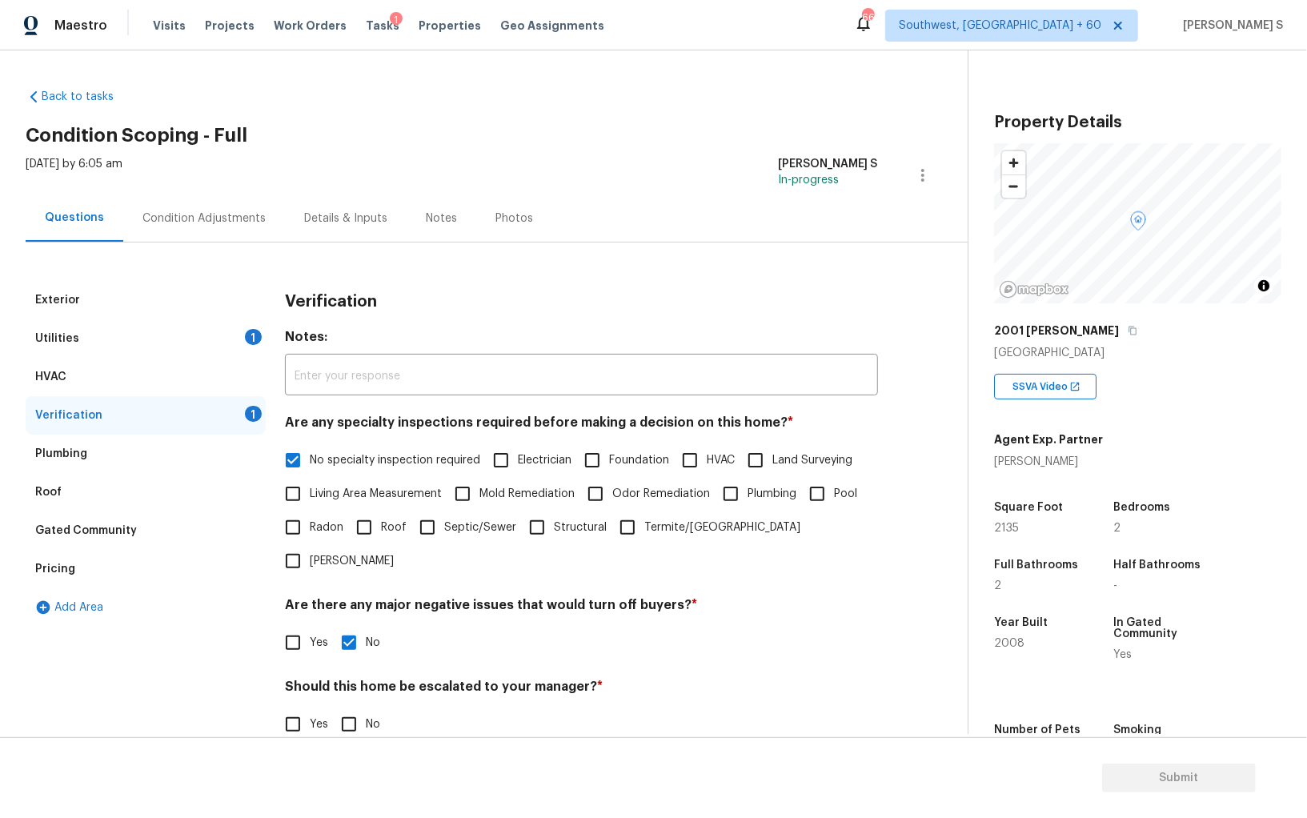
scroll to position [95, 0]
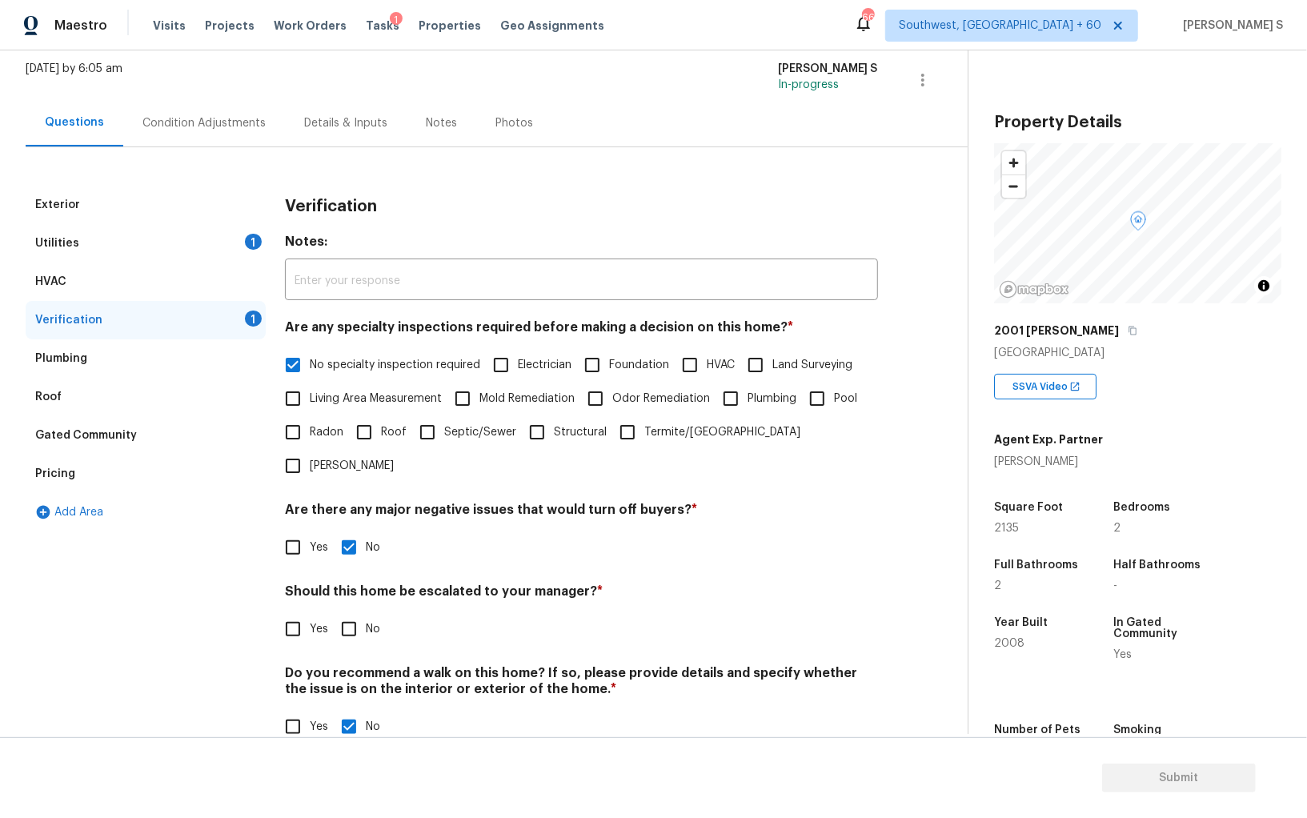
click at [54, 486] on div "Pricing" at bounding box center [146, 474] width 240 height 38
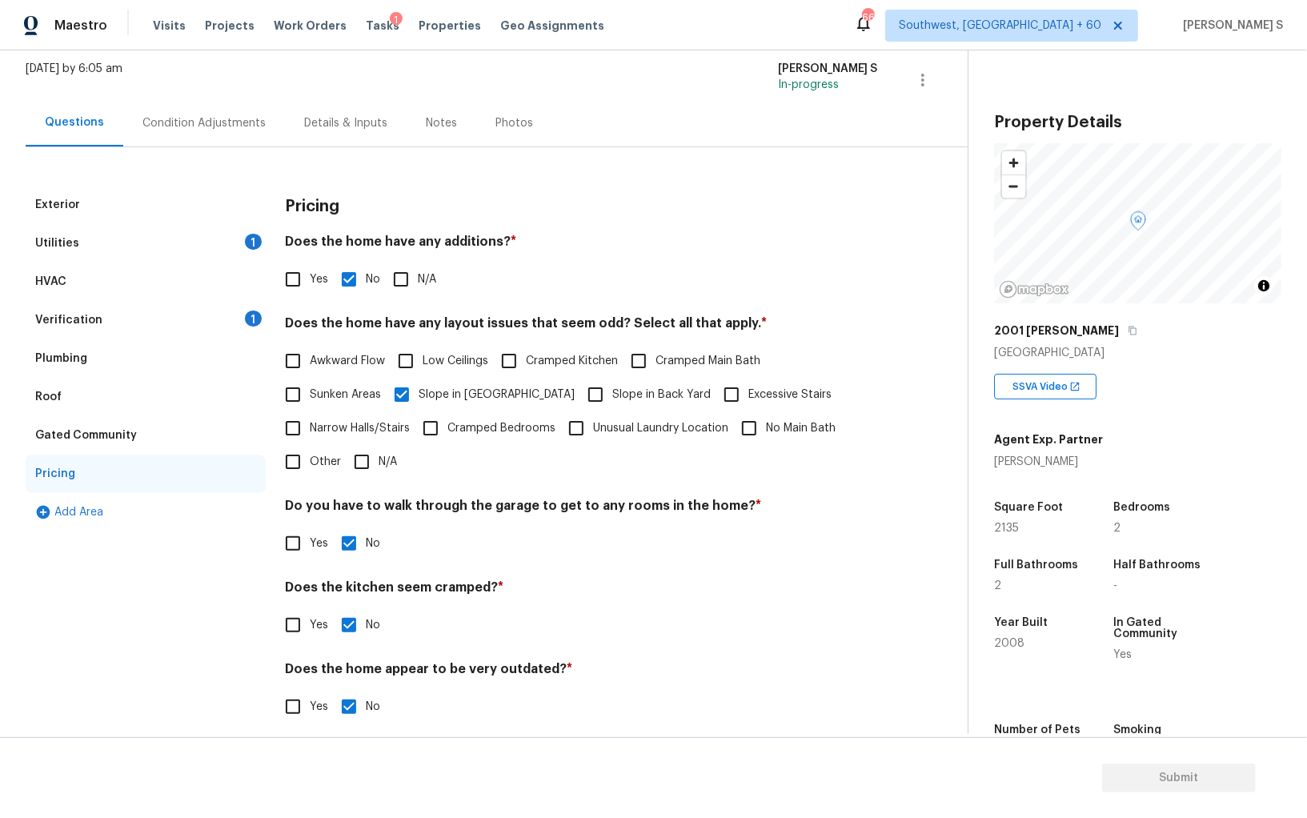
click at [54, 486] on div "Pricing" at bounding box center [146, 474] width 240 height 38
click at [579, 394] on input "Slope in Back Yard" at bounding box center [596, 395] width 34 height 34
checkbox input "true"
click at [288, 283] on input "Yes" at bounding box center [293, 280] width 34 height 34
checkbox input "true"
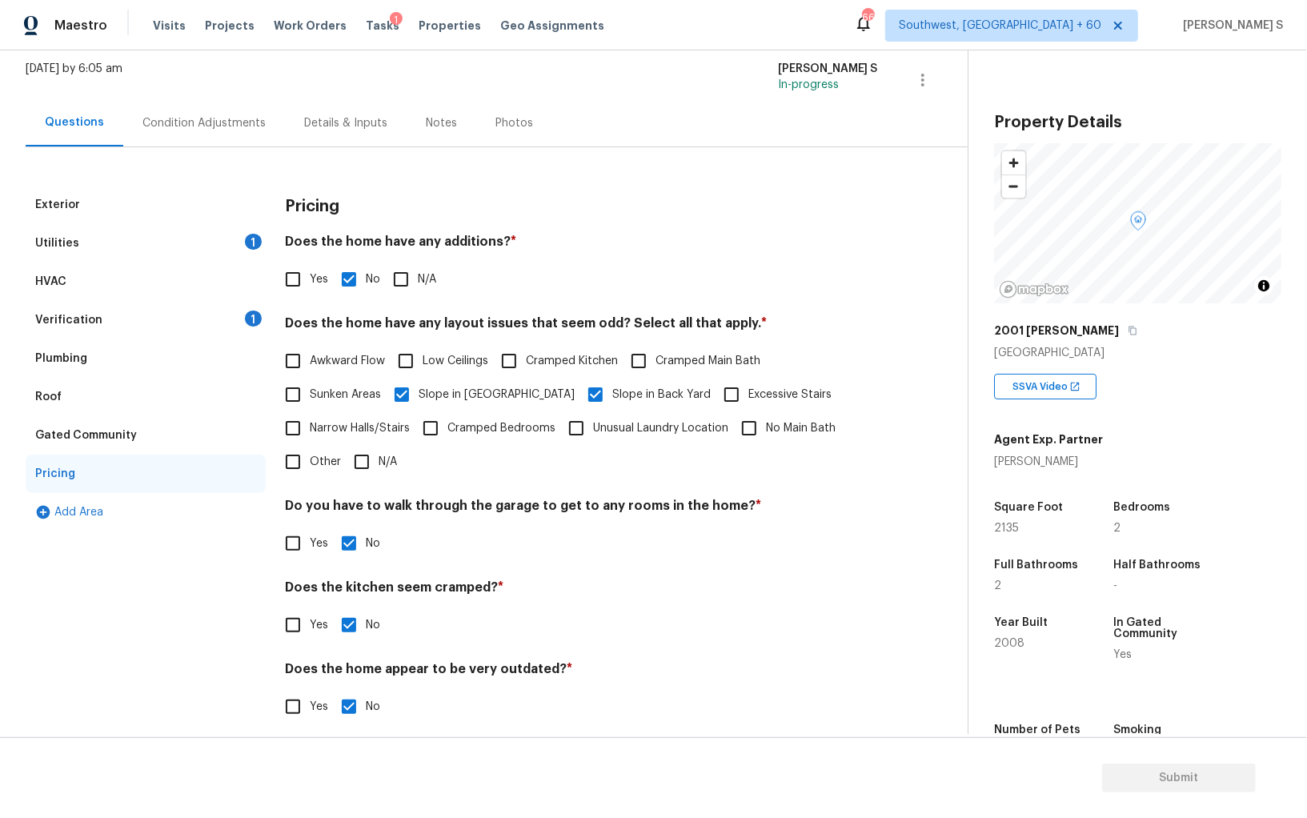
checkbox input "false"
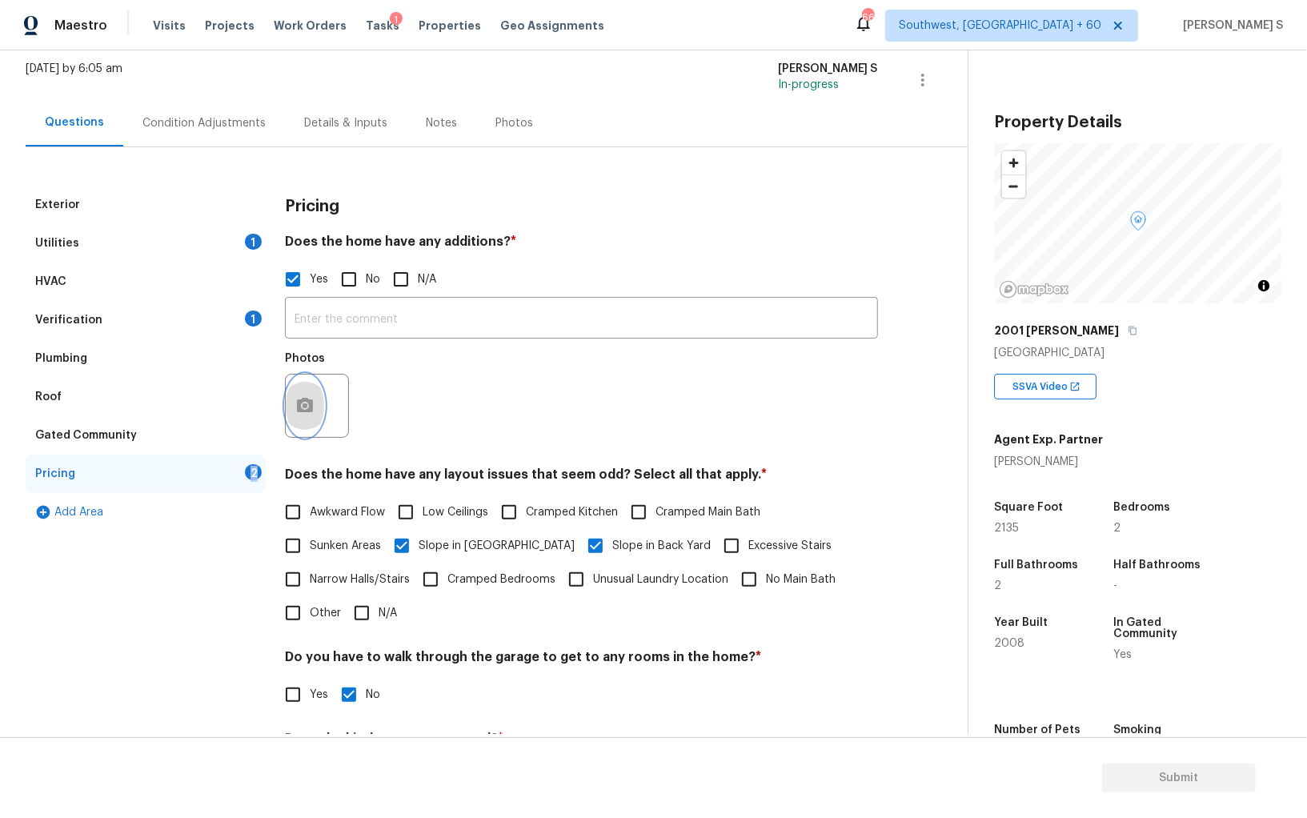
click at [300, 398] on icon "button" at bounding box center [304, 405] width 19 height 19
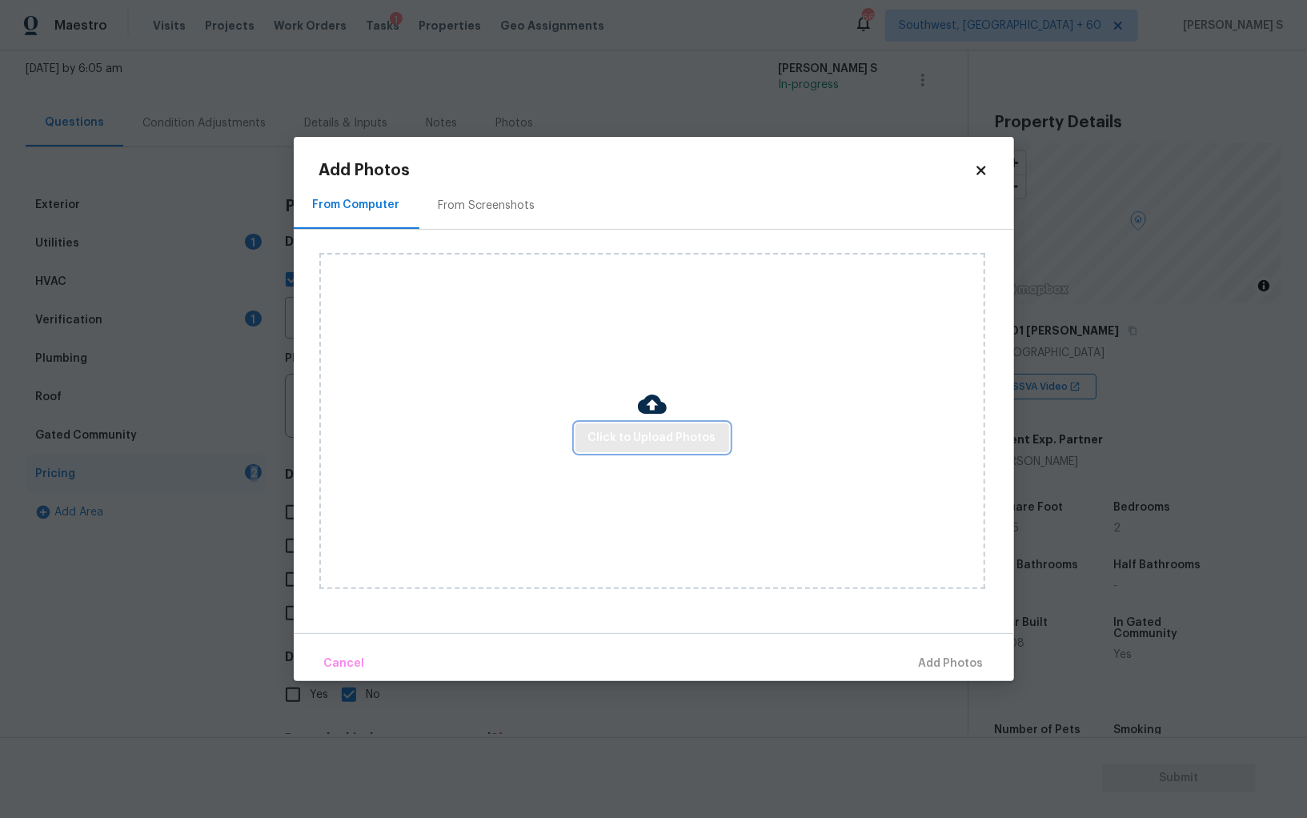
click at [676, 431] on span "Click to Upload Photos" at bounding box center [652, 438] width 128 height 20
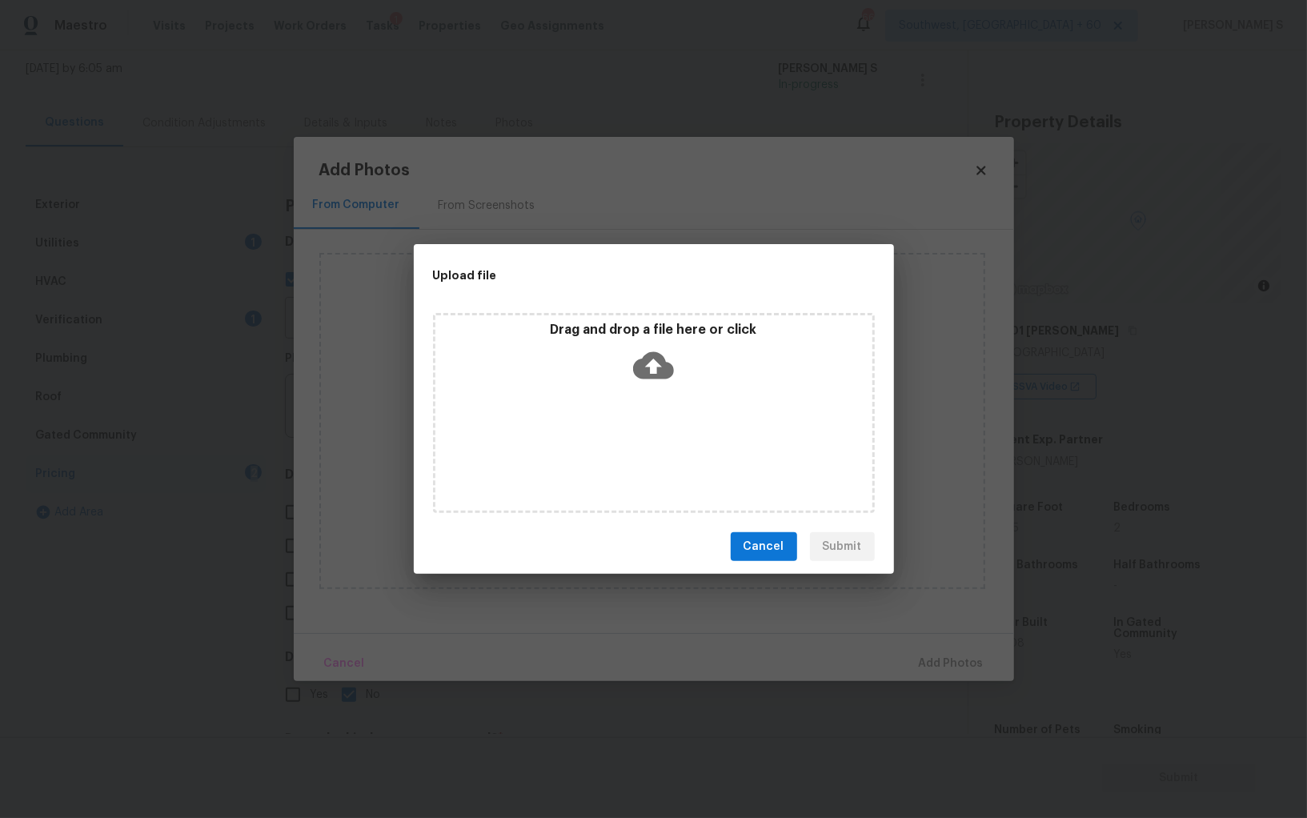
click at [676, 431] on div "Drag and drop a file here or click" at bounding box center [654, 413] width 442 height 200
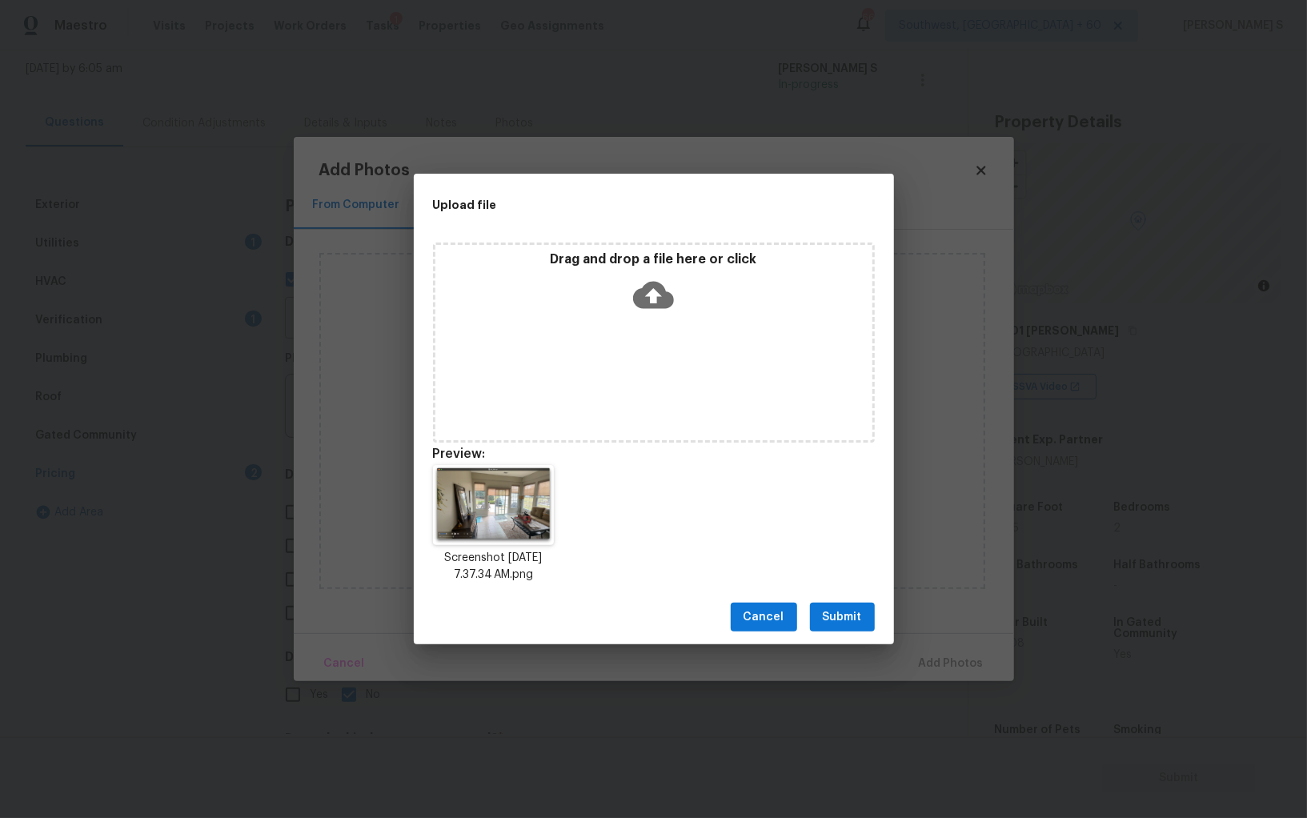
click at [864, 601] on div "Cancel Submit" at bounding box center [654, 617] width 480 height 55
click at [855, 608] on span "Submit" at bounding box center [842, 618] width 39 height 20
click at [913, 647] on button "Add Photos" at bounding box center [952, 664] width 78 height 34
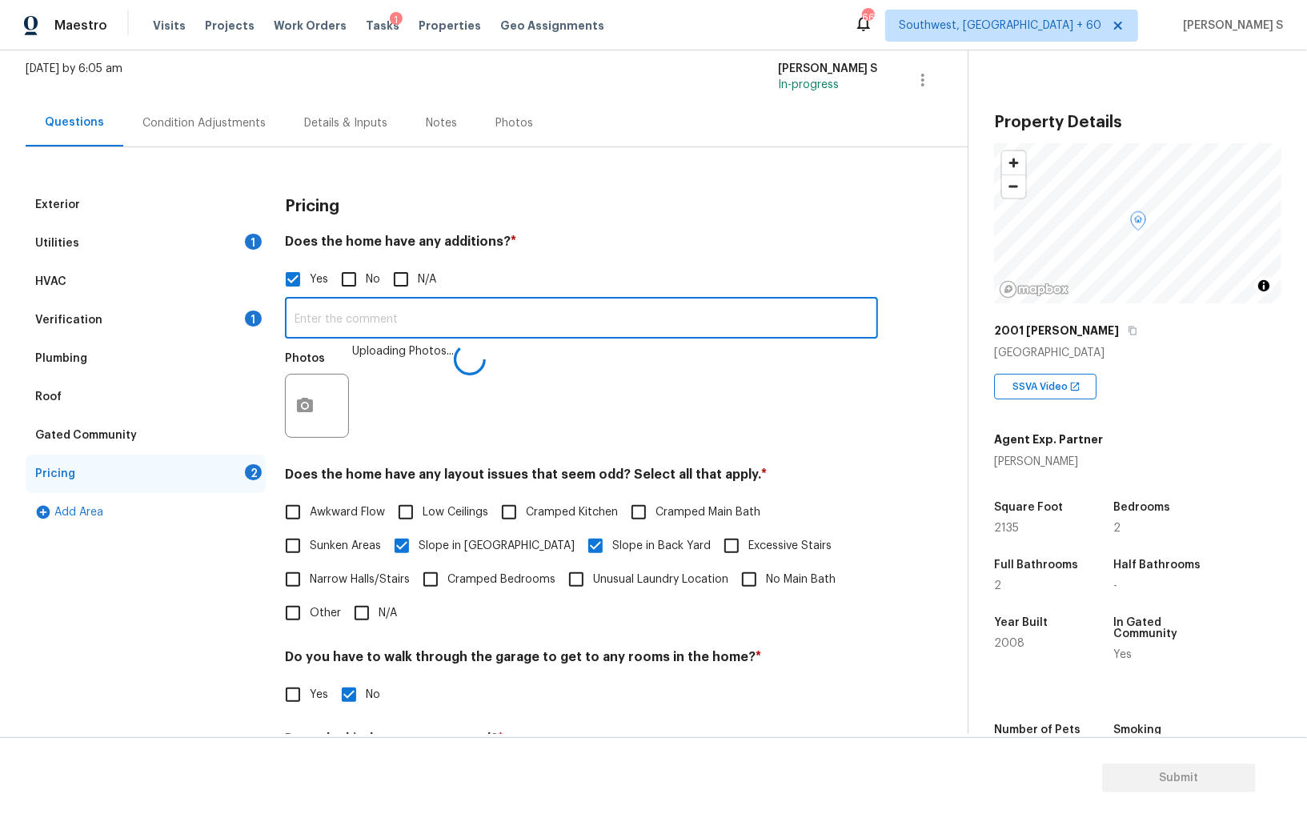
click at [430, 315] on input "text" at bounding box center [581, 320] width 593 height 38
type input "Sunroom addition."
click at [516, 408] on div "Photos Uploading Photos..." at bounding box center [581, 395] width 593 height 104
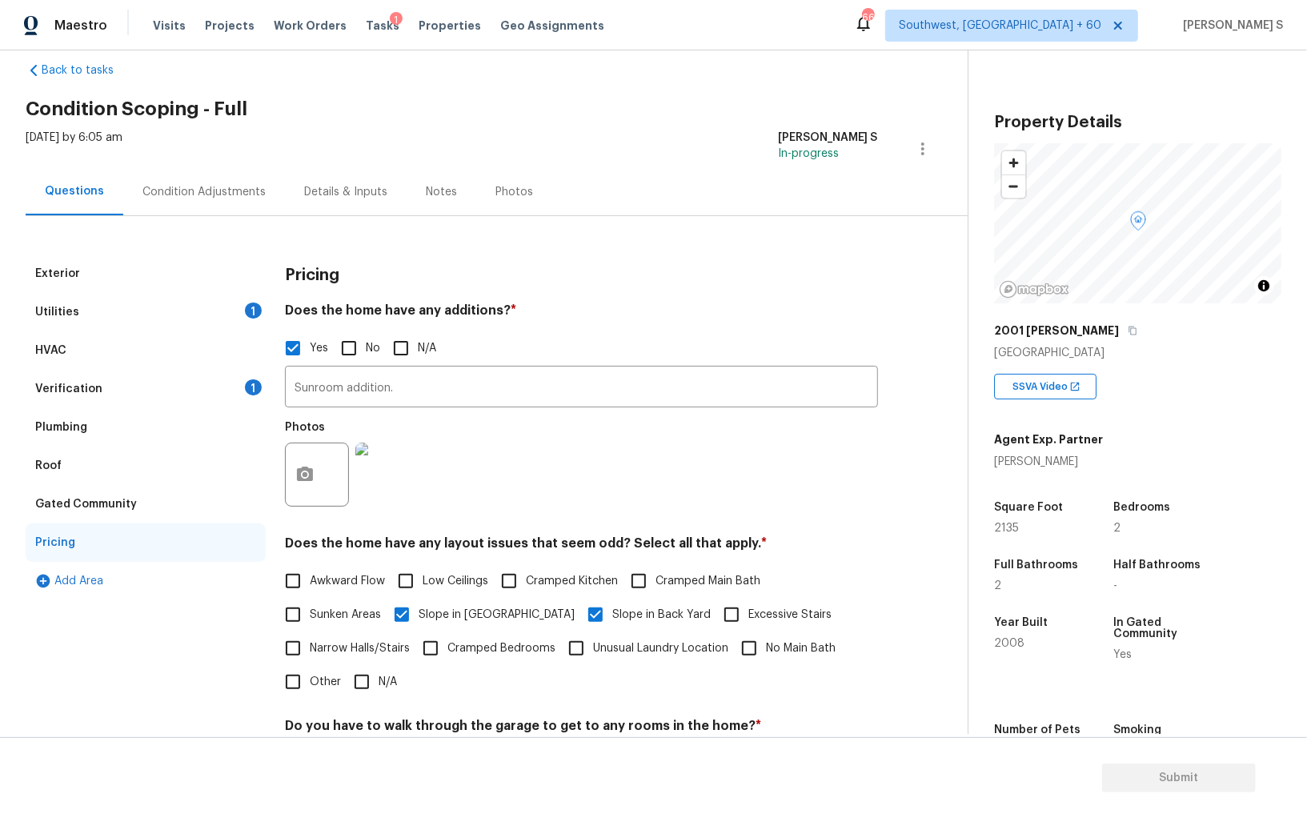
scroll to position [0, 0]
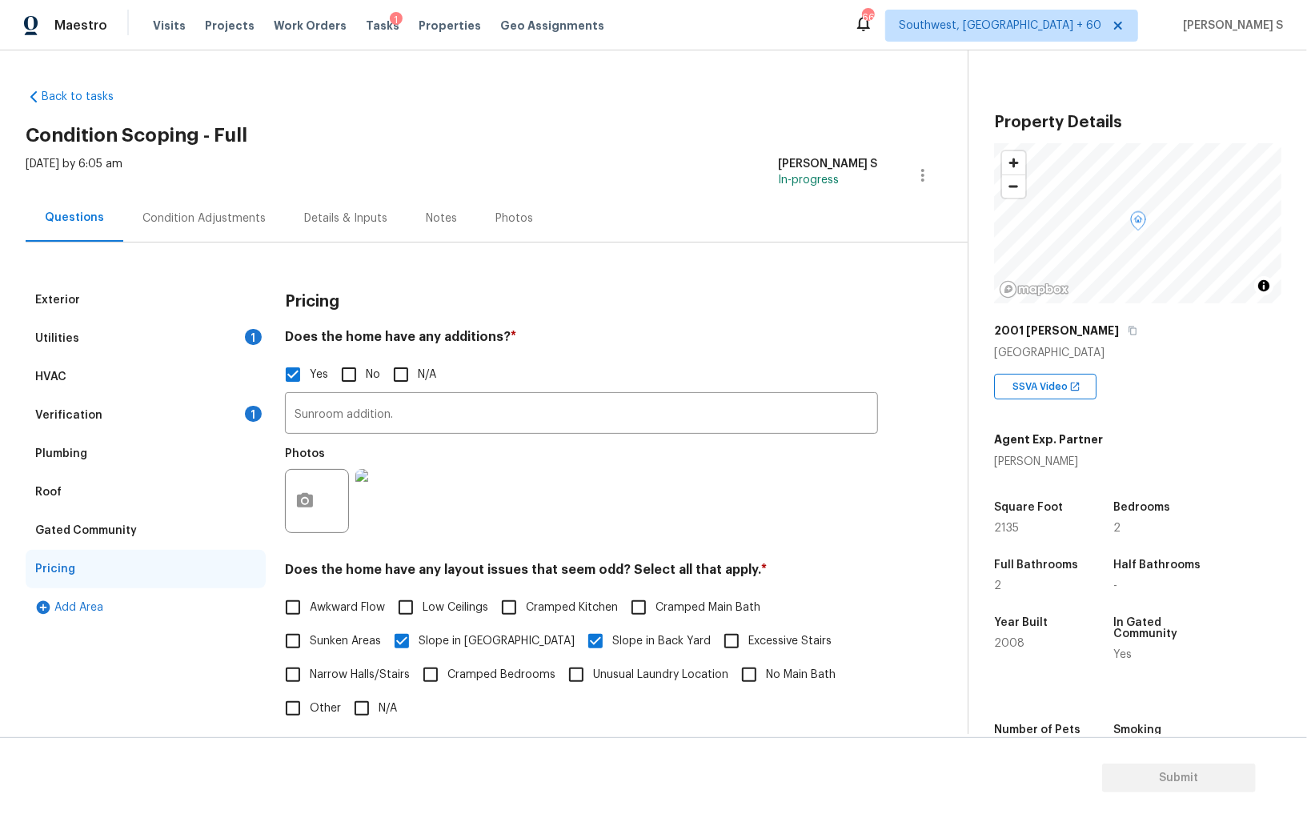
click at [191, 201] on div "Condition Adjustments" at bounding box center [204, 218] width 162 height 47
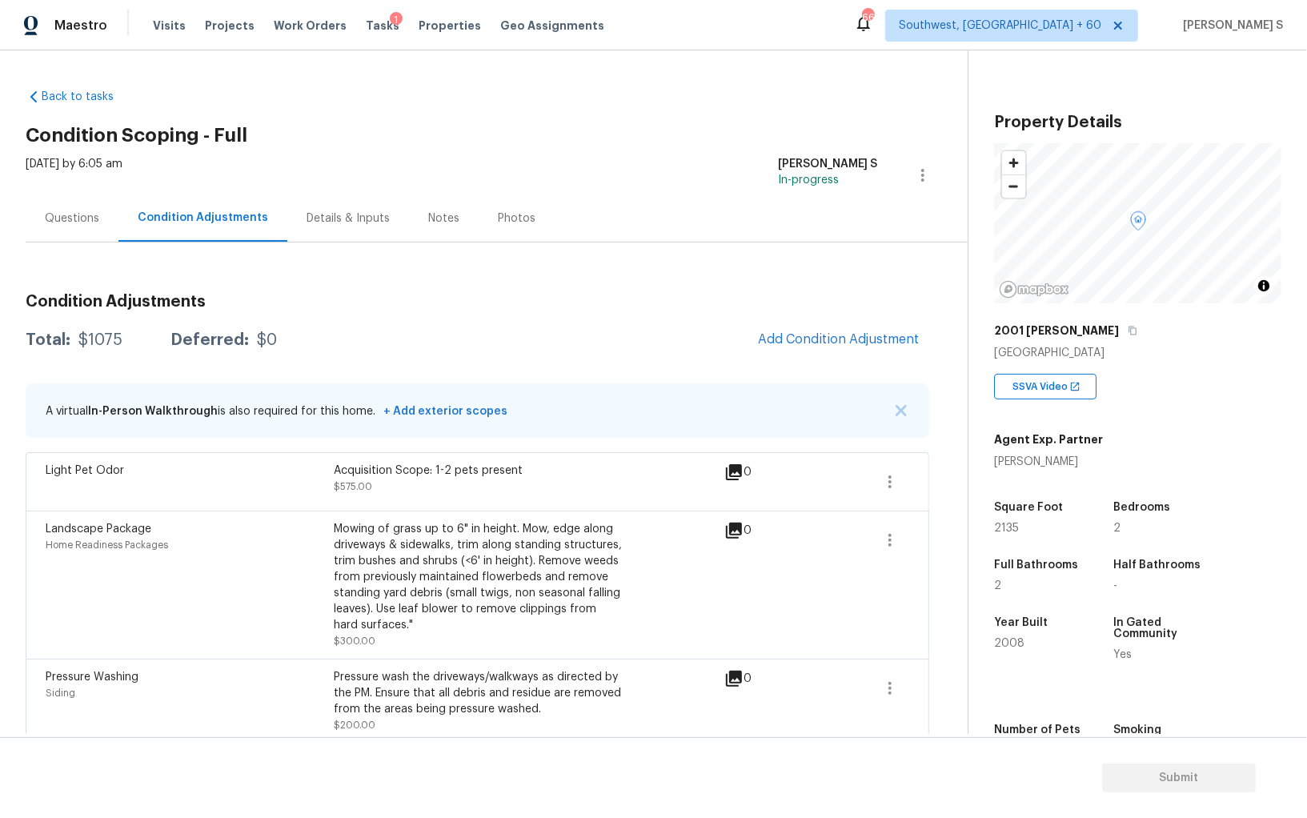
scroll to position [13, 0]
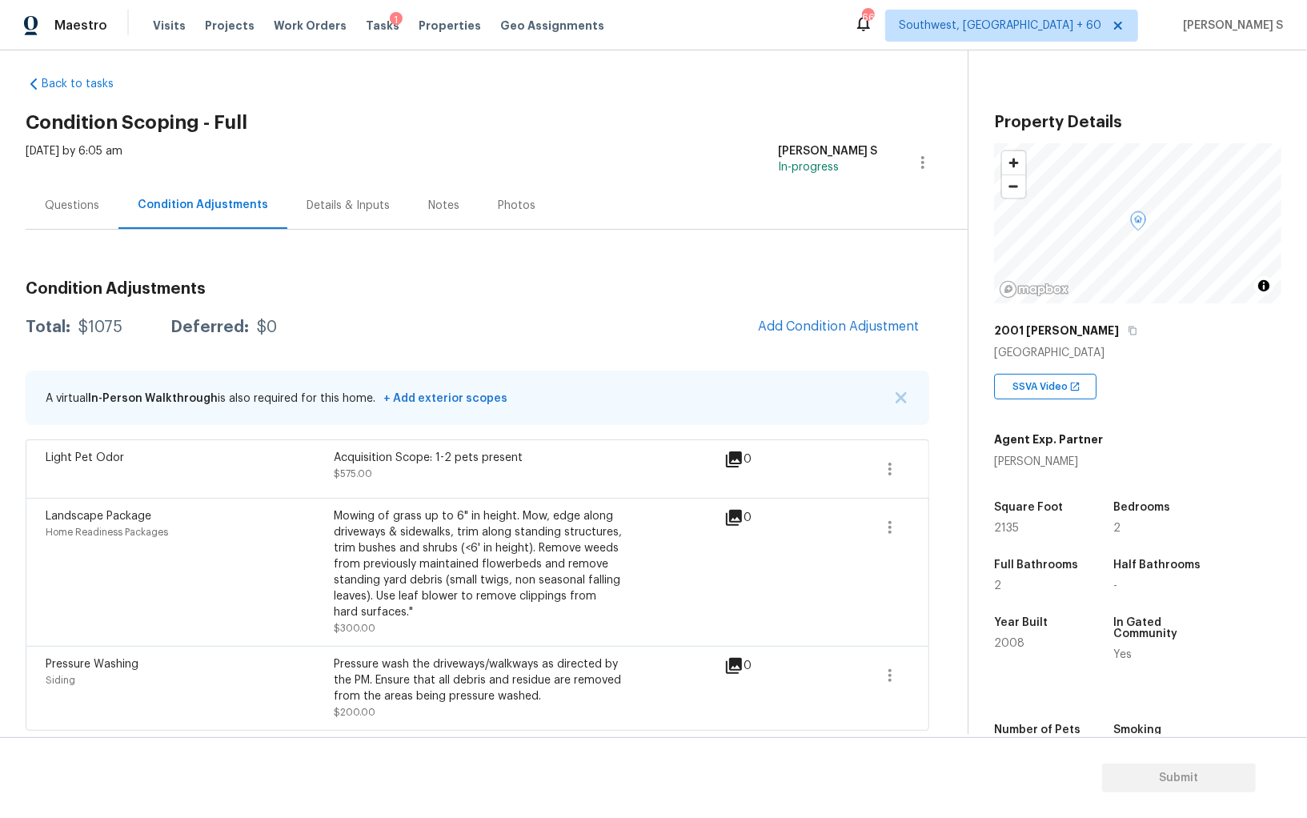
click at [72, 201] on div "Questions" at bounding box center [72, 206] width 54 height 16
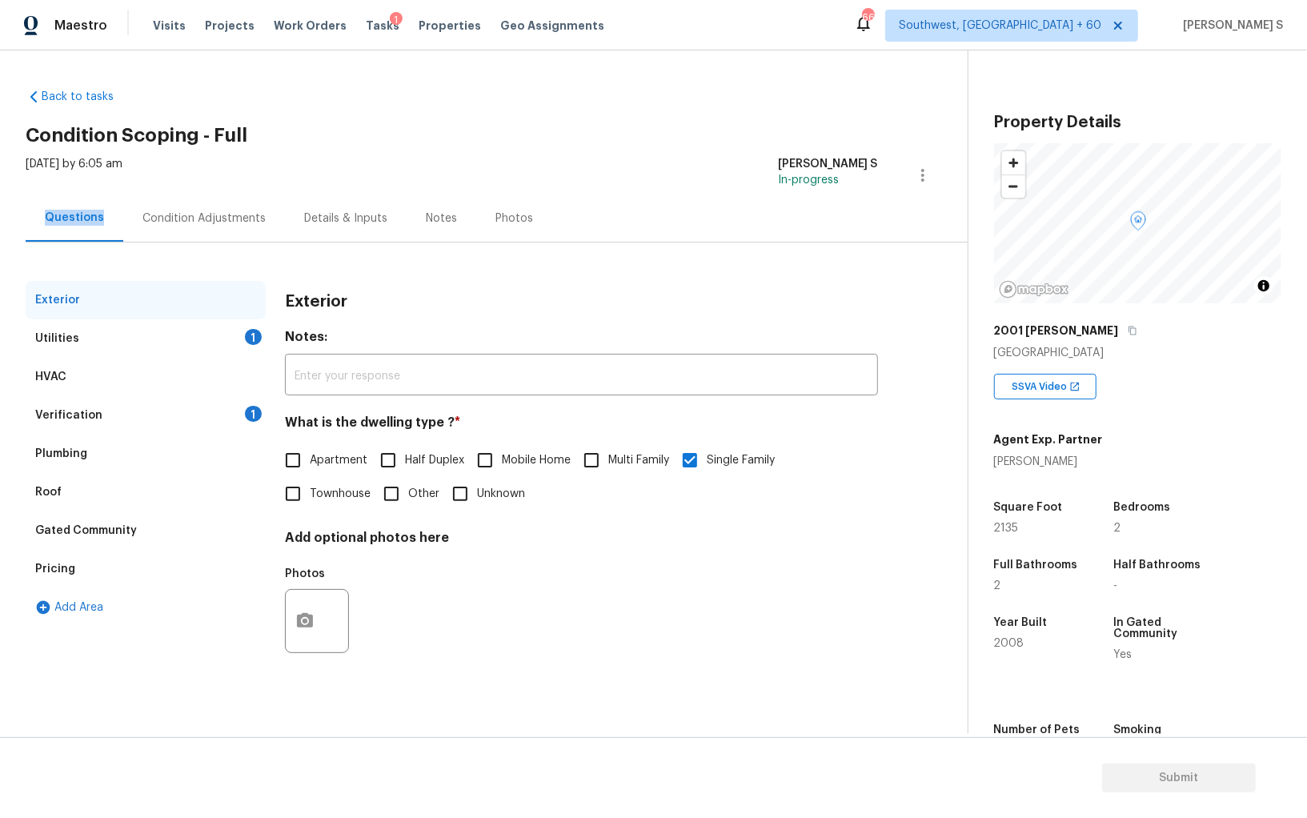
click at [72, 201] on div "Questions" at bounding box center [75, 218] width 98 height 47
click at [94, 342] on div "Utilities 1" at bounding box center [146, 338] width 240 height 38
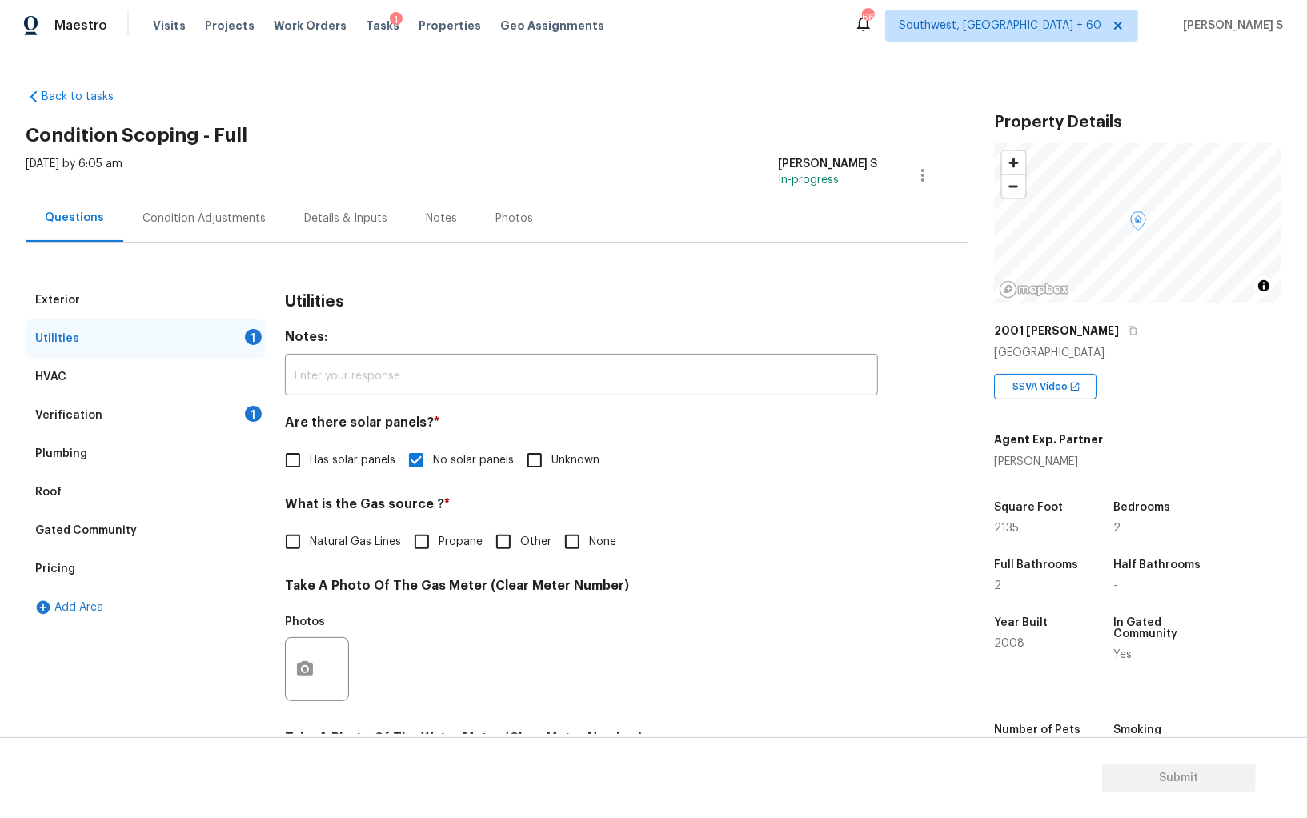
click at [303, 546] on input "Natural Gas Lines" at bounding box center [293, 542] width 34 height 34
checkbox input "true"
click at [138, 417] on div "Verification 1" at bounding box center [146, 415] width 240 height 38
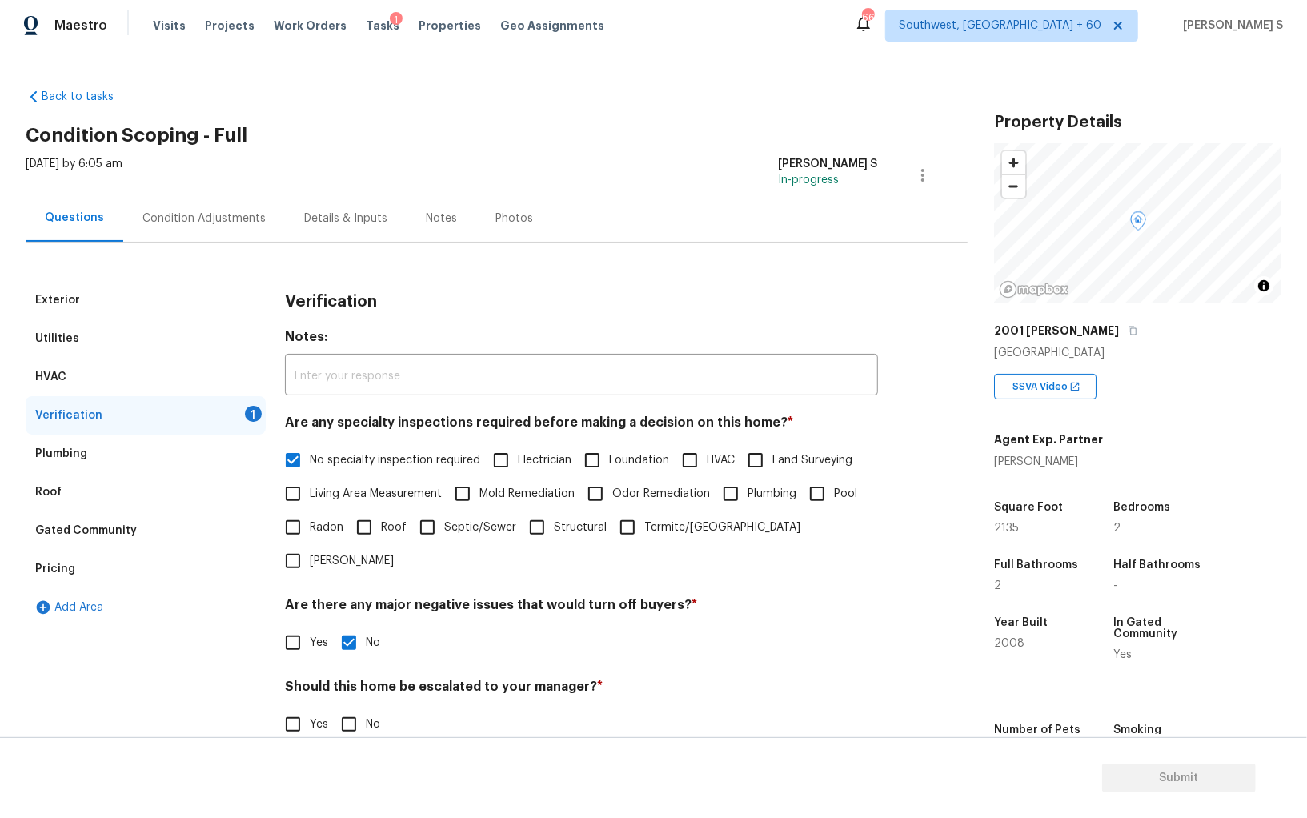
click at [138, 417] on div "Verification 1" at bounding box center [146, 415] width 240 height 38
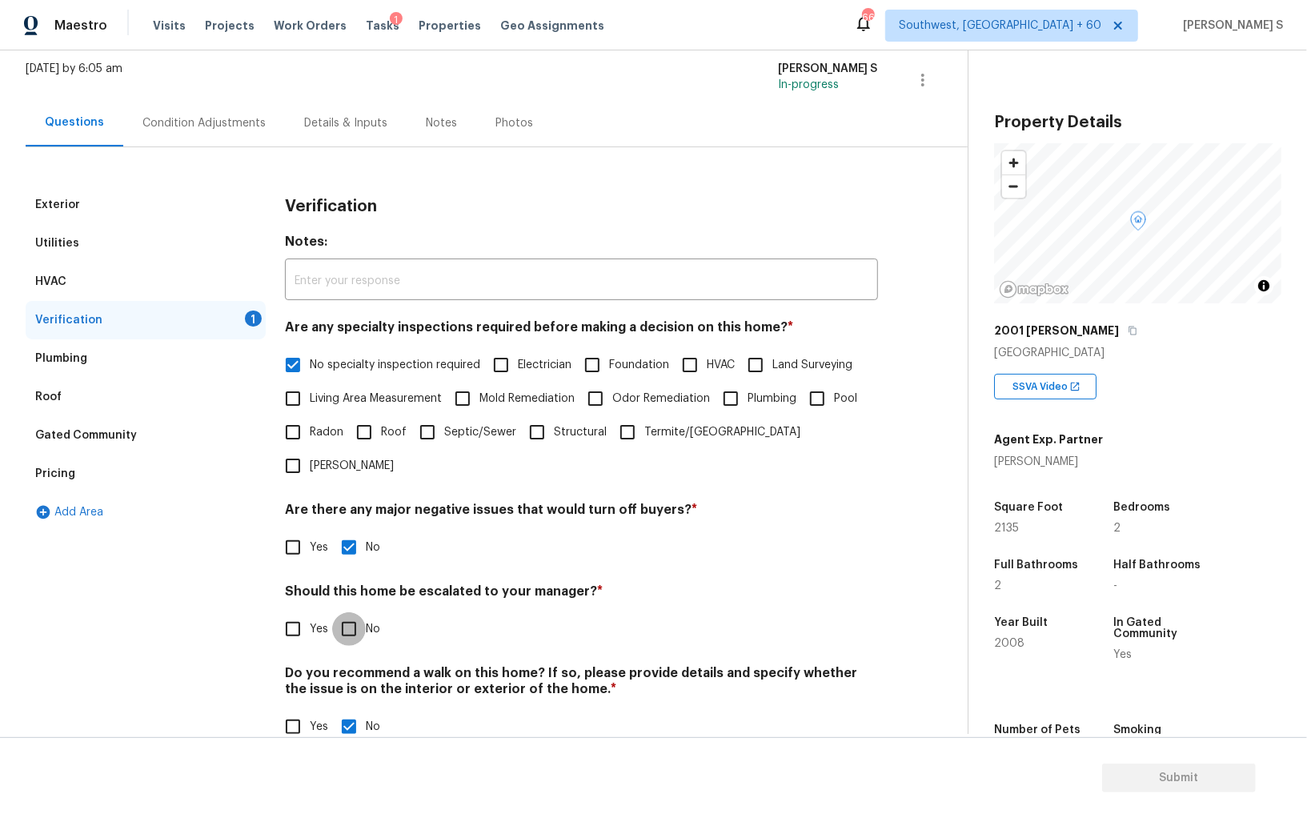
click at [351, 612] on input "No" at bounding box center [349, 629] width 34 height 34
checkbox input "true"
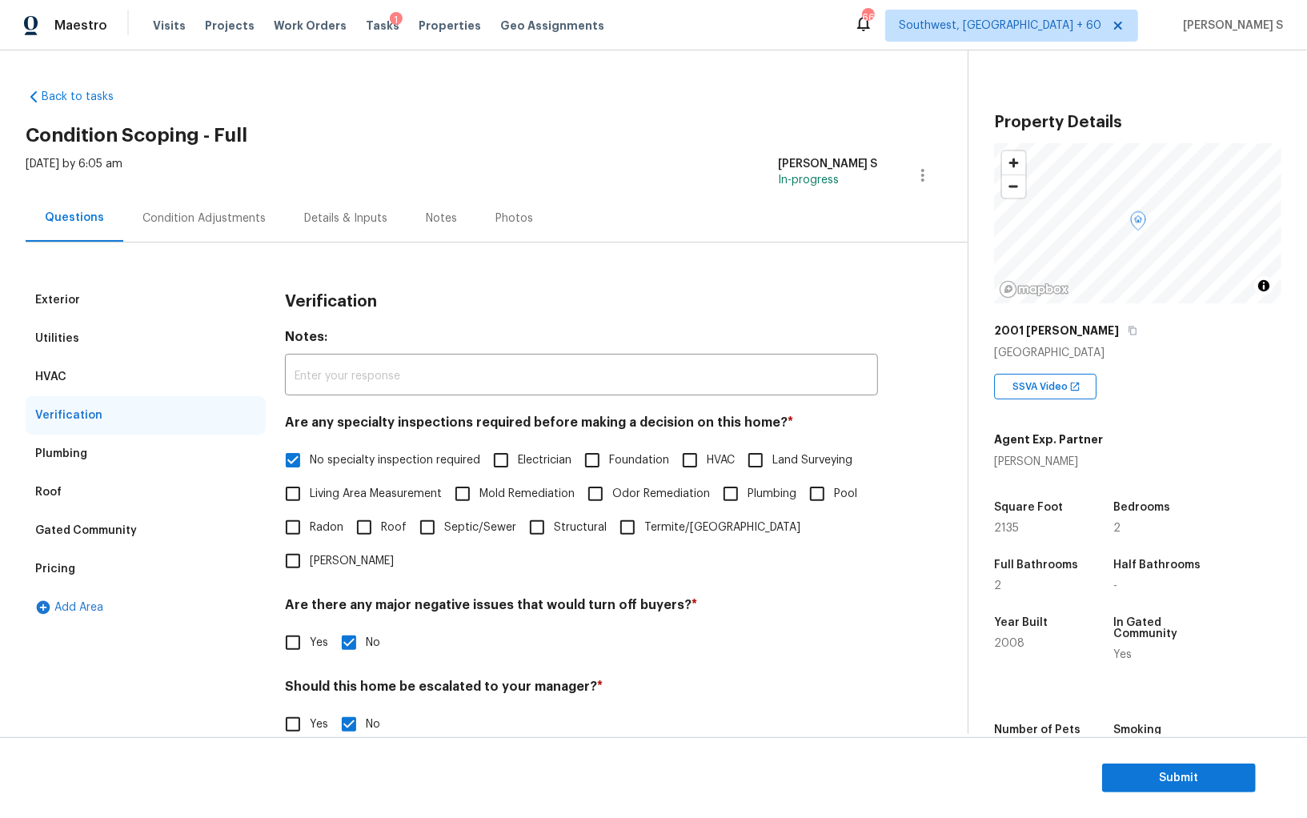
click at [217, 212] on div "Condition Adjustments" at bounding box center [203, 219] width 123 height 16
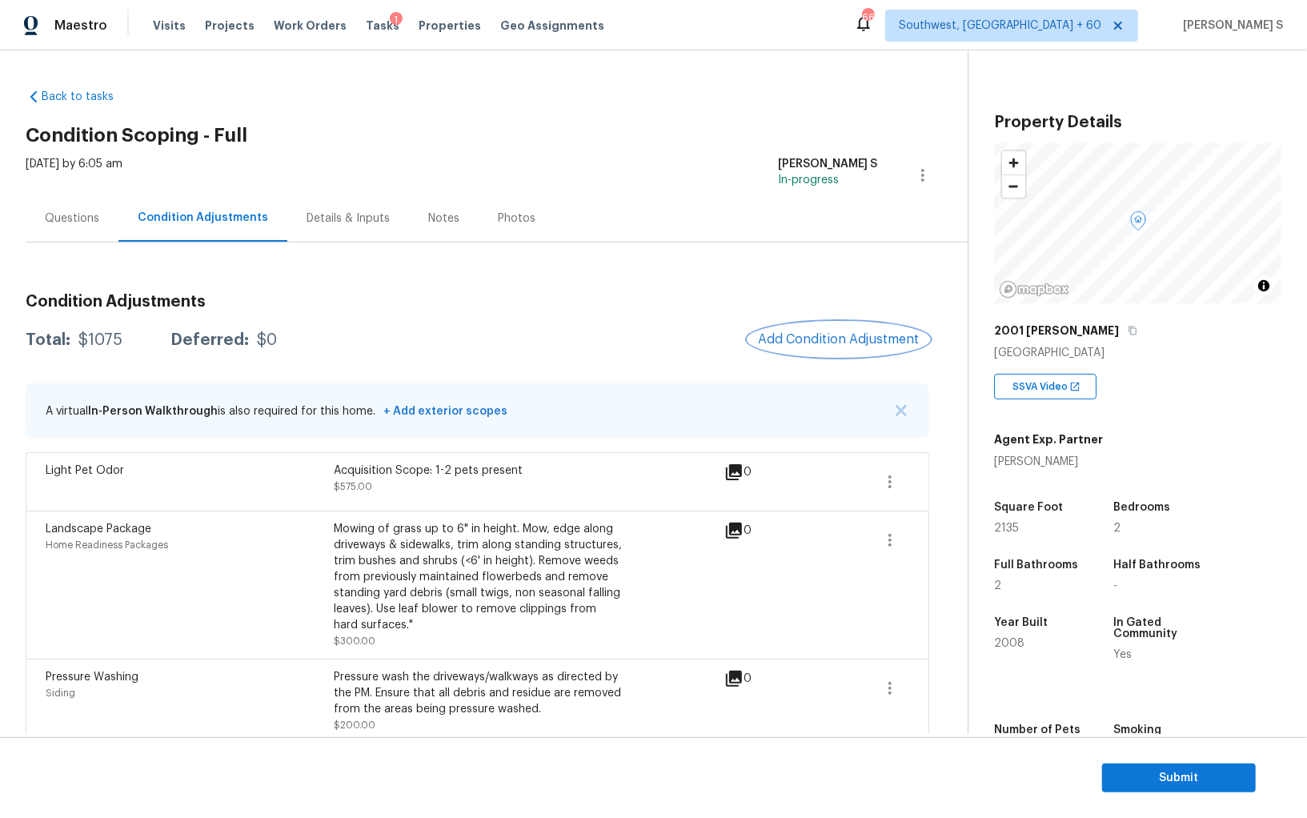
click at [852, 340] on span "Add Condition Adjustment" at bounding box center [839, 339] width 162 height 14
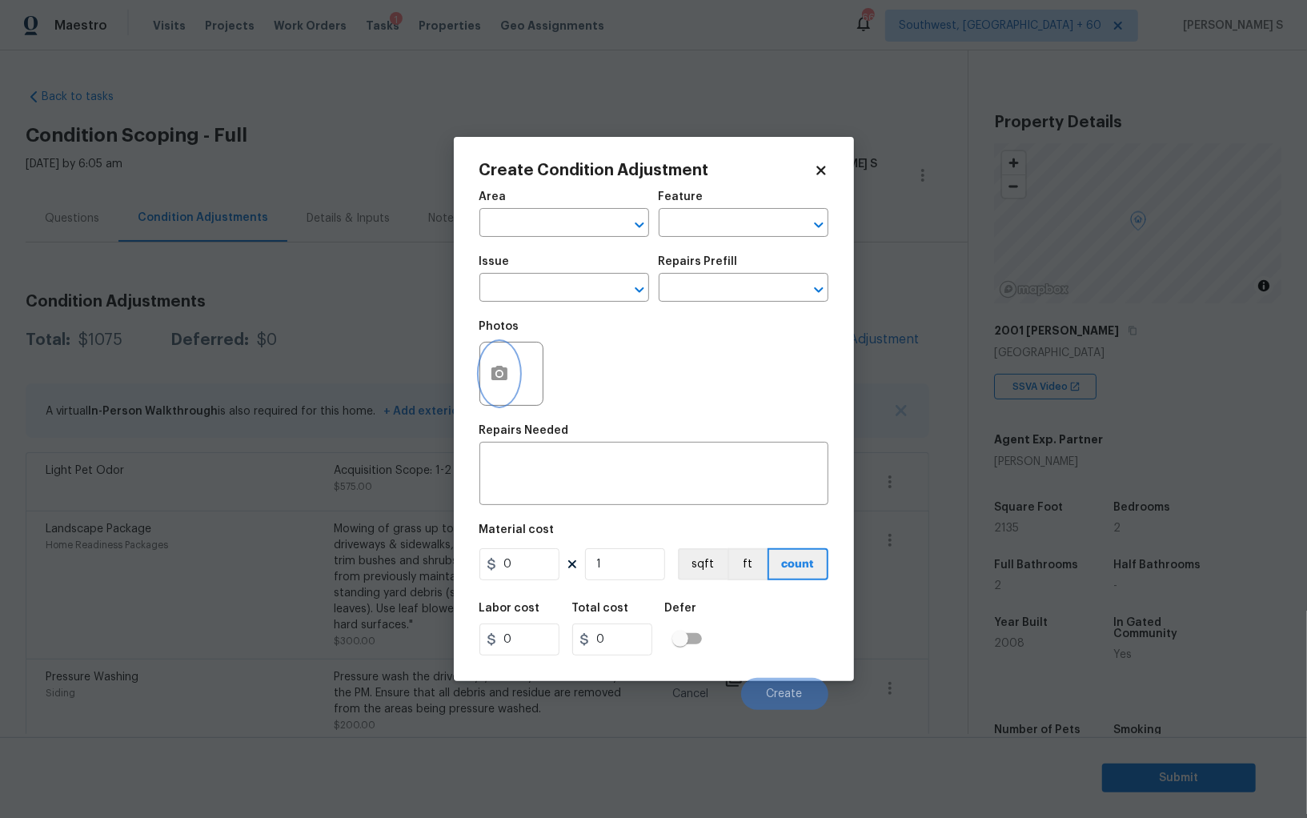
click at [496, 378] on icon "button" at bounding box center [500, 373] width 16 height 14
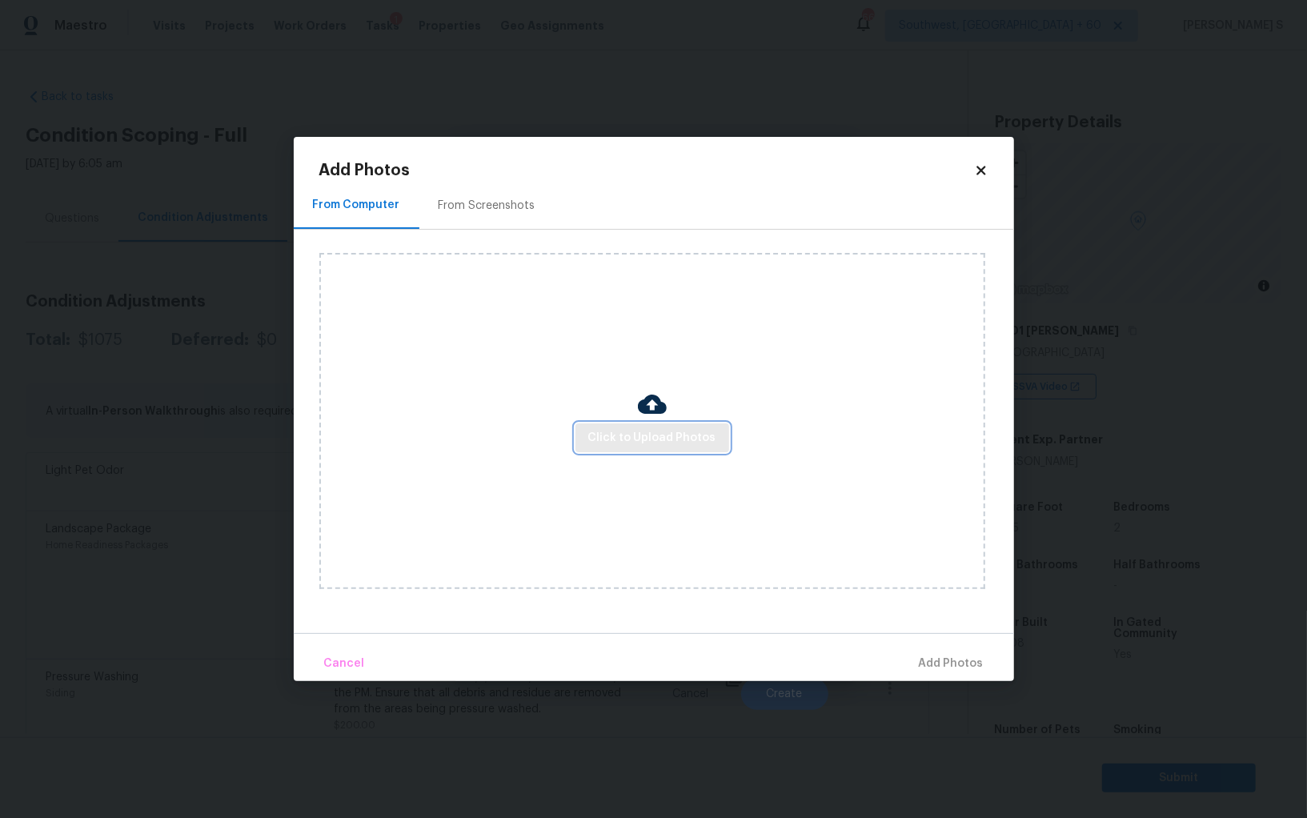
click at [652, 441] on span "Click to Upload Photos" at bounding box center [652, 438] width 128 height 20
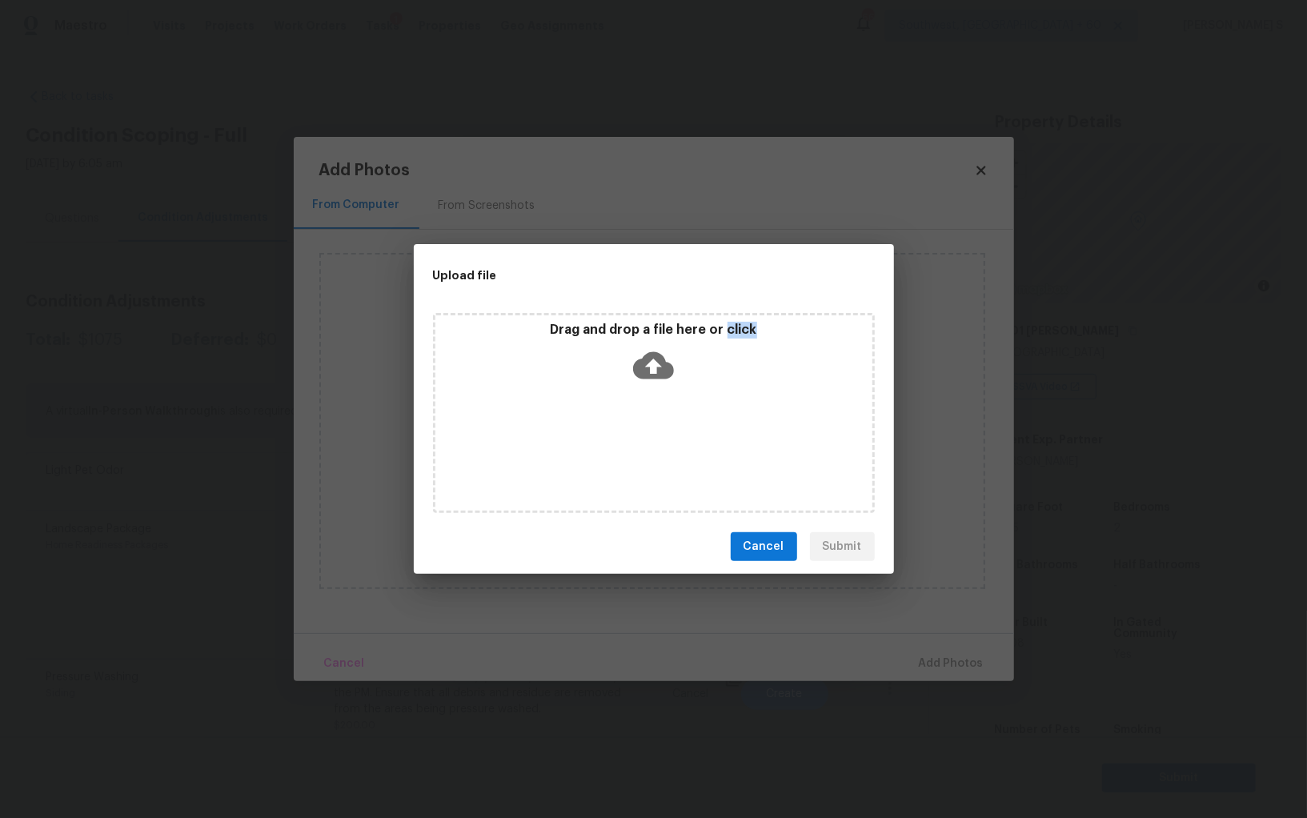
click at [652, 441] on div "Drag and drop a file here or click" at bounding box center [654, 413] width 442 height 200
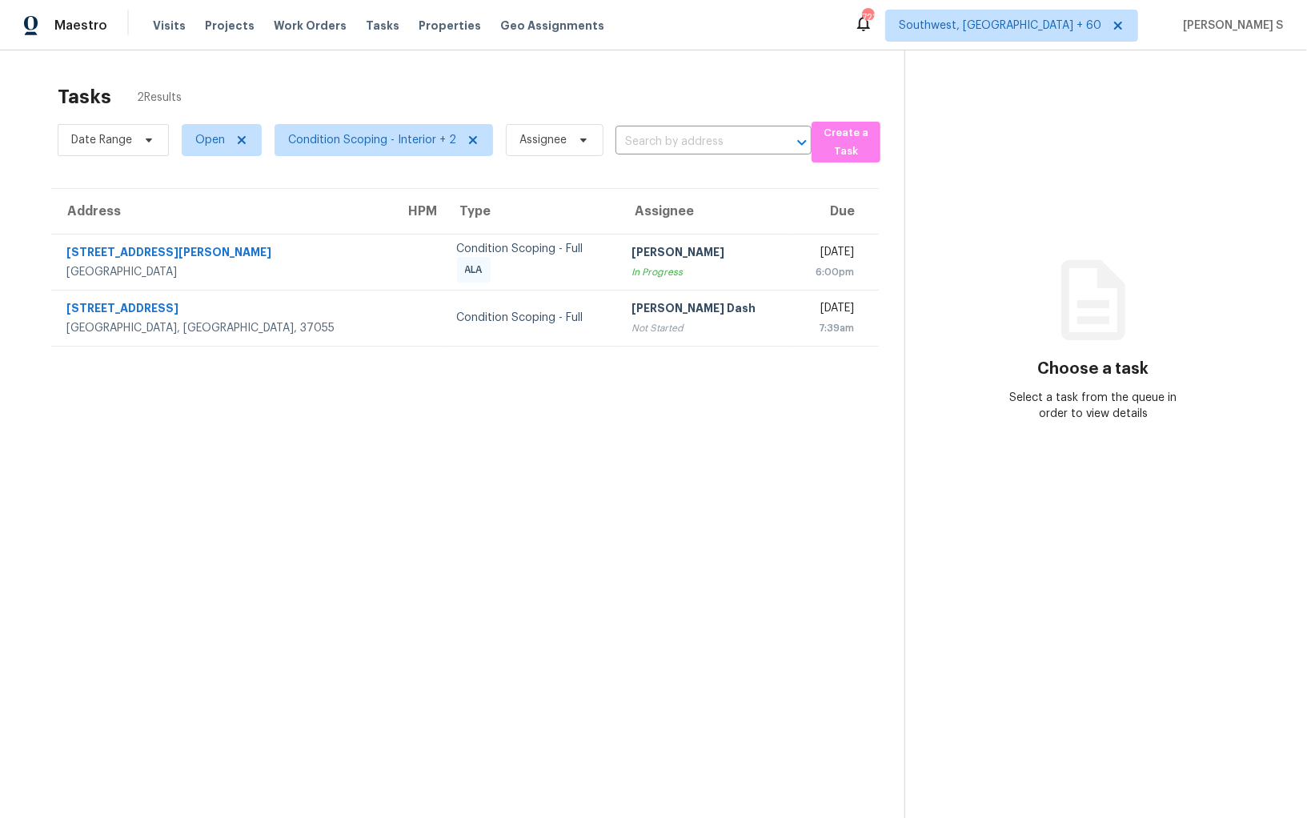
click at [536, 546] on section "Tasks 2 Results Date Range Open Condition Scoping - Interior + 2 Assignee ​ Cre…" at bounding box center [465, 472] width 879 height 793
